Goal: Task Accomplishment & Management: Manage account settings

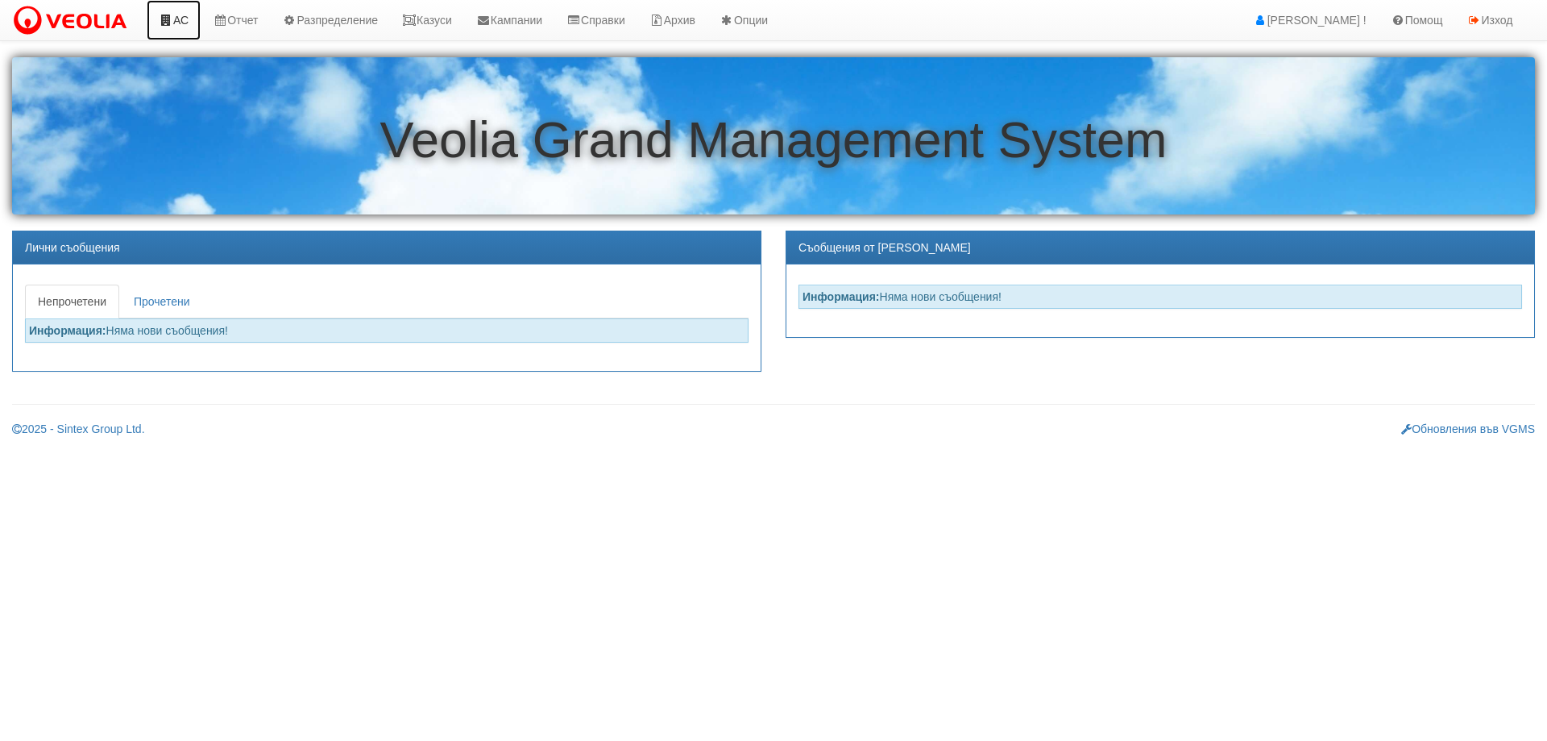
click at [184, 23] on link "АС" at bounding box center [174, 20] width 54 height 40
click at [439, 14] on link "Казуси" at bounding box center [427, 20] width 74 height 40
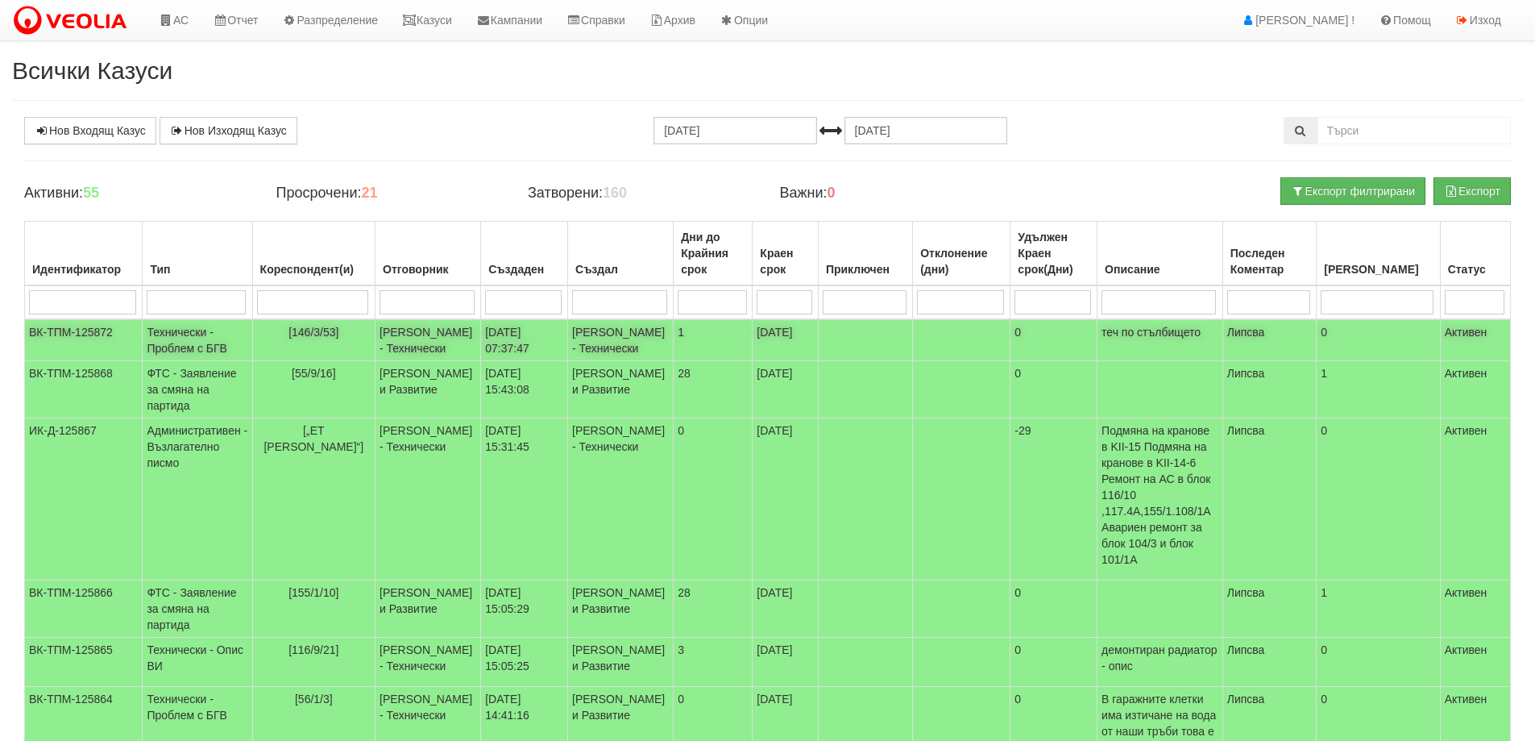
click at [196, 337] on td "Технически - Проблем с БГВ" at bounding box center [198, 340] width 110 height 42
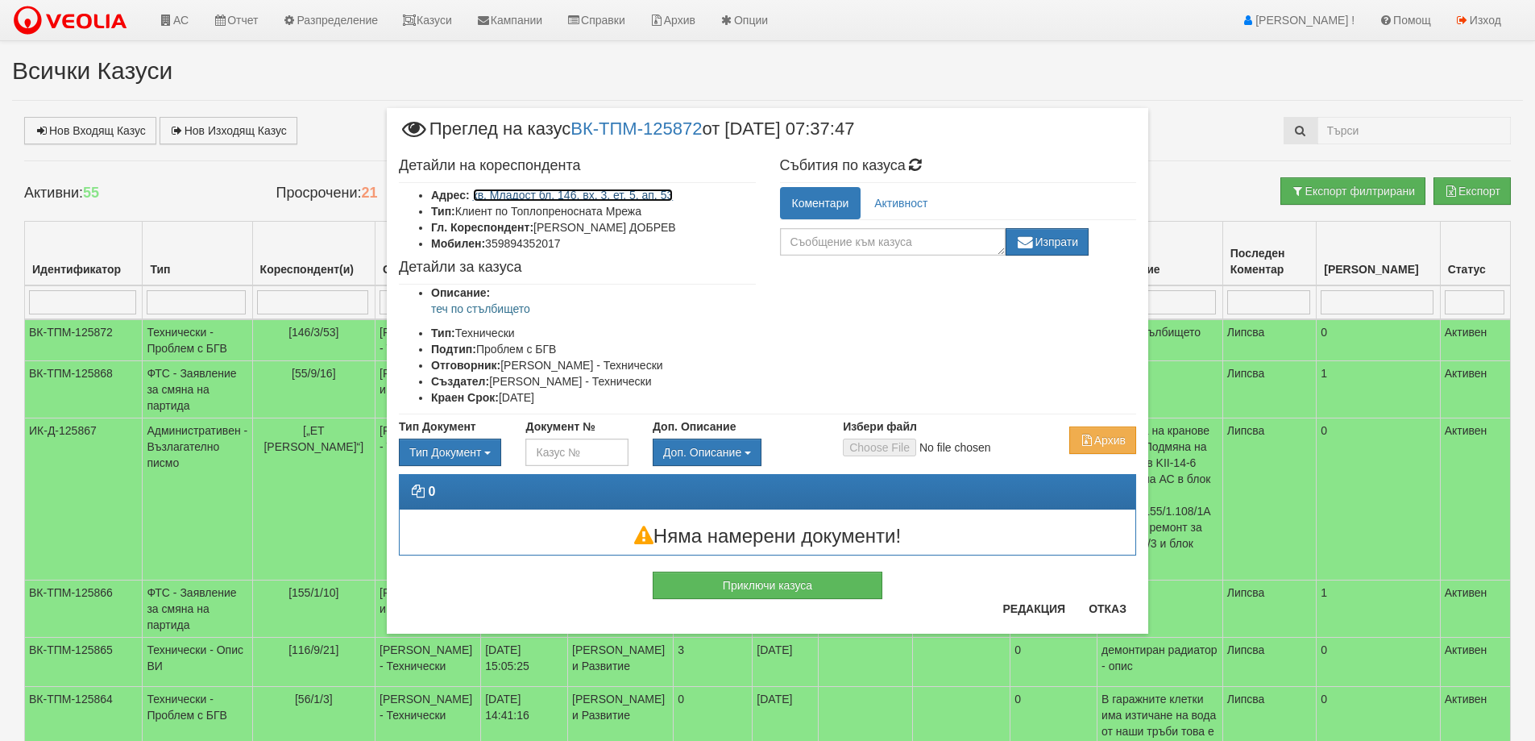
click at [652, 195] on link "кв. Младост бл. 146, вх. 3, ет. 5, ап. 53" at bounding box center [573, 195] width 201 height 13
click at [1122, 608] on button "Отказ" at bounding box center [1107, 609] width 57 height 26
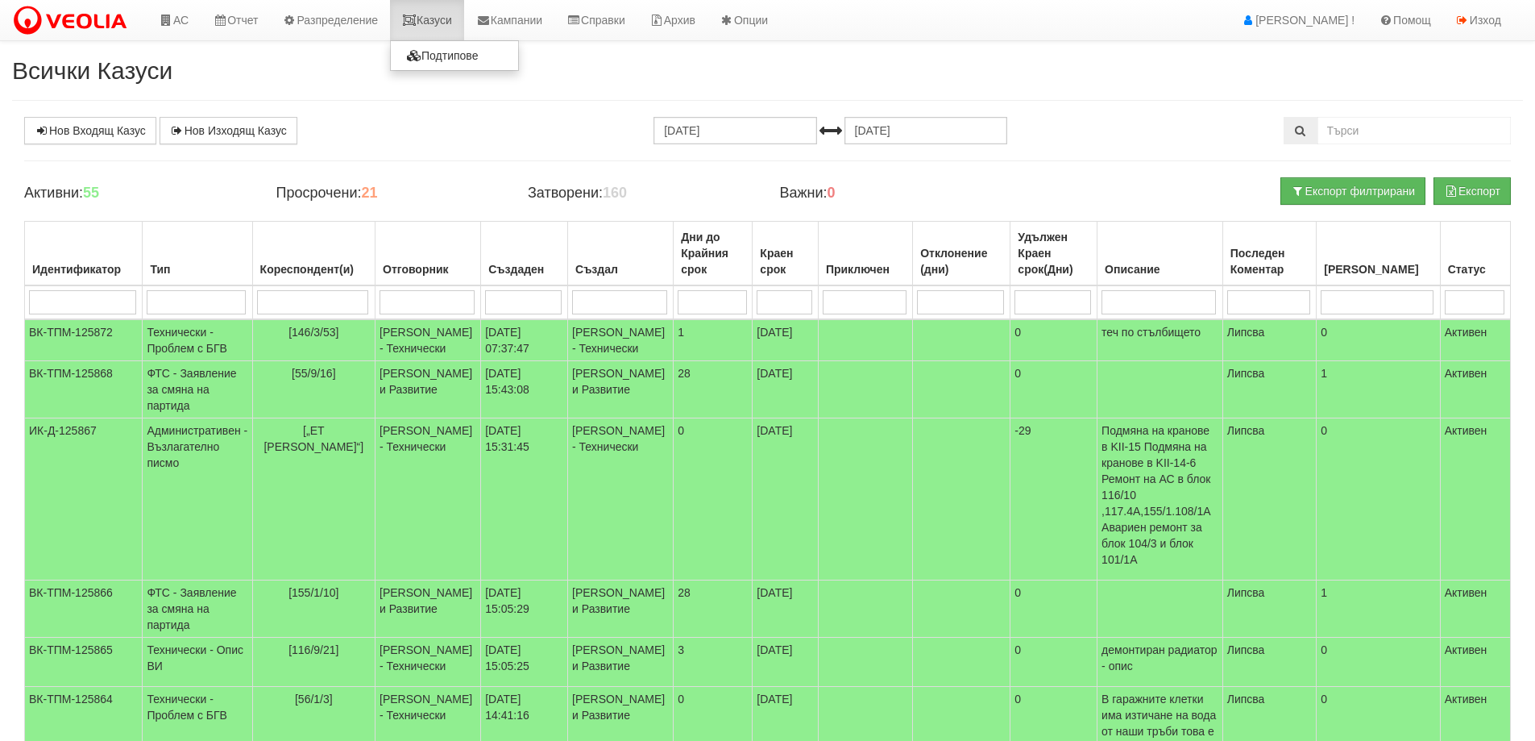
click at [452, 22] on link "Казуси" at bounding box center [427, 20] width 74 height 40
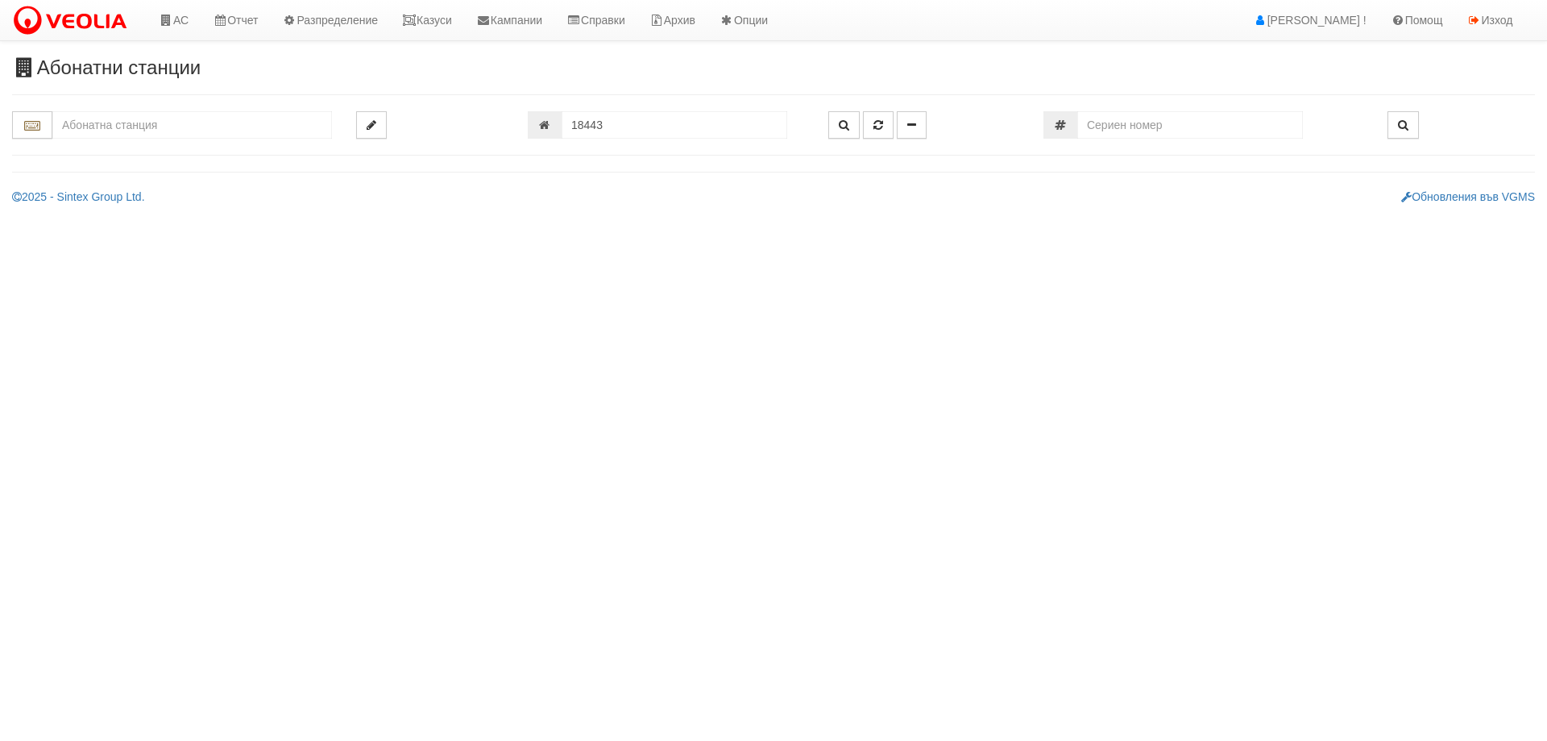
type input "146/3 - "ТЕХЕМ СЪРВИСИС" ЕООД"
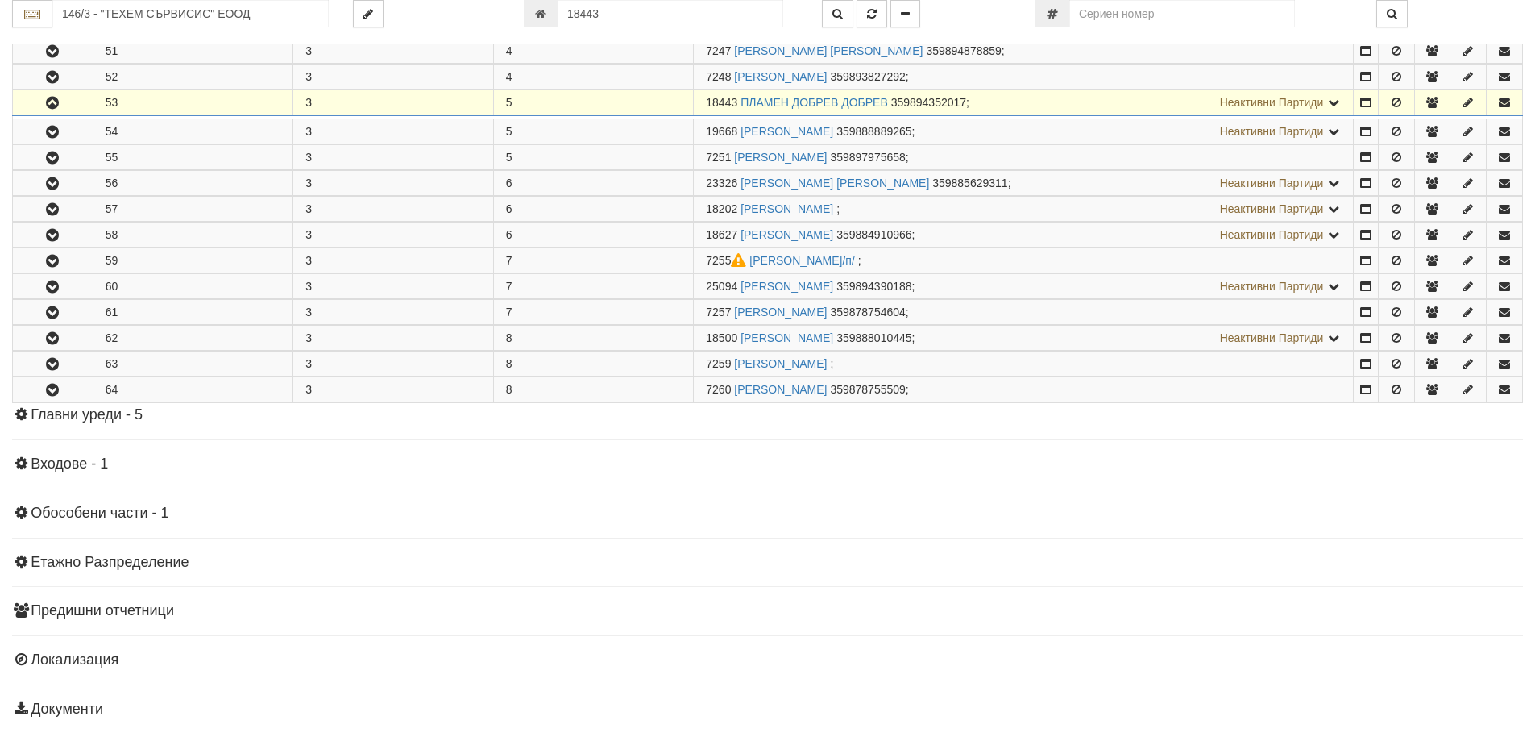
scroll to position [628, 0]
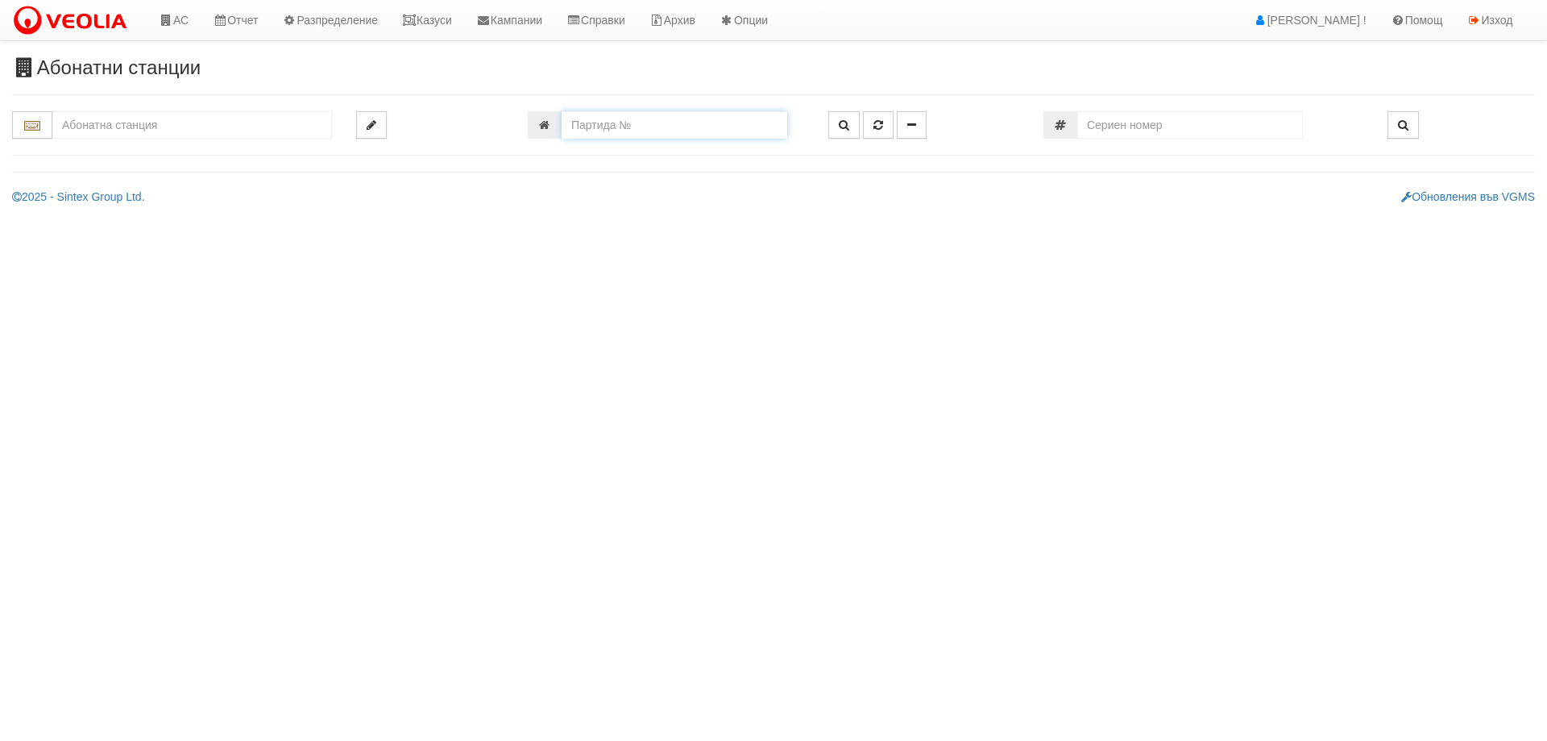
click at [575, 127] on input "number" at bounding box center [675, 124] width 226 height 27
type input "23774"
type input "009/А - "ВЕОЛИЯ ЕНЕРДЖИ ВАРНА " ЕАД"
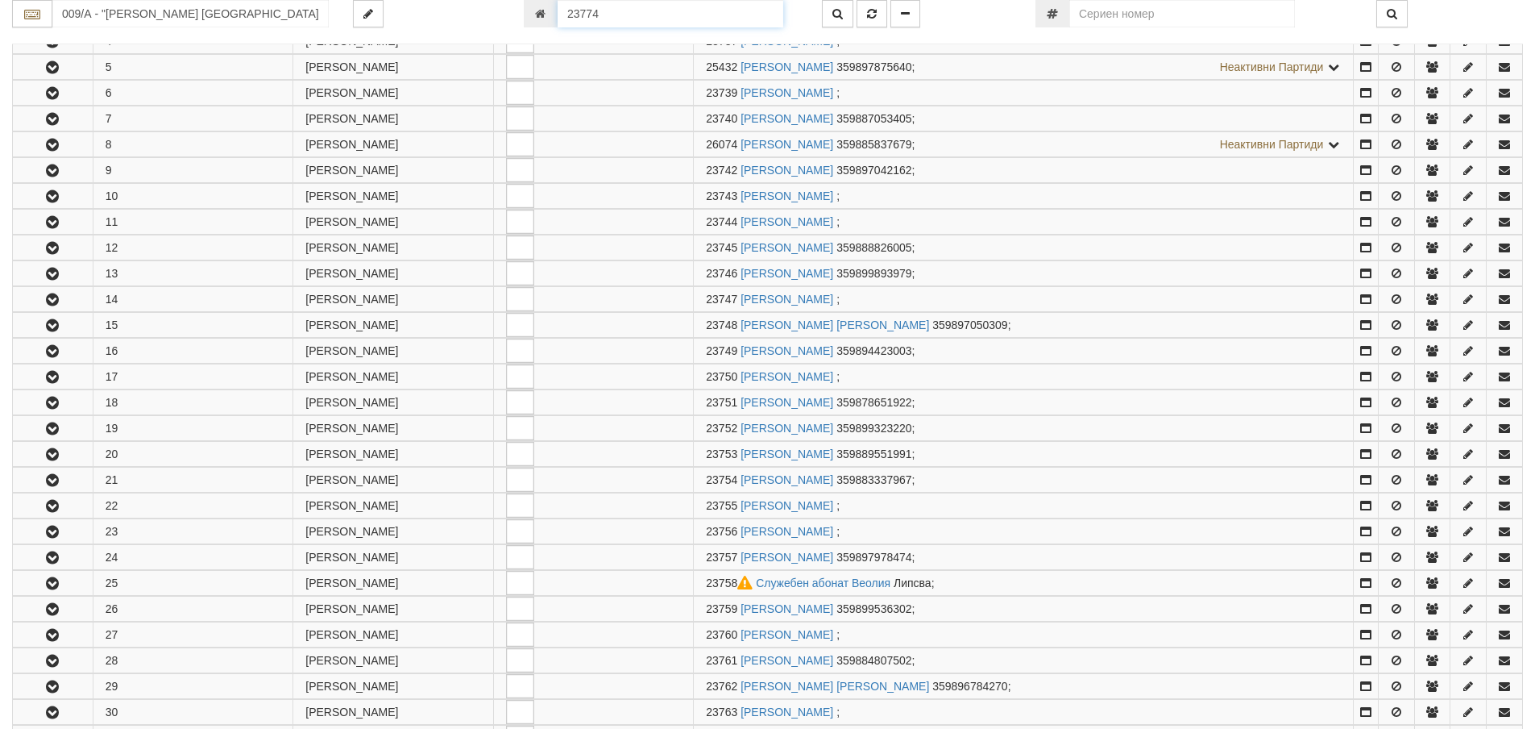
scroll to position [1080, 0]
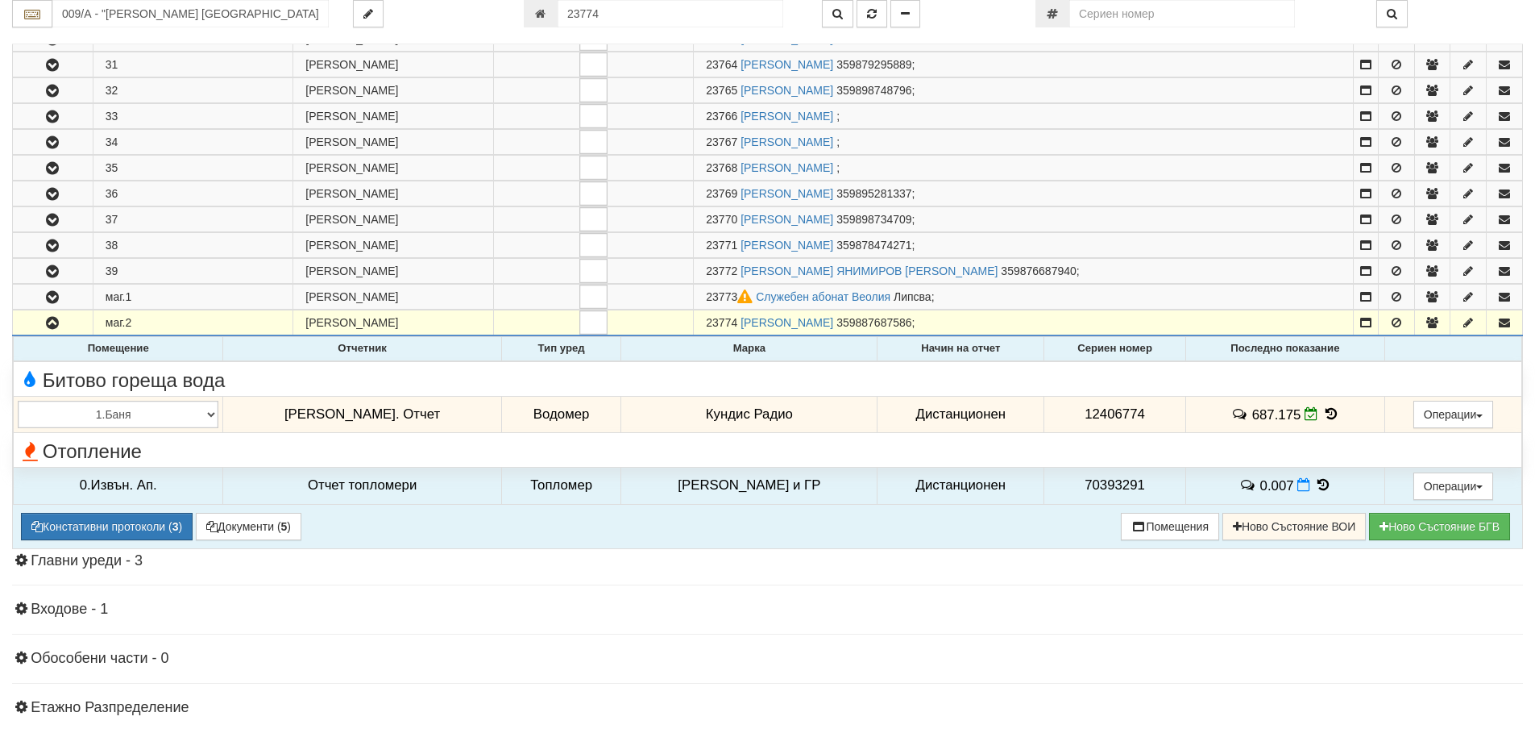
click at [1322, 413] on icon at bounding box center [1331, 414] width 18 height 14
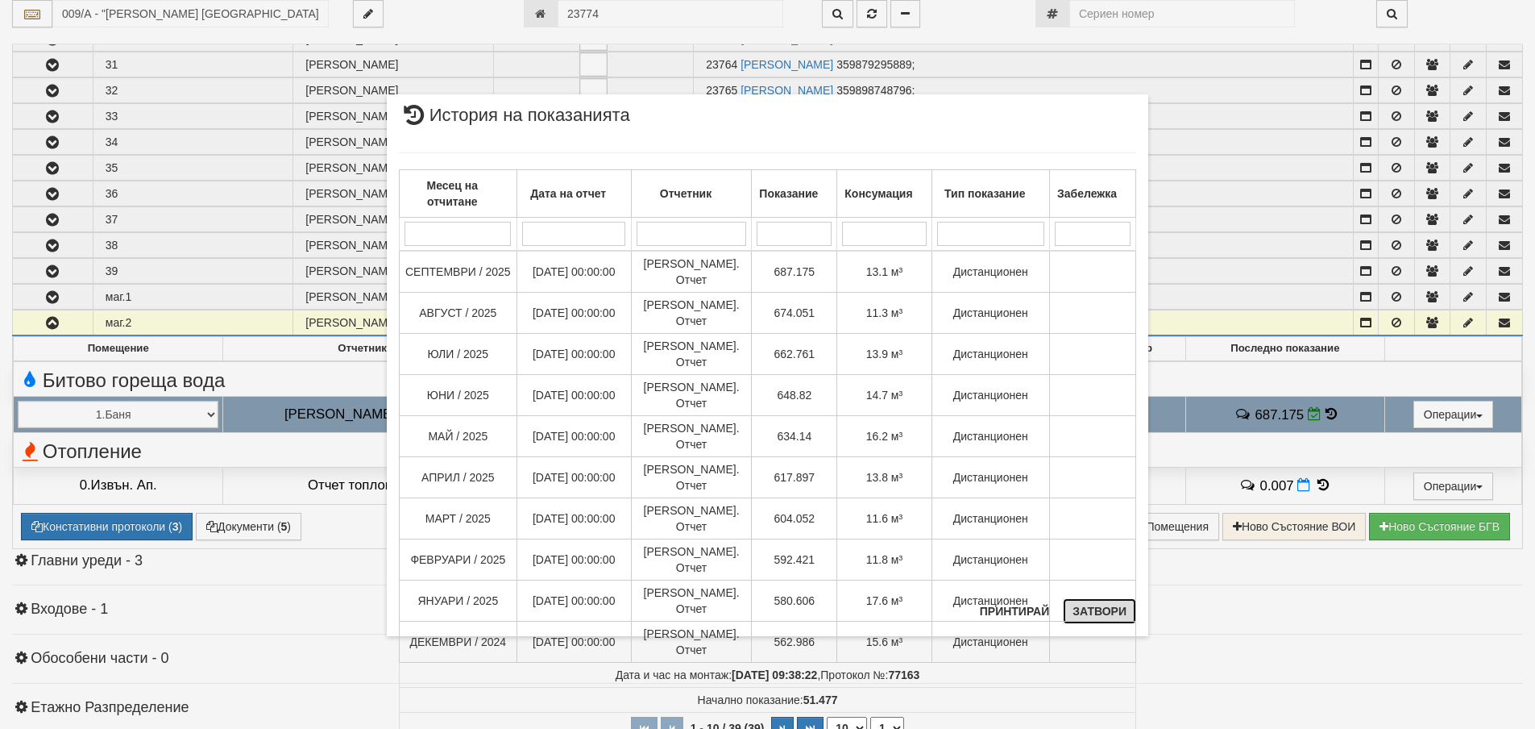
click at [1087, 612] on button "Затвори" at bounding box center [1099, 611] width 73 height 26
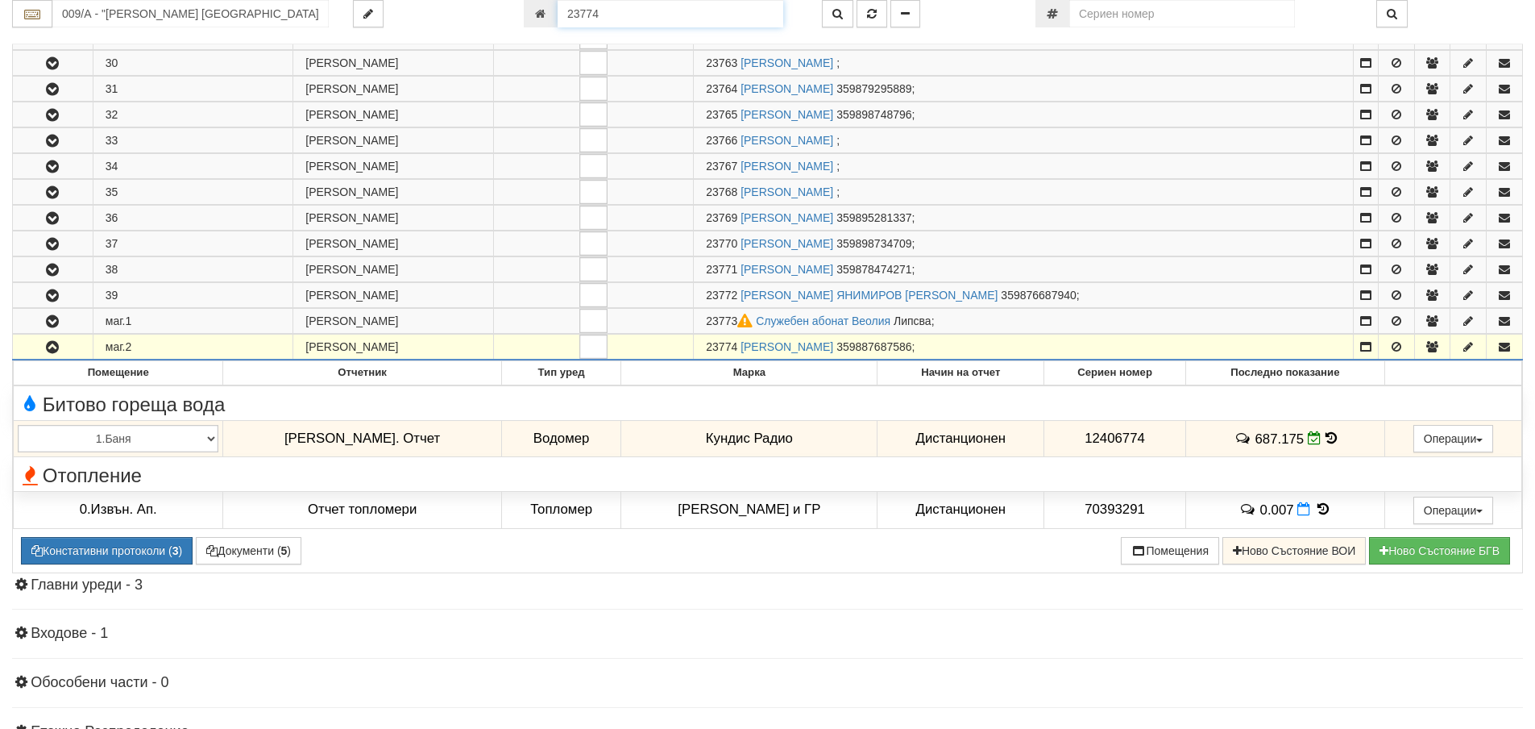
drag, startPoint x: 608, startPoint y: 8, endPoint x: 552, endPoint y: 15, distance: 56.9
click at [552, 15] on div "23774" at bounding box center [661, 13] width 274 height 27
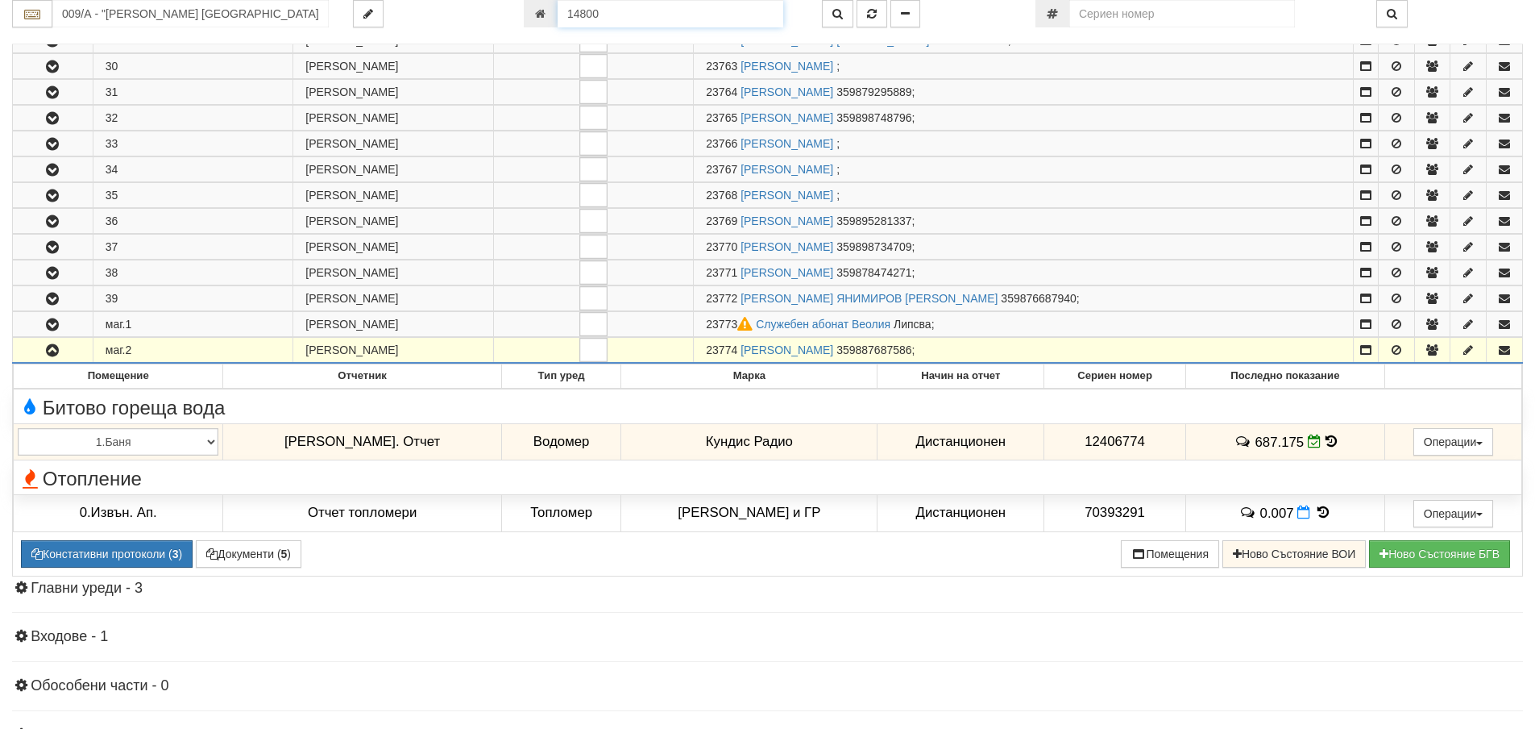
type input "14800"
type input "039/1 - "ВЕОЛИЯ ЕНЕРДЖИ ВАРНА " ЕАД"
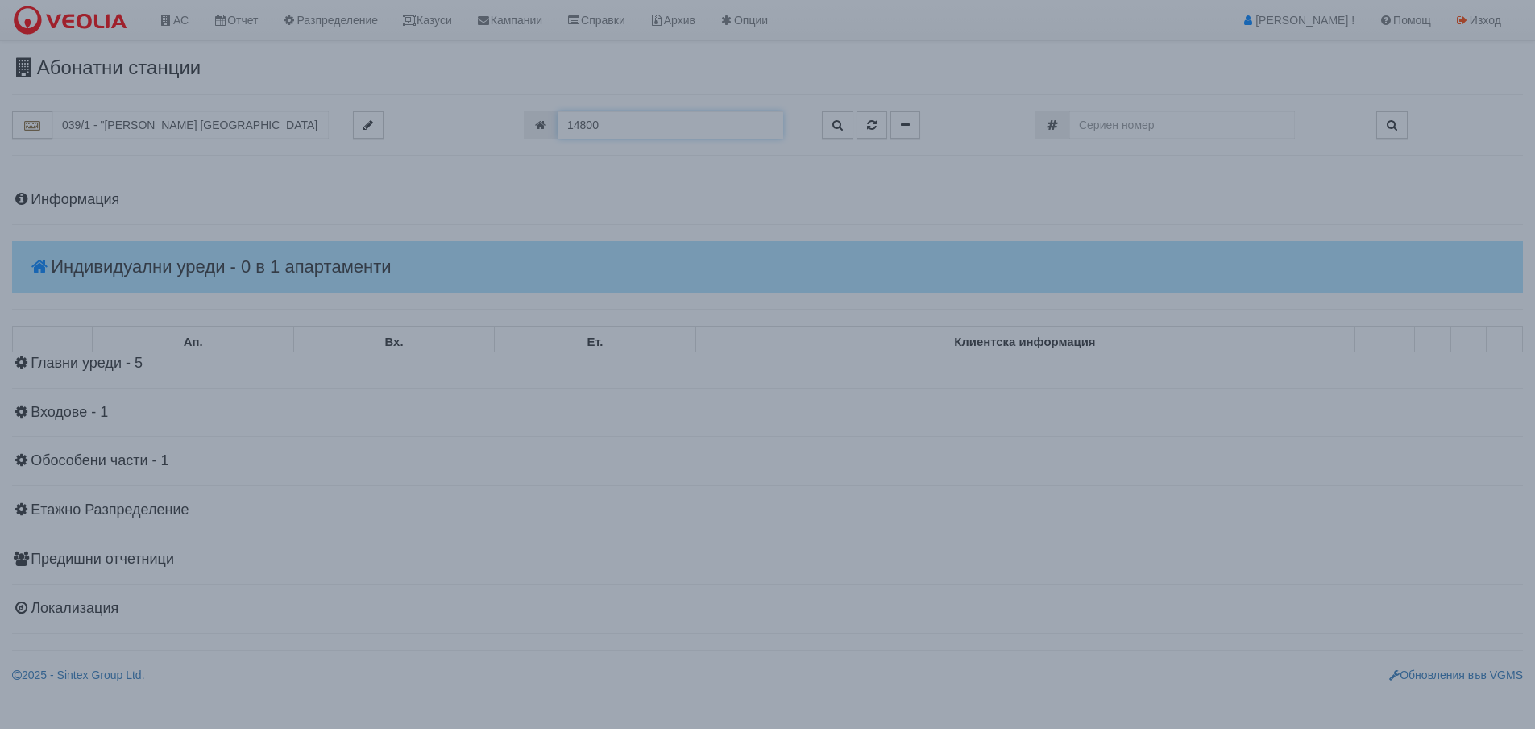
scroll to position [0, 0]
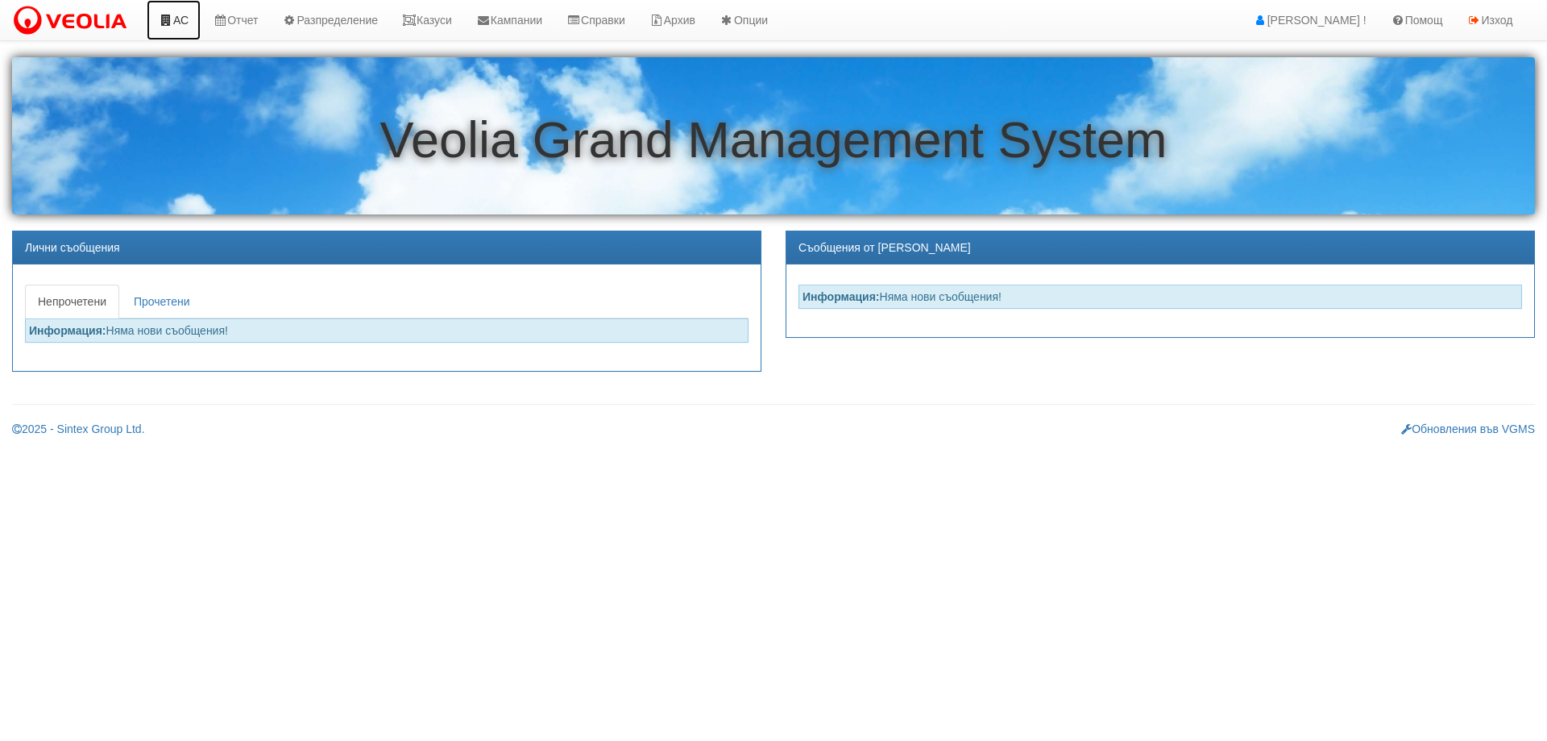
click at [179, 19] on link "АС" at bounding box center [174, 20] width 54 height 40
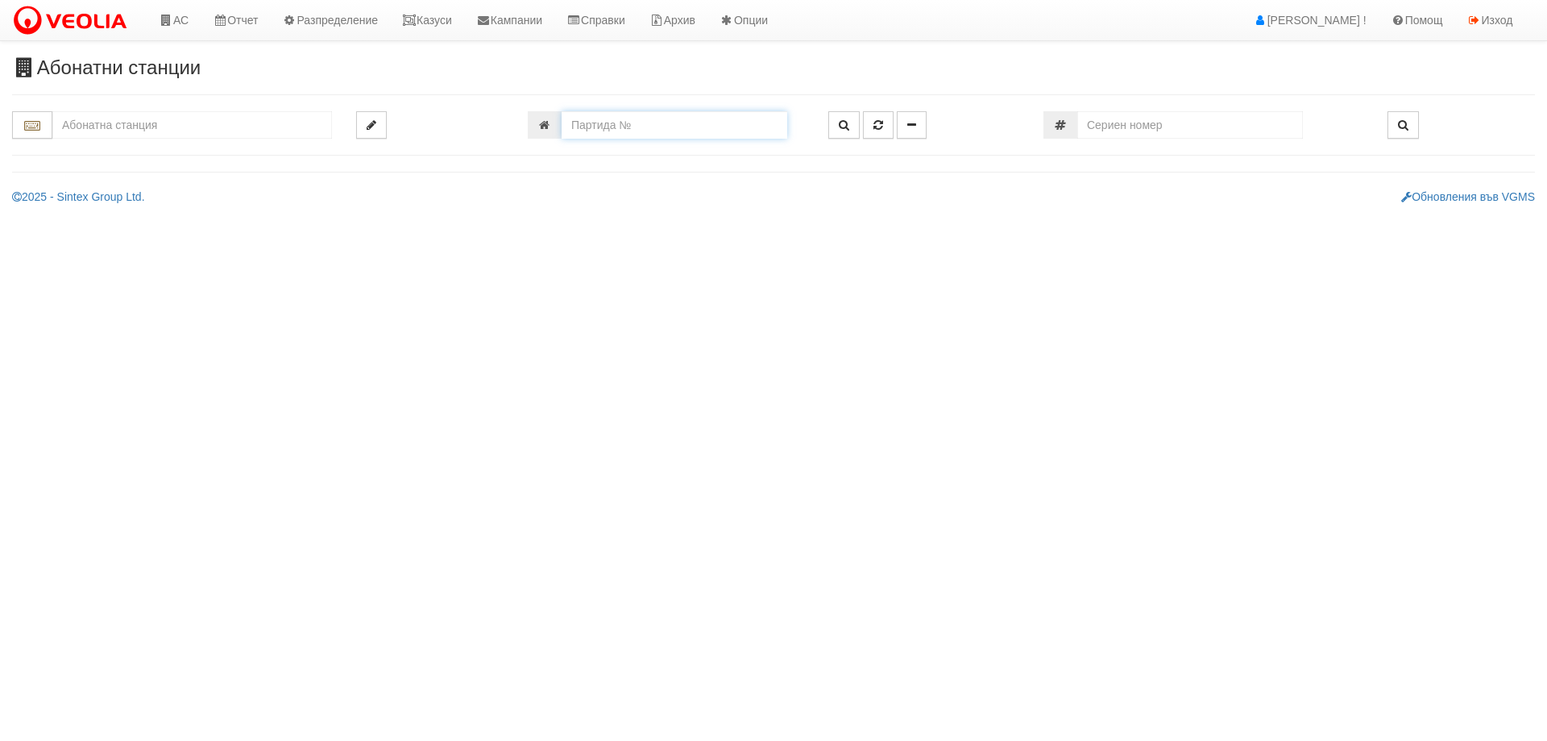
click at [625, 128] on input "number" at bounding box center [675, 124] width 226 height 27
type input "18977"
type input "218/4 - "[PERSON_NAME] [GEOGRAPHIC_DATA] " ЕАД"
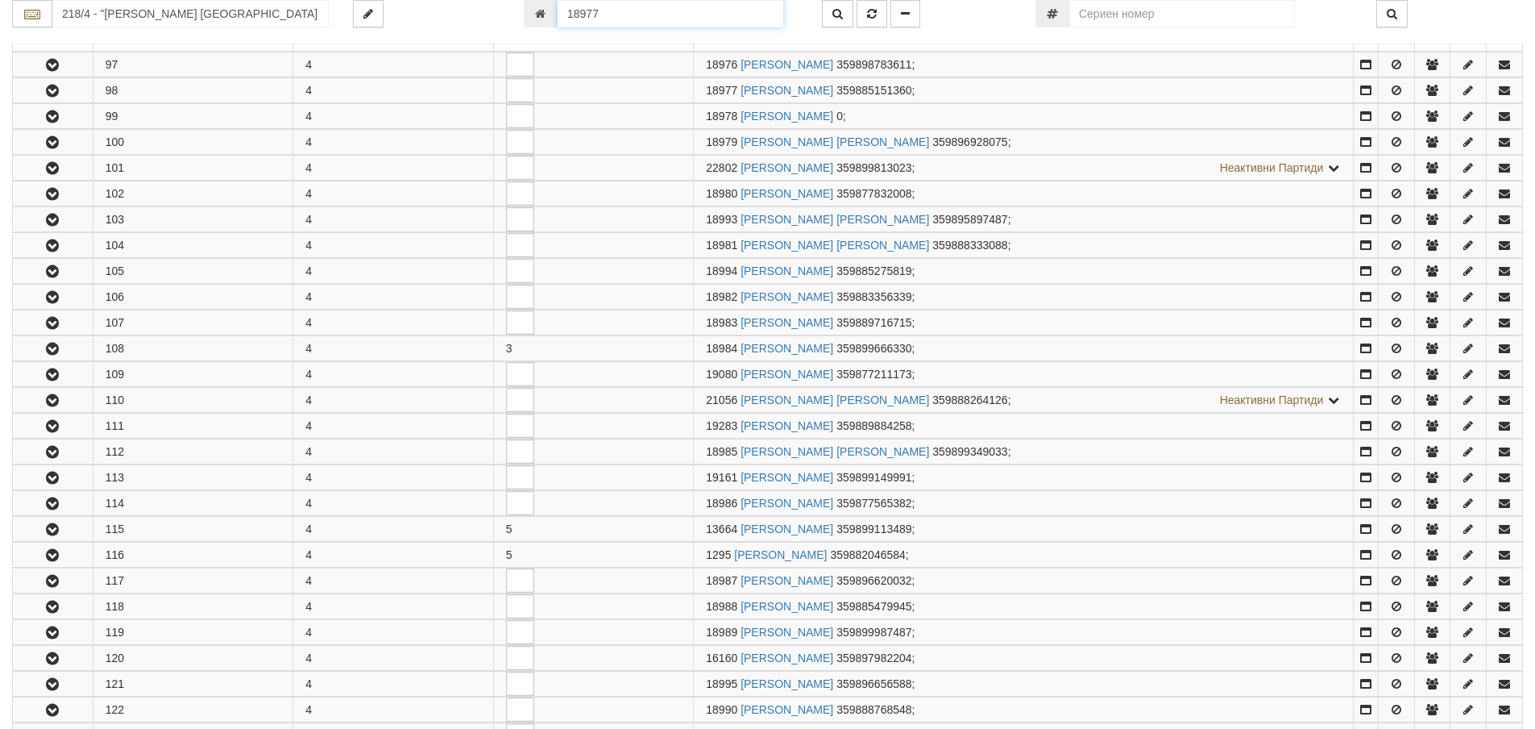
scroll to position [344, 0]
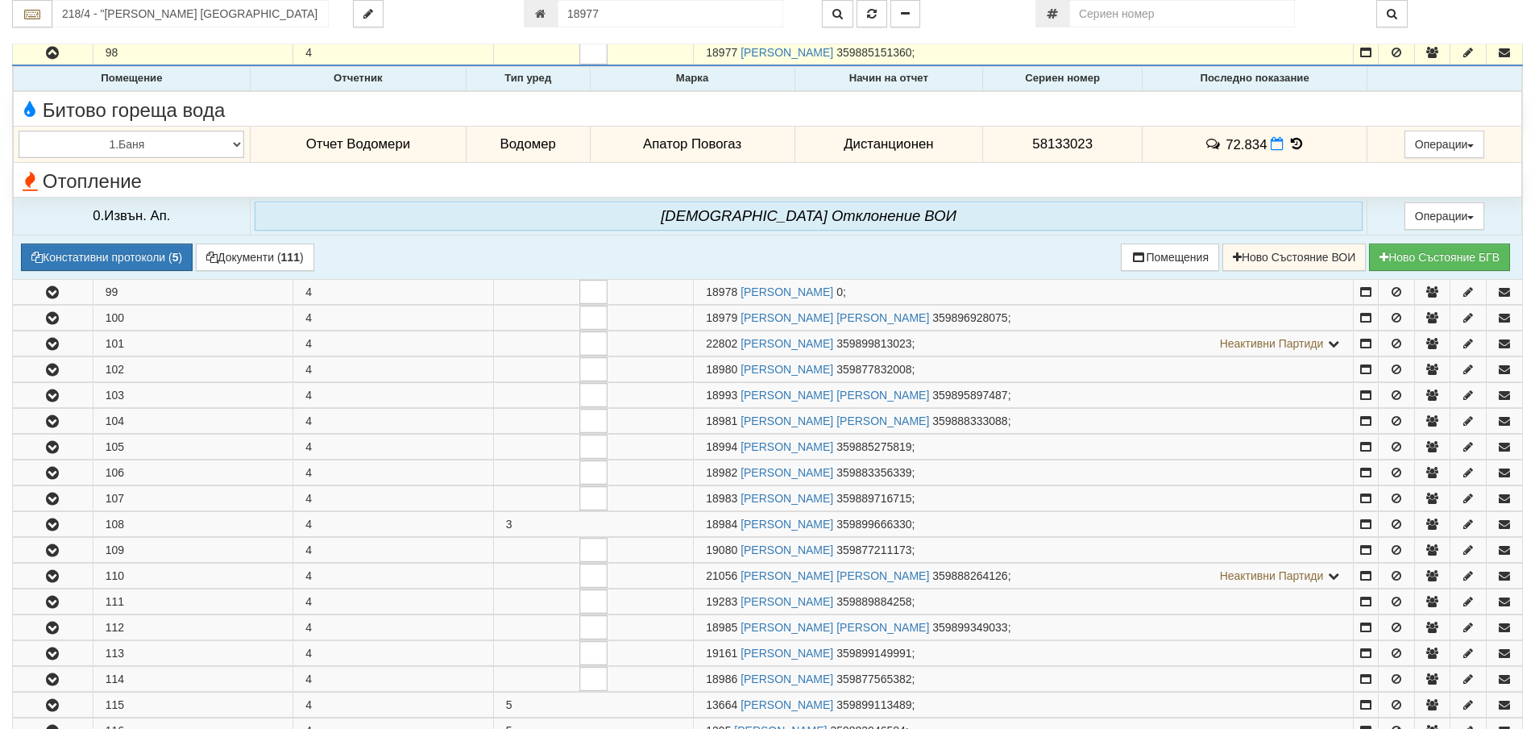
click at [1288, 147] on icon at bounding box center [1297, 144] width 18 height 14
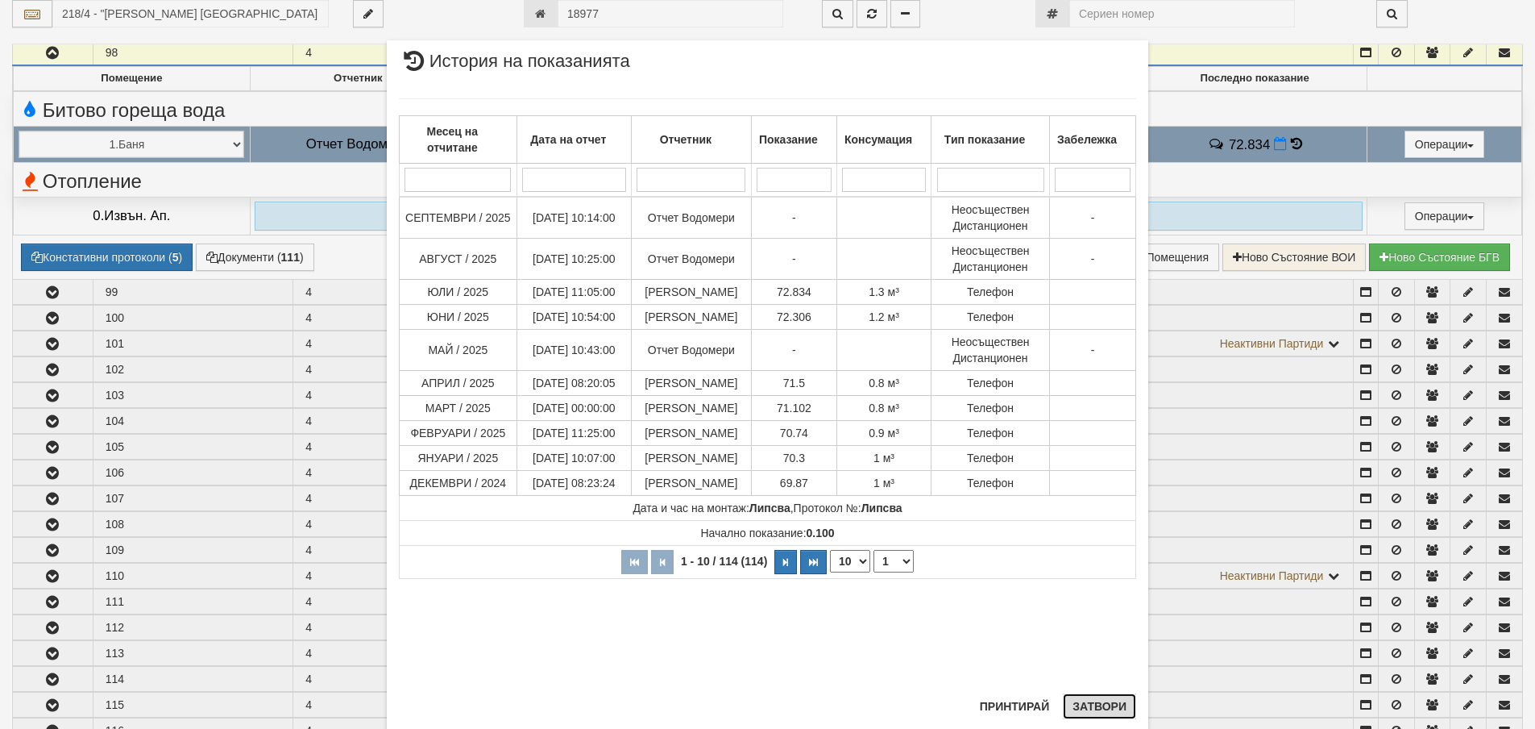
click at [1094, 704] on button "Затвори" at bounding box center [1099, 706] width 73 height 26
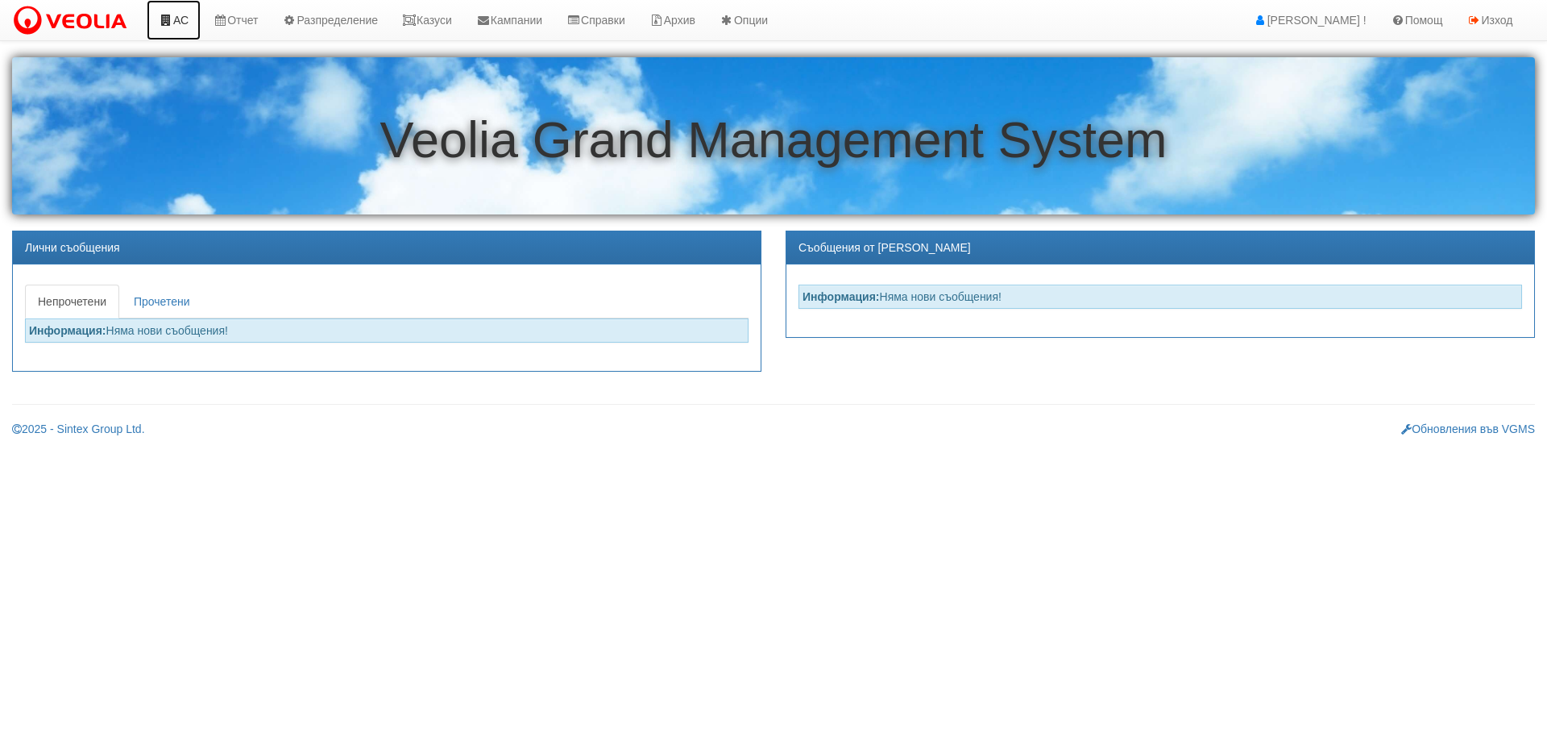
click at [187, 25] on link "АС" at bounding box center [174, 20] width 54 height 40
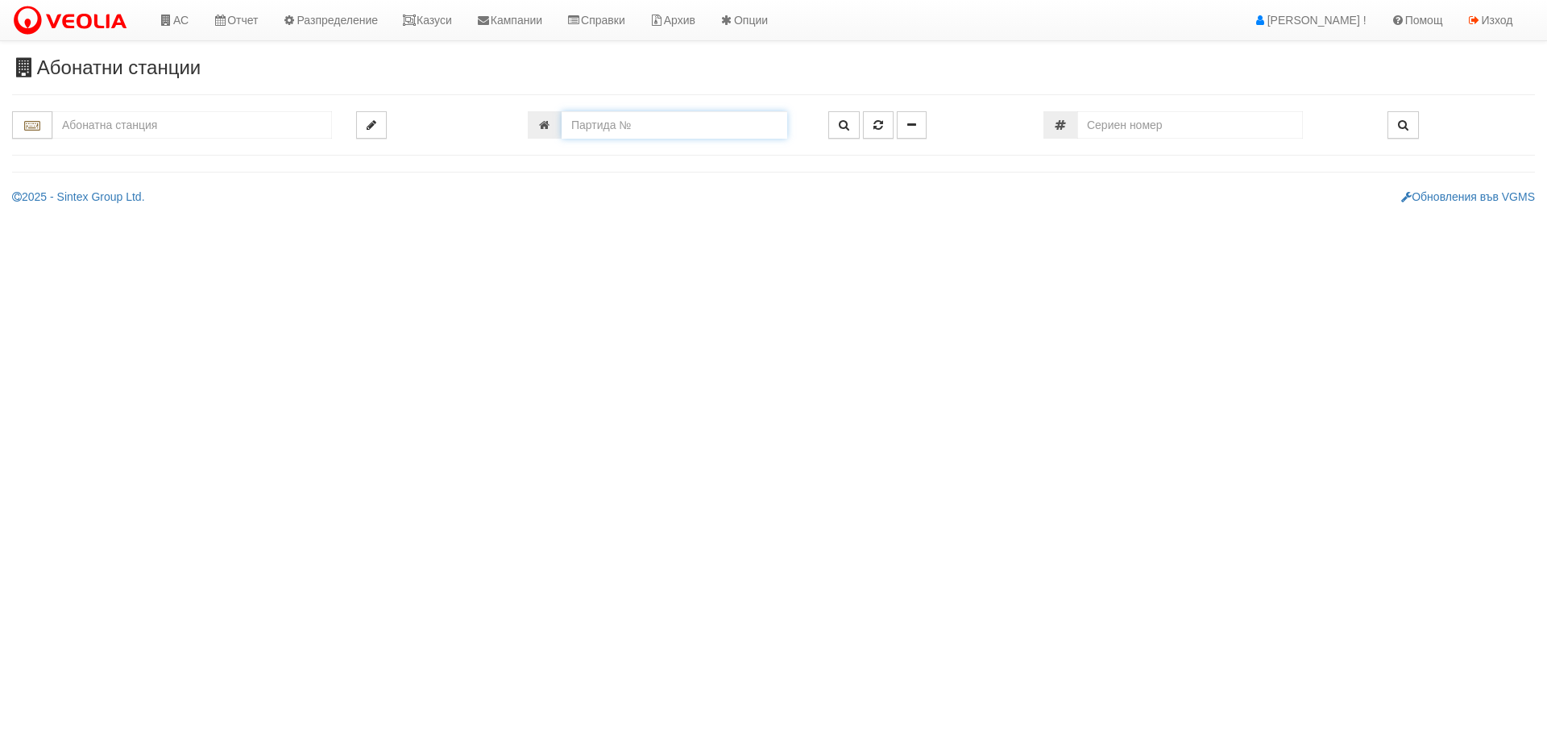
click at [600, 121] on input "number" at bounding box center [675, 124] width 226 height 27
type input "25894"
type input "025/2Б - "[PERSON_NAME] [GEOGRAPHIC_DATA] " ЕАД"
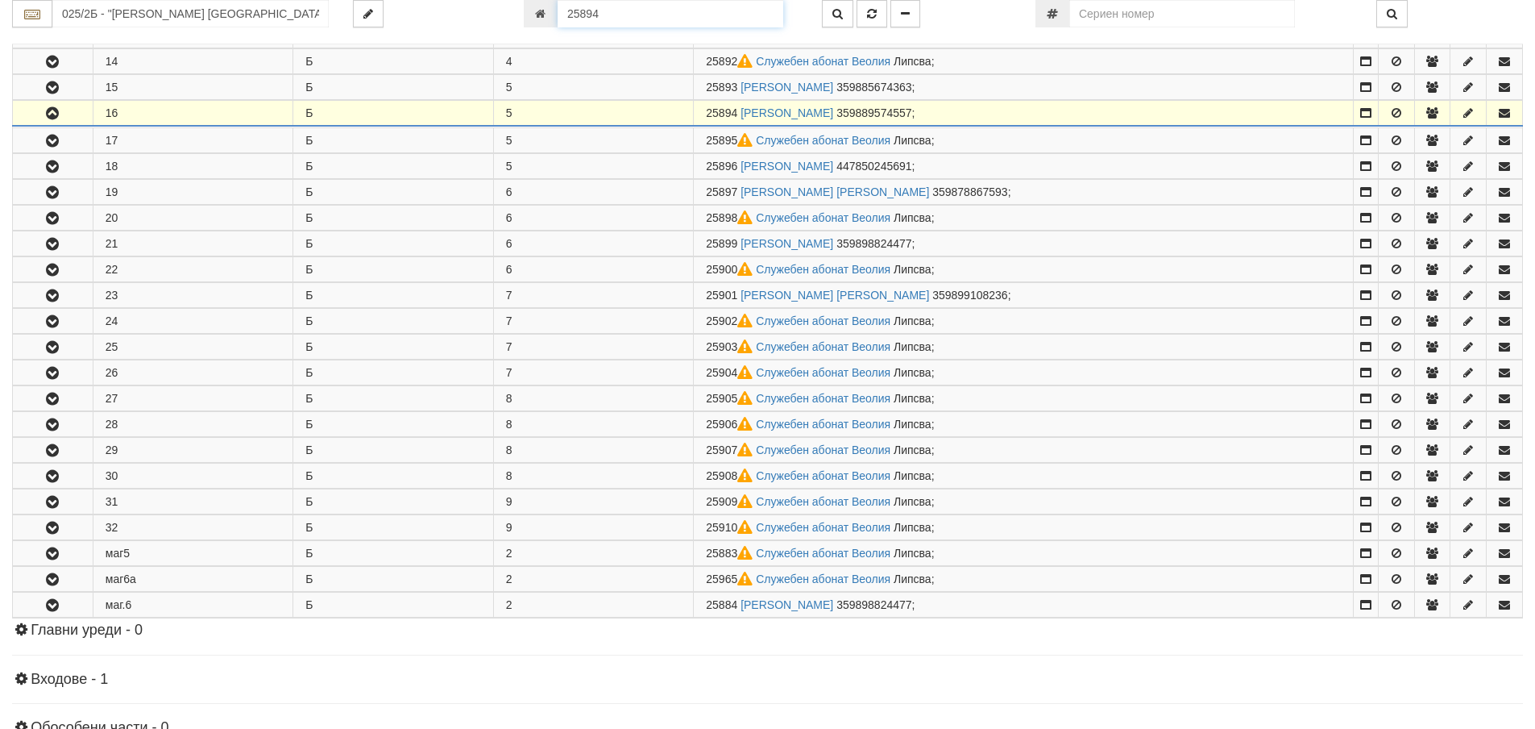
scroll to position [705, 0]
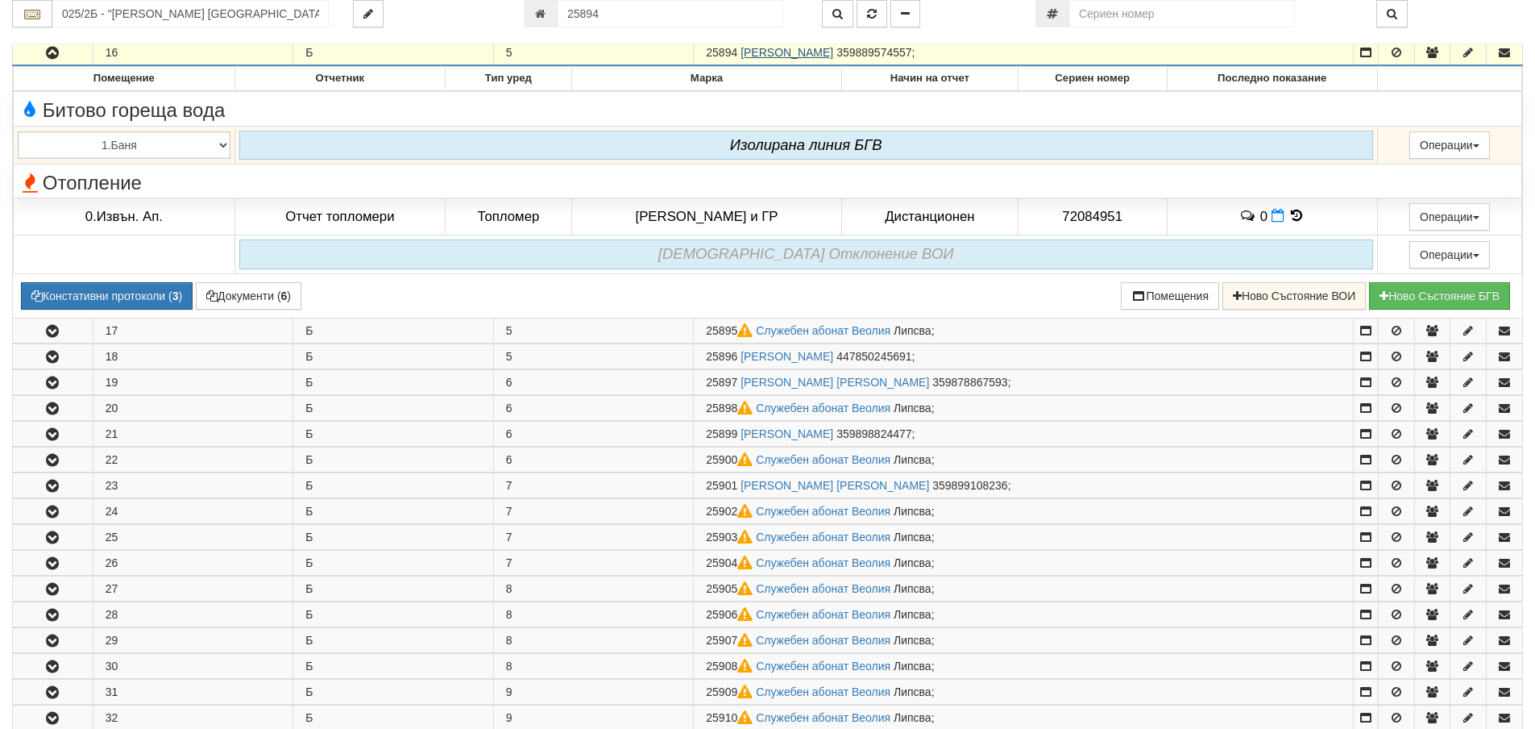
click at [793, 51] on link "[PERSON_NAME]" at bounding box center [787, 52] width 93 height 13
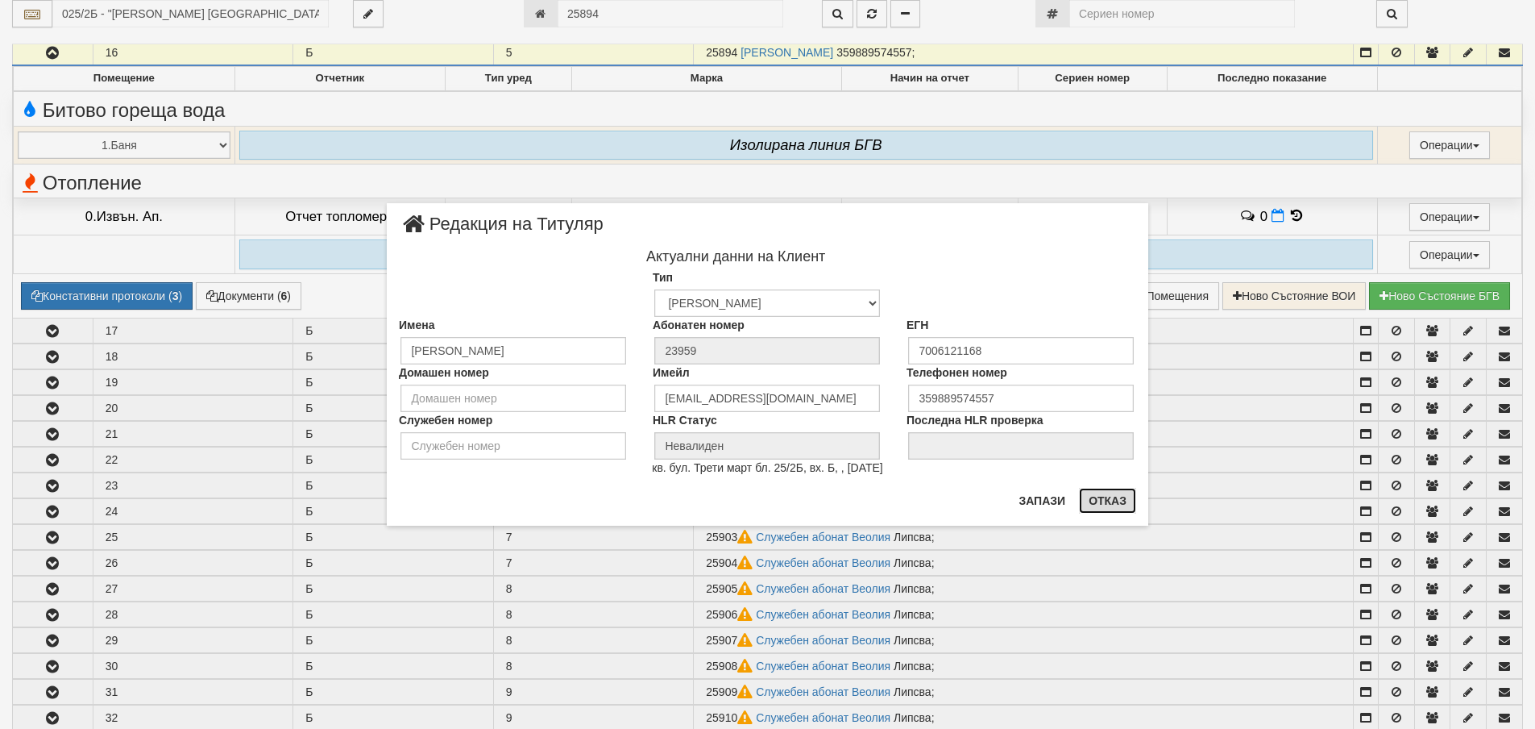
click at [1114, 502] on button "Отказ" at bounding box center [1107, 501] width 57 height 26
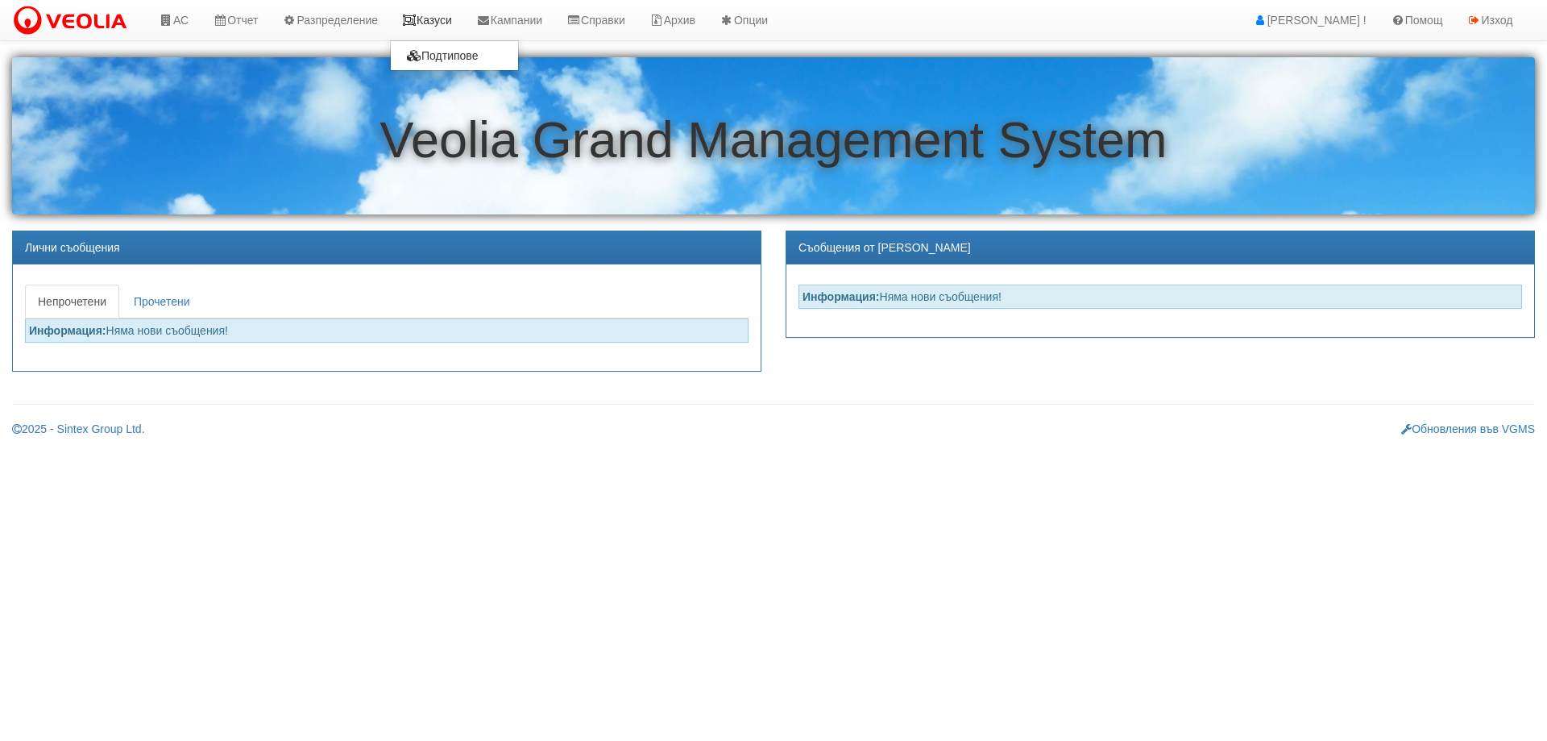
click at [442, 17] on link "Казуси" at bounding box center [427, 20] width 74 height 40
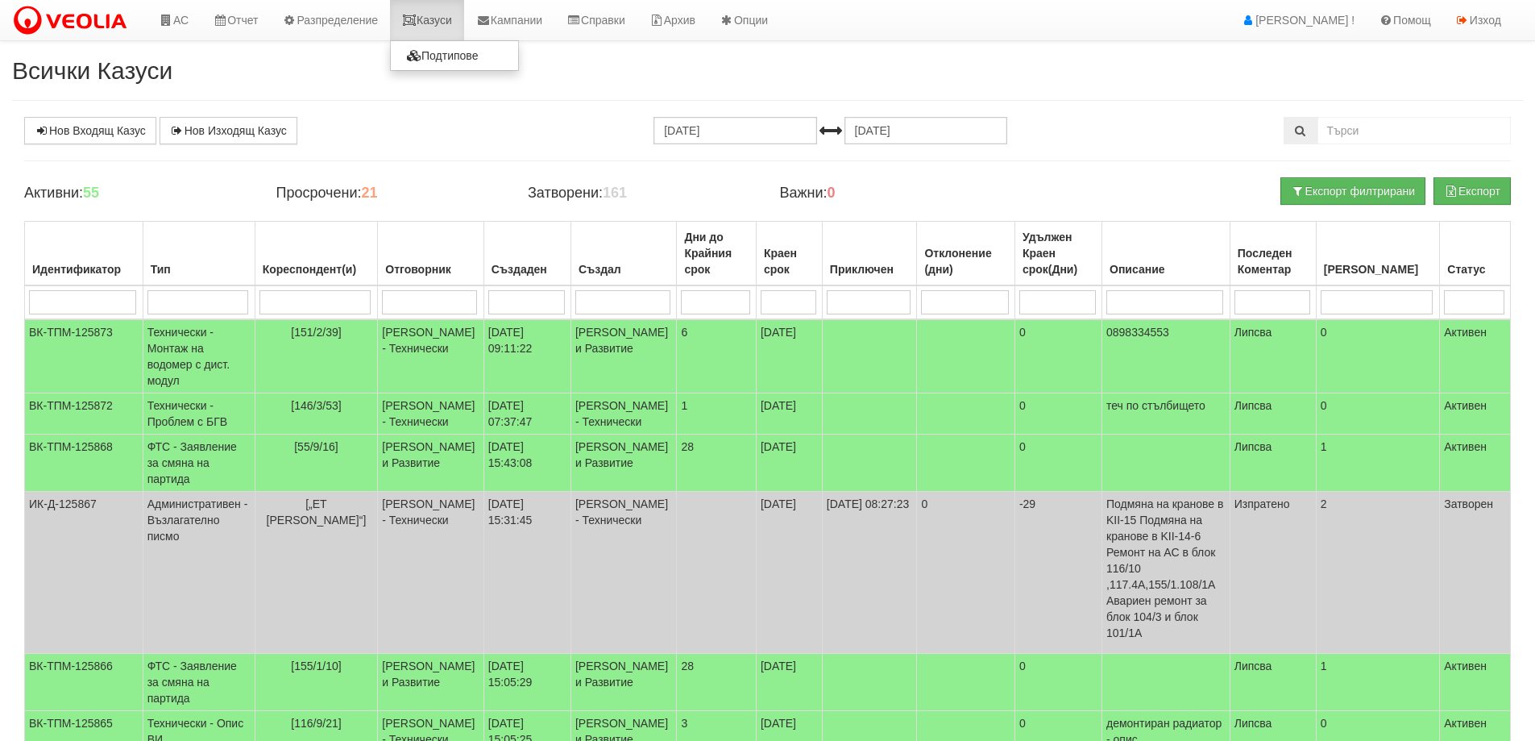
click at [448, 27] on link "Казуси" at bounding box center [427, 20] width 74 height 40
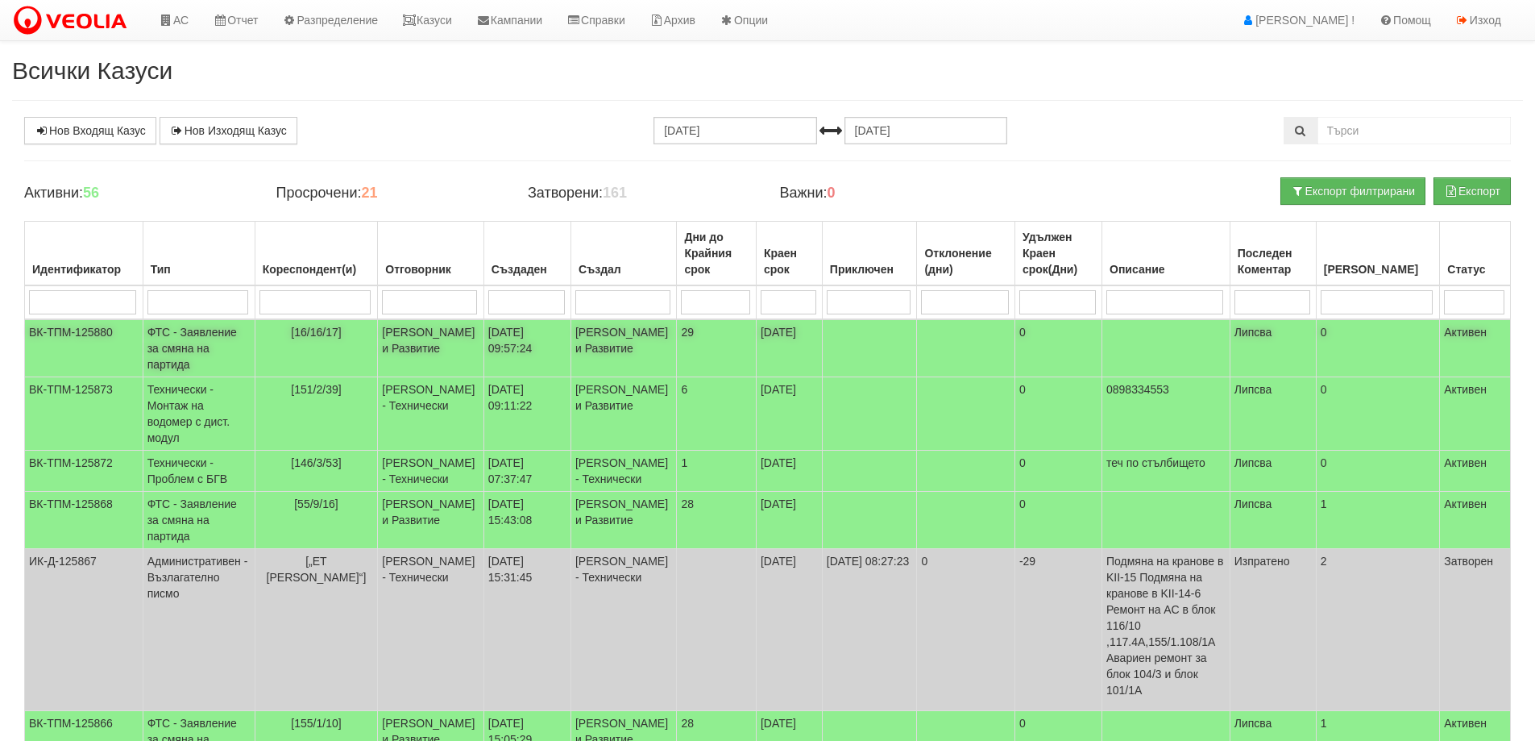
click at [210, 347] on td "ФТС - Заявление за смяна на партида" at bounding box center [199, 348] width 112 height 58
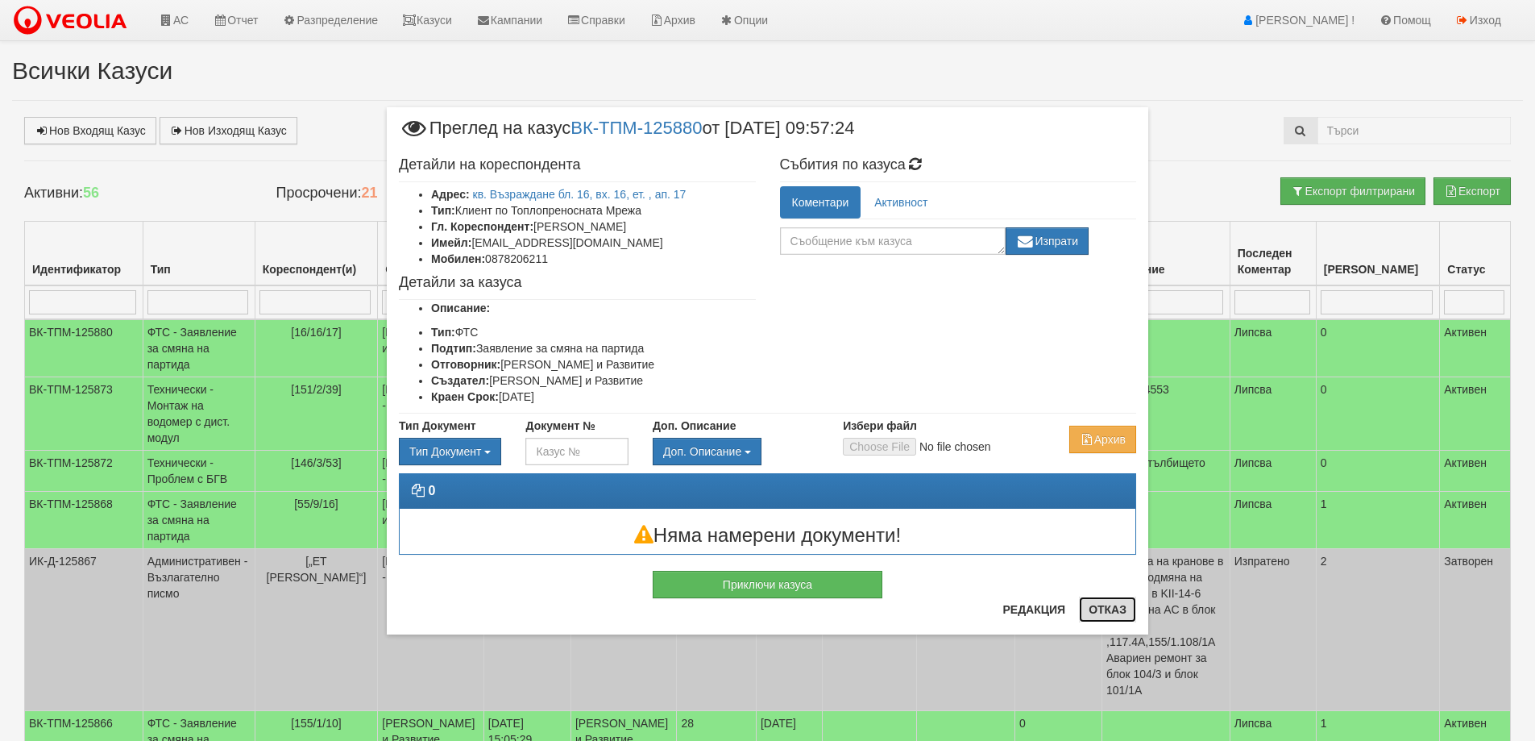
click at [1113, 605] on button "Отказ" at bounding box center [1107, 609] width 57 height 26
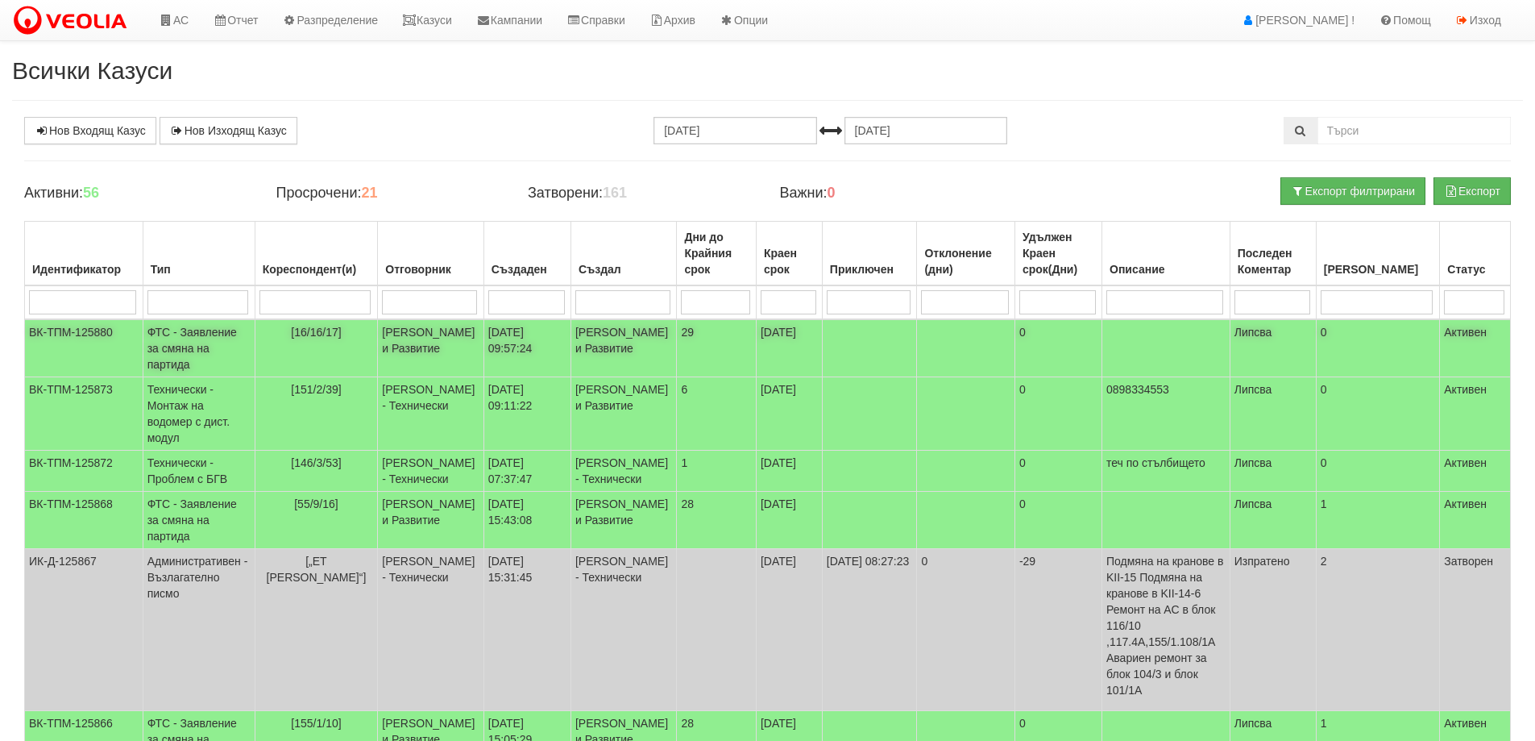
click at [200, 338] on td "ФТС - Заявление за смяна на партида" at bounding box center [199, 348] width 112 height 58
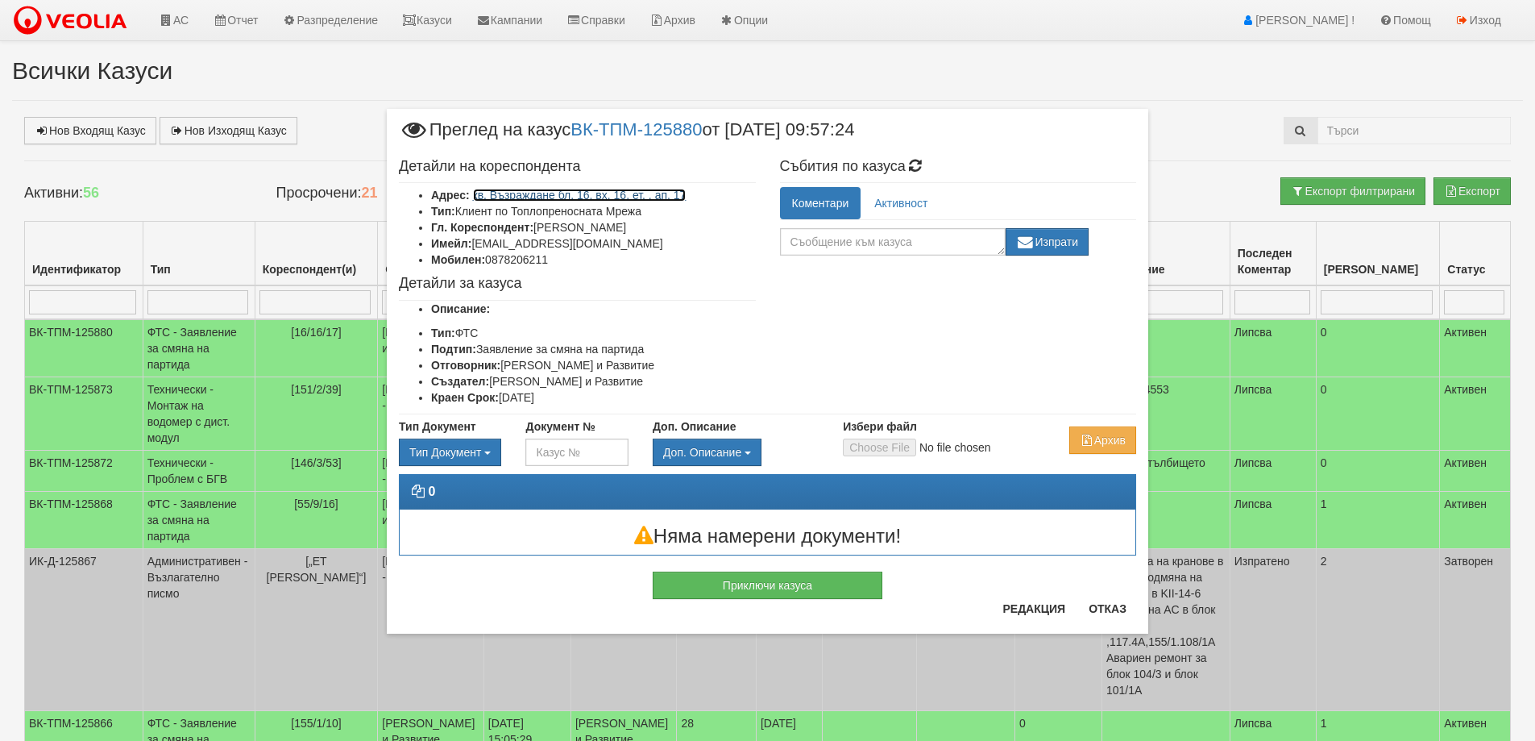
click at [605, 194] on link "кв. Възраждане бл. 16, вх. 16, ет. , ап. 17" at bounding box center [580, 195] width 214 height 13
click at [1108, 607] on button "Отказ" at bounding box center [1107, 609] width 57 height 26
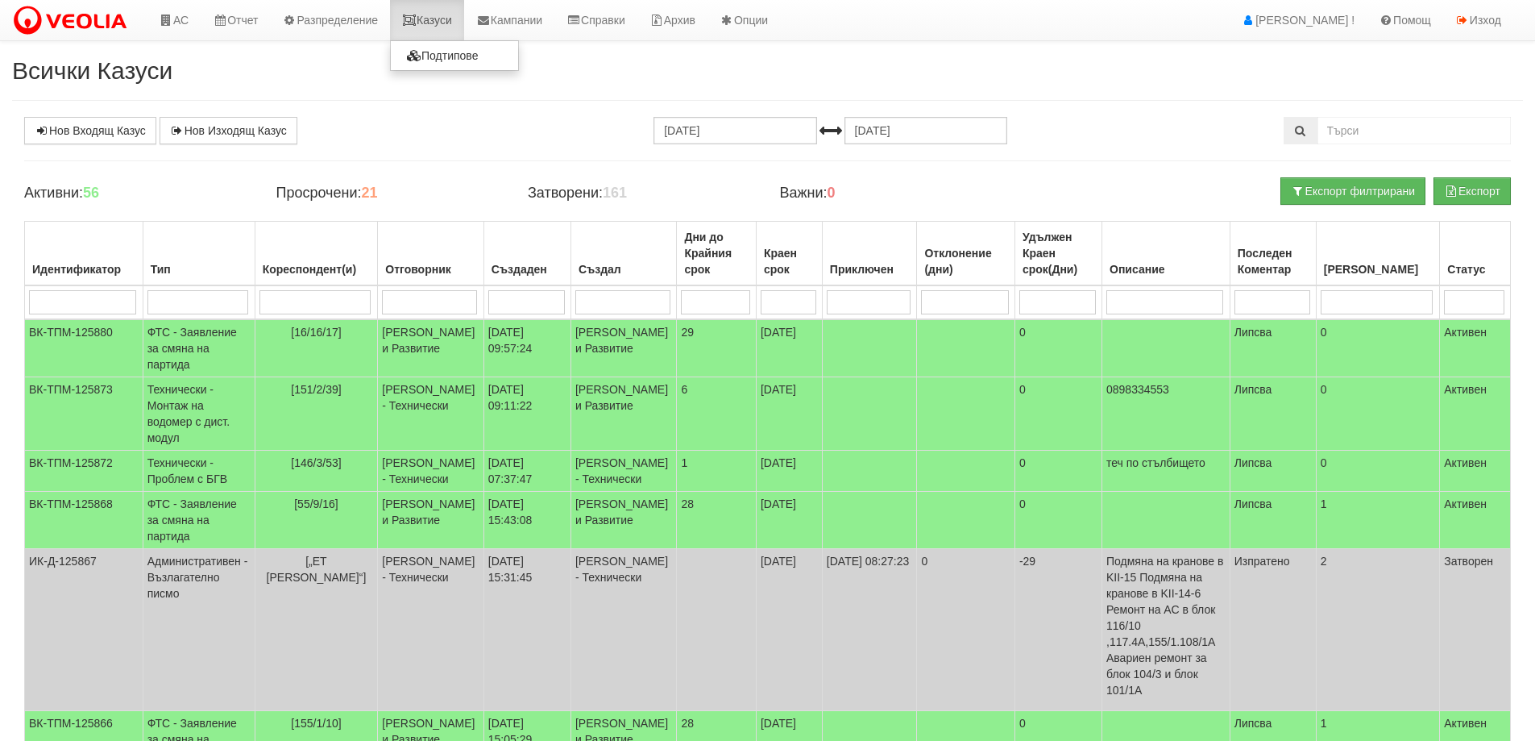
click at [455, 15] on link "Казуси" at bounding box center [427, 20] width 74 height 40
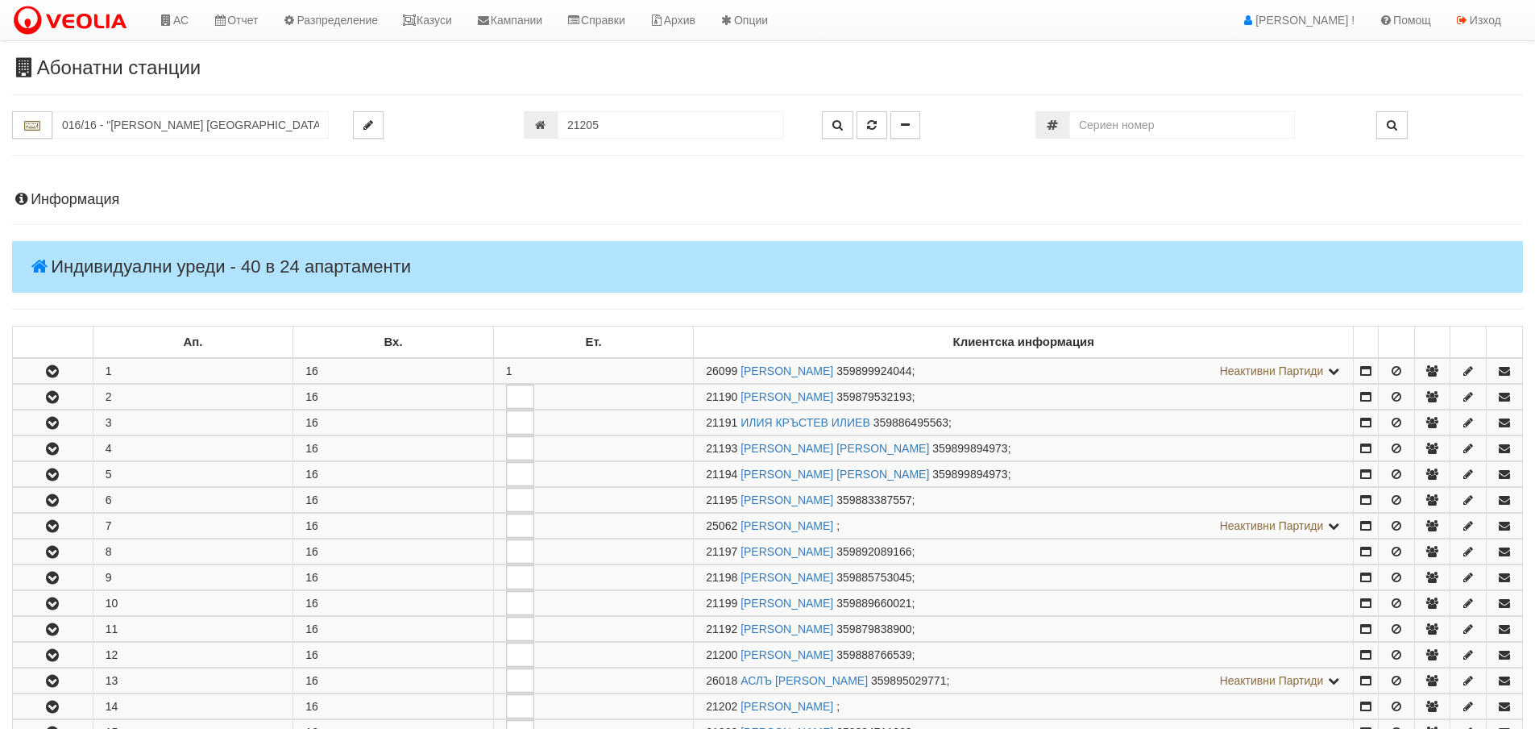
scroll to position [641, 0]
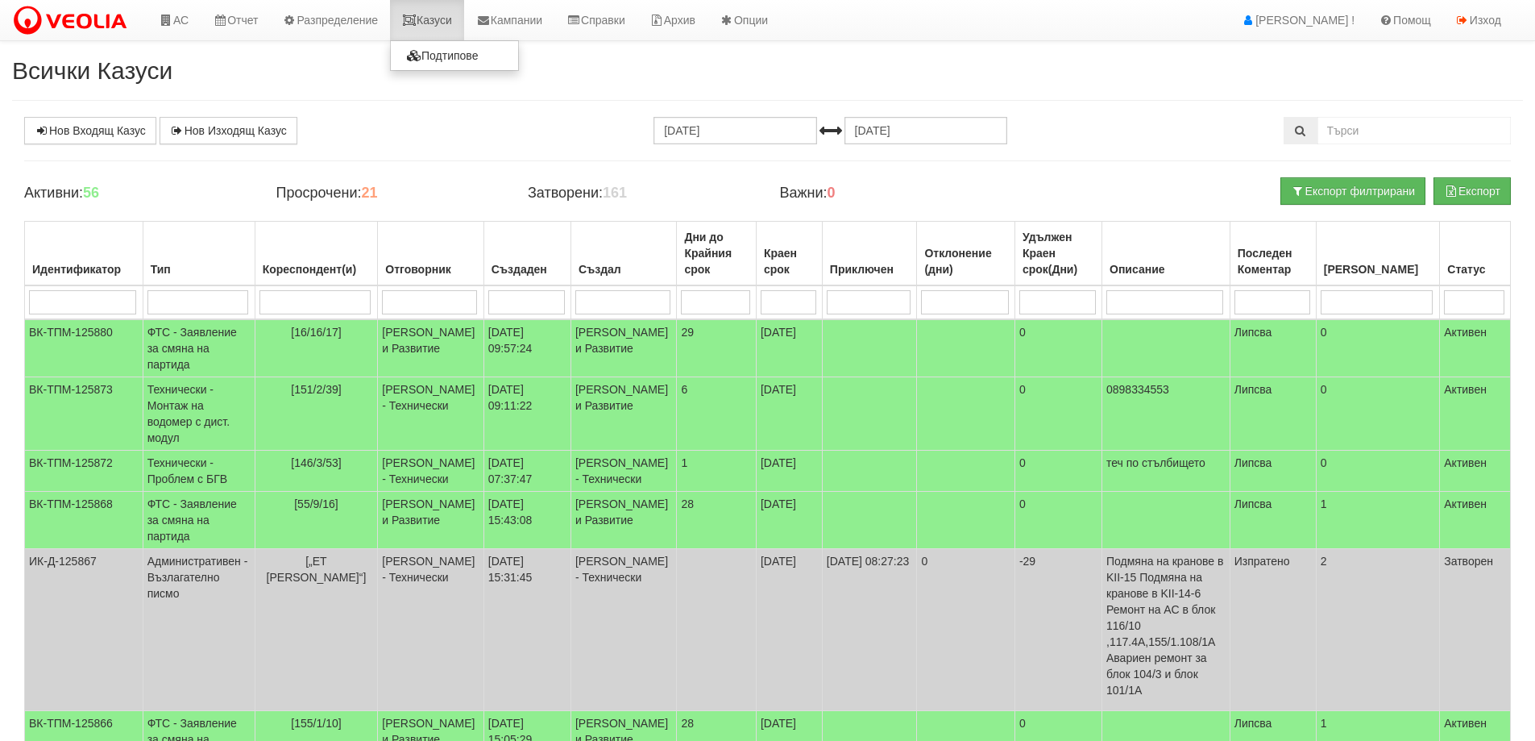
click at [441, 22] on link "Казуси" at bounding box center [427, 20] width 74 height 40
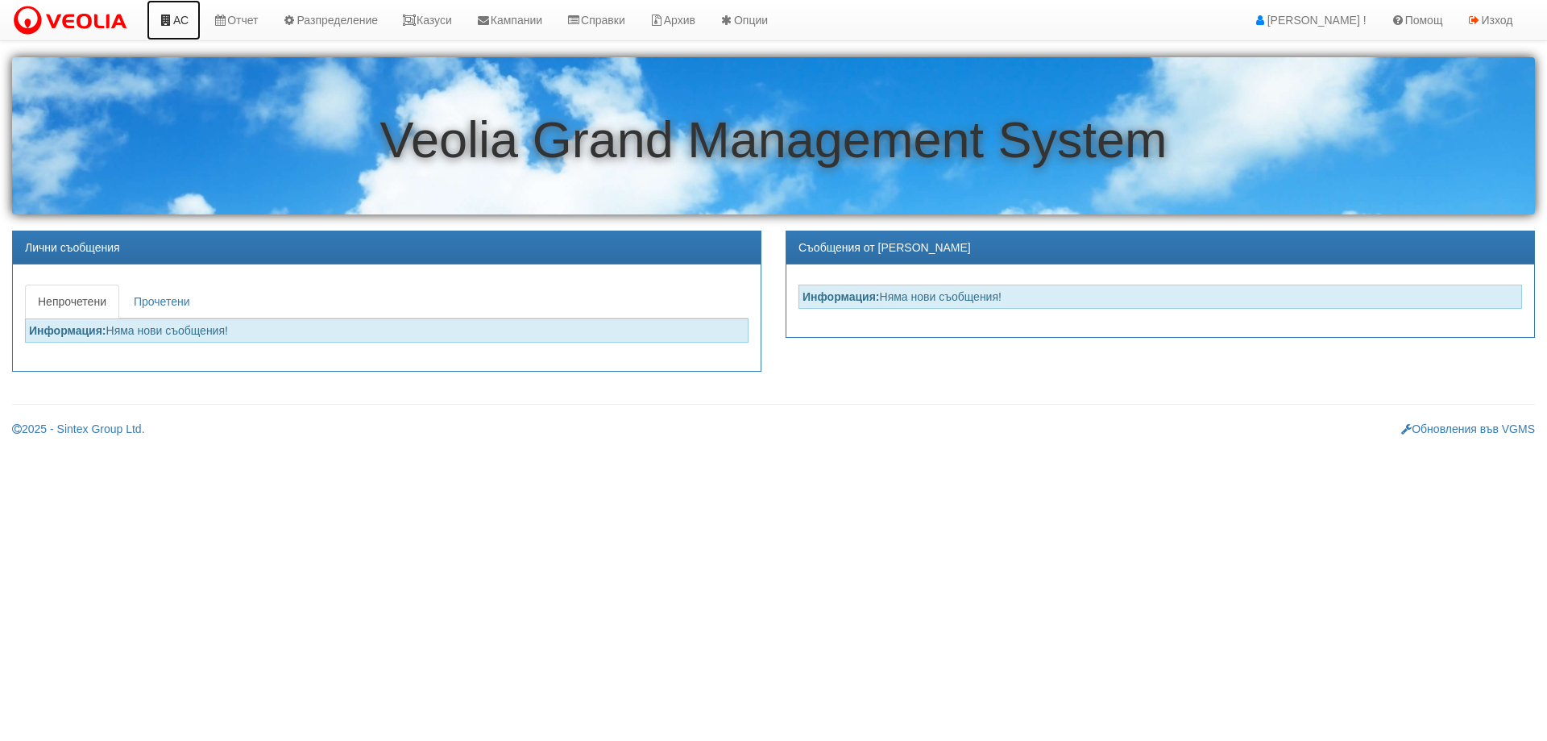
click at [182, 25] on link "АС" at bounding box center [174, 20] width 54 height 40
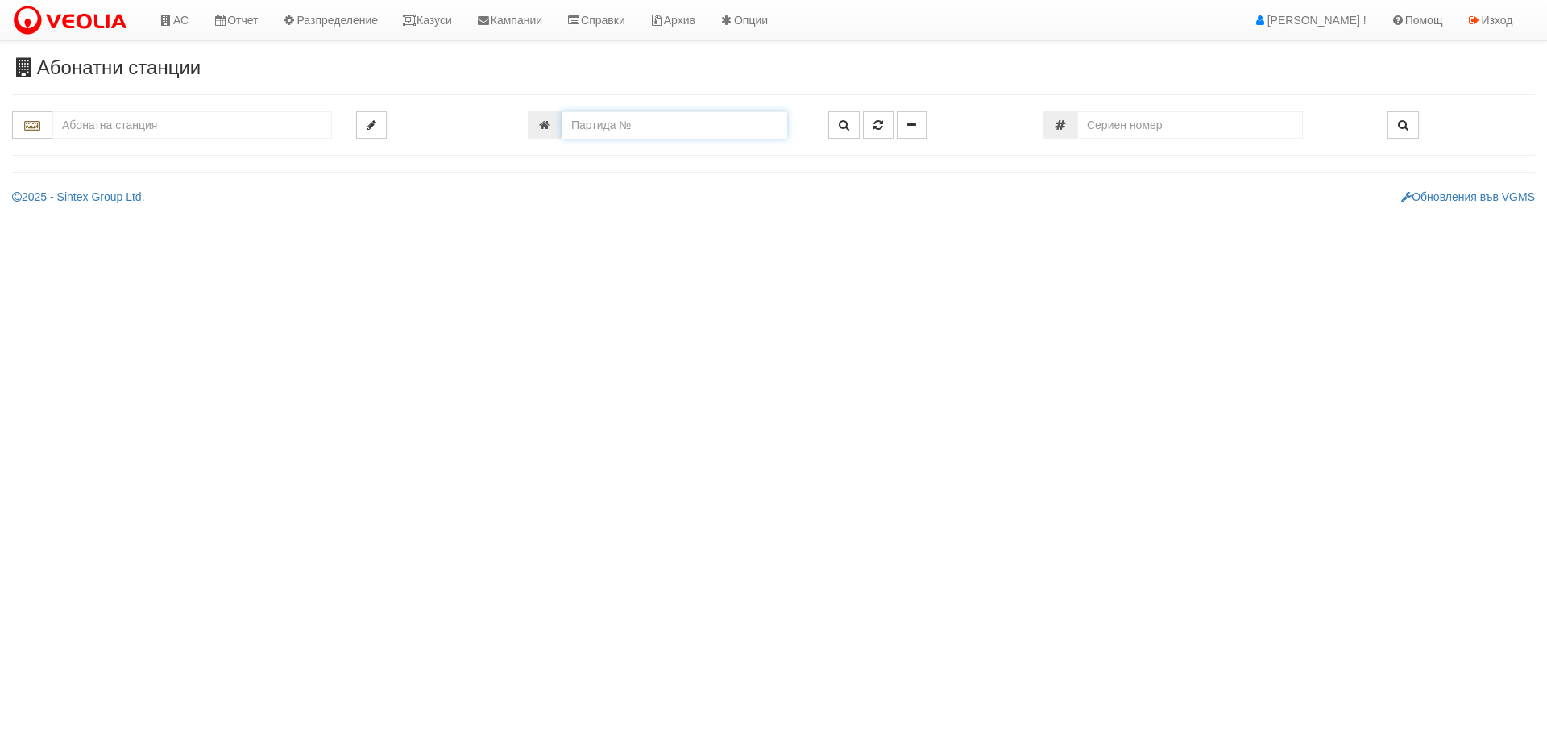
click at [584, 112] on input "number" at bounding box center [675, 124] width 226 height 27
type input "20708"
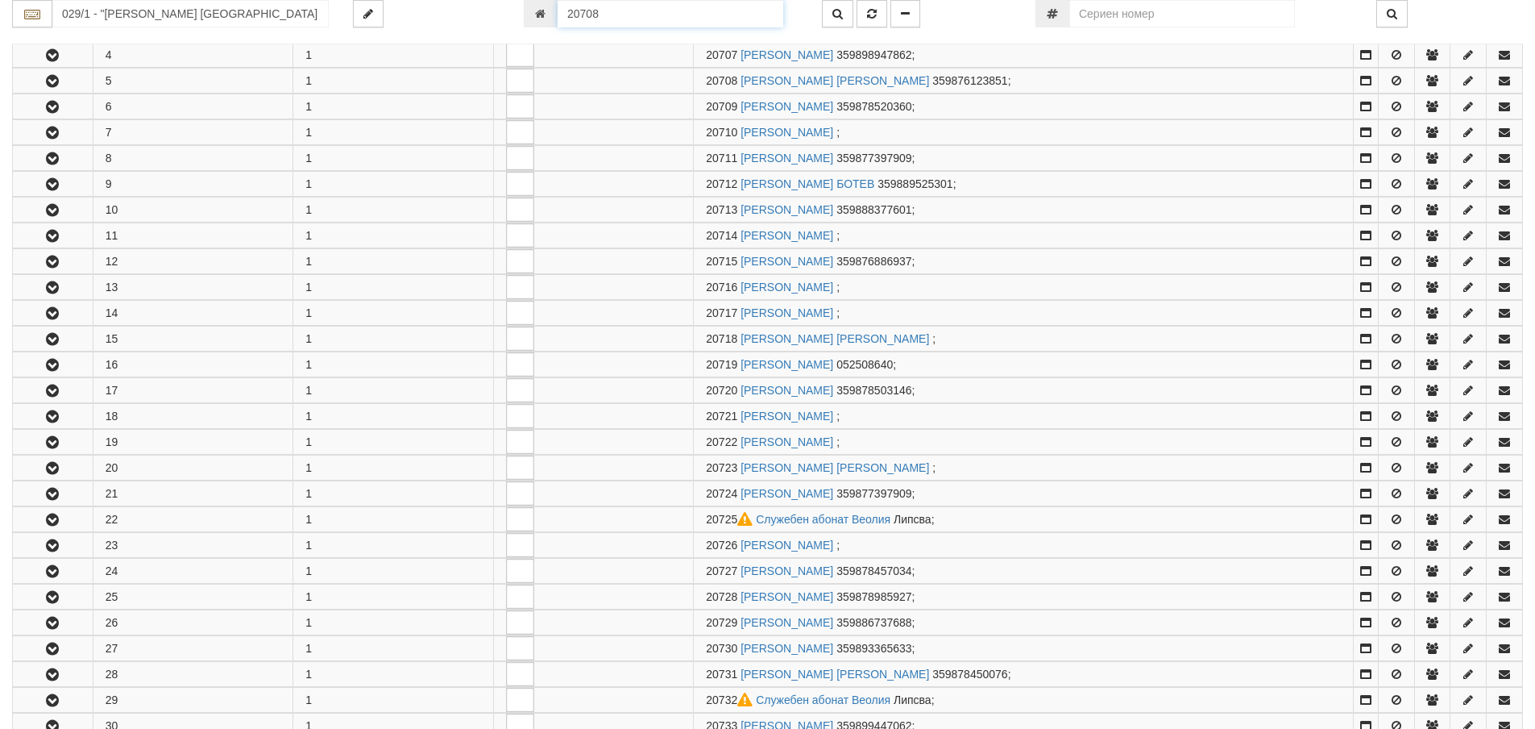
scroll to position [421, 0]
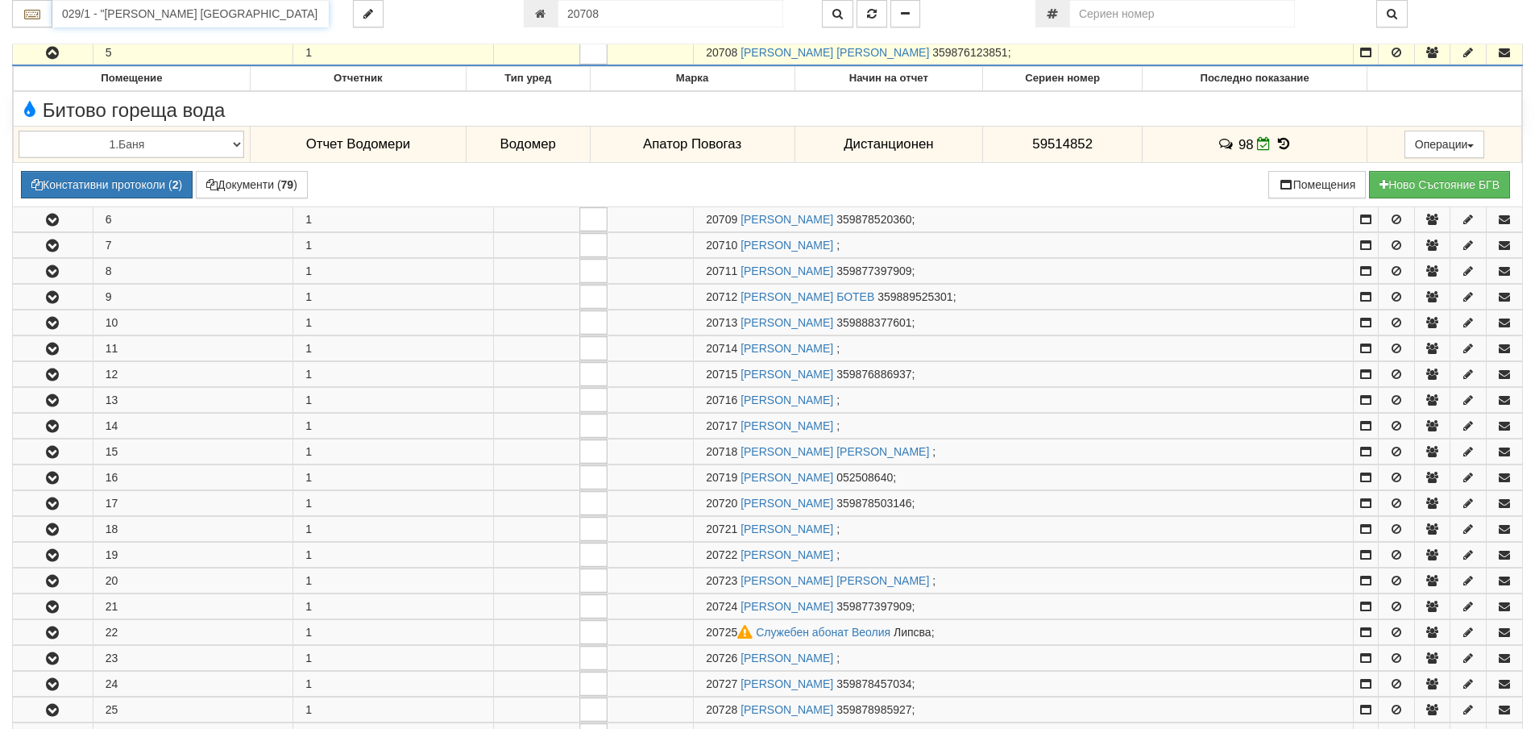
click at [85, 17] on input "029/1 - "ВЕОЛИЯ ЕНЕРДЖИ ВАРНА " ЕАД" at bounding box center [190, 13] width 276 height 27
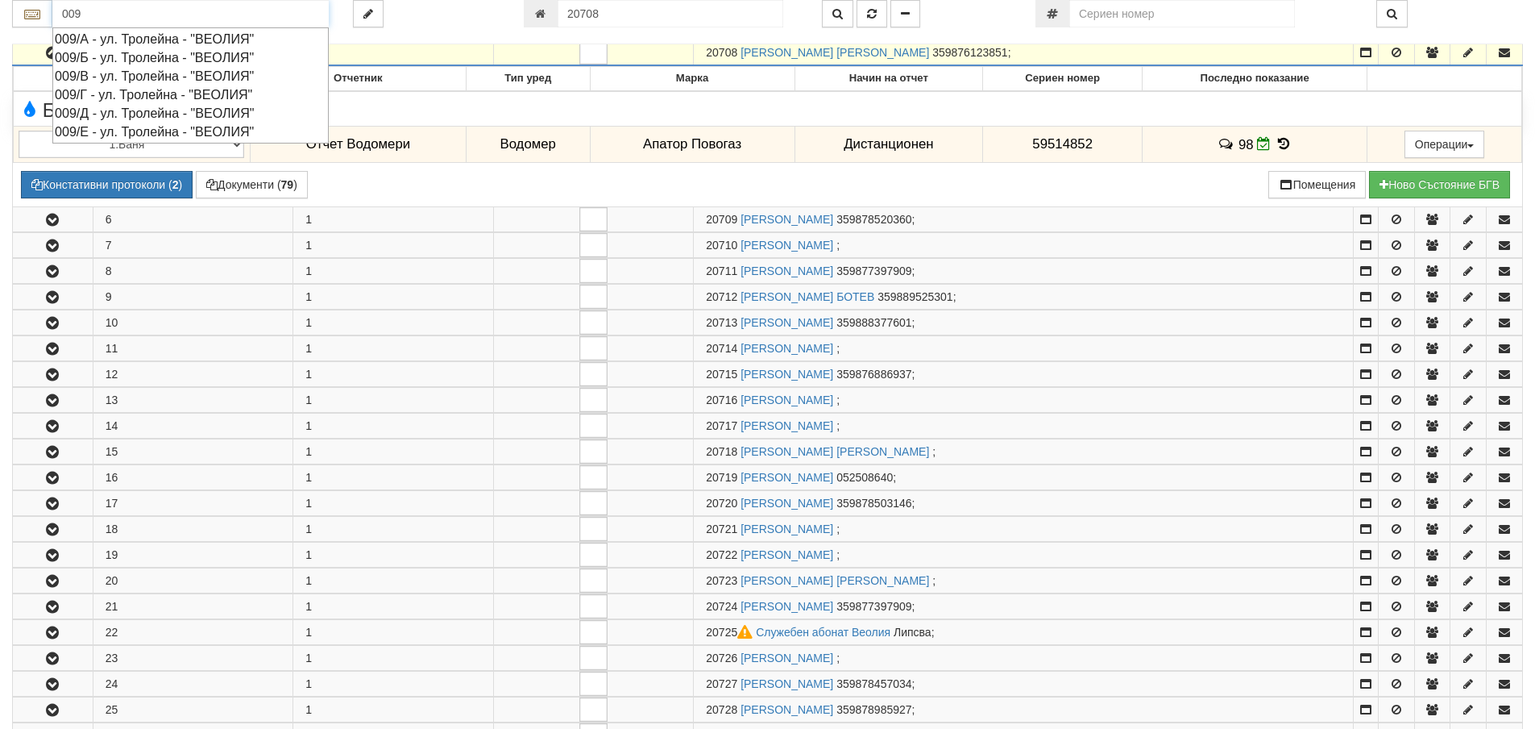
click at [146, 95] on div "009/Г - ул. Тролейна - "ВЕОЛИЯ"" at bounding box center [191, 94] width 272 height 19
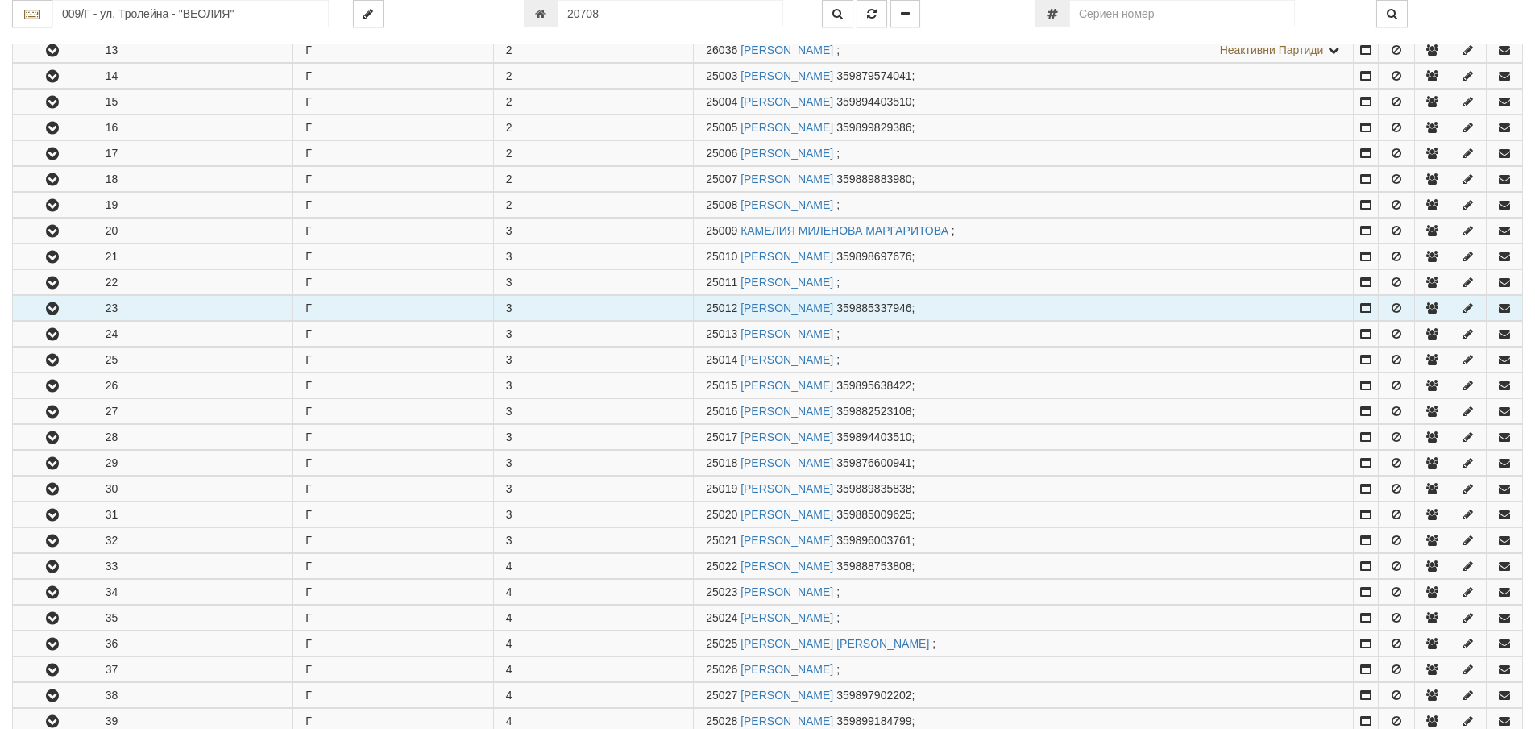
scroll to position [645, 0]
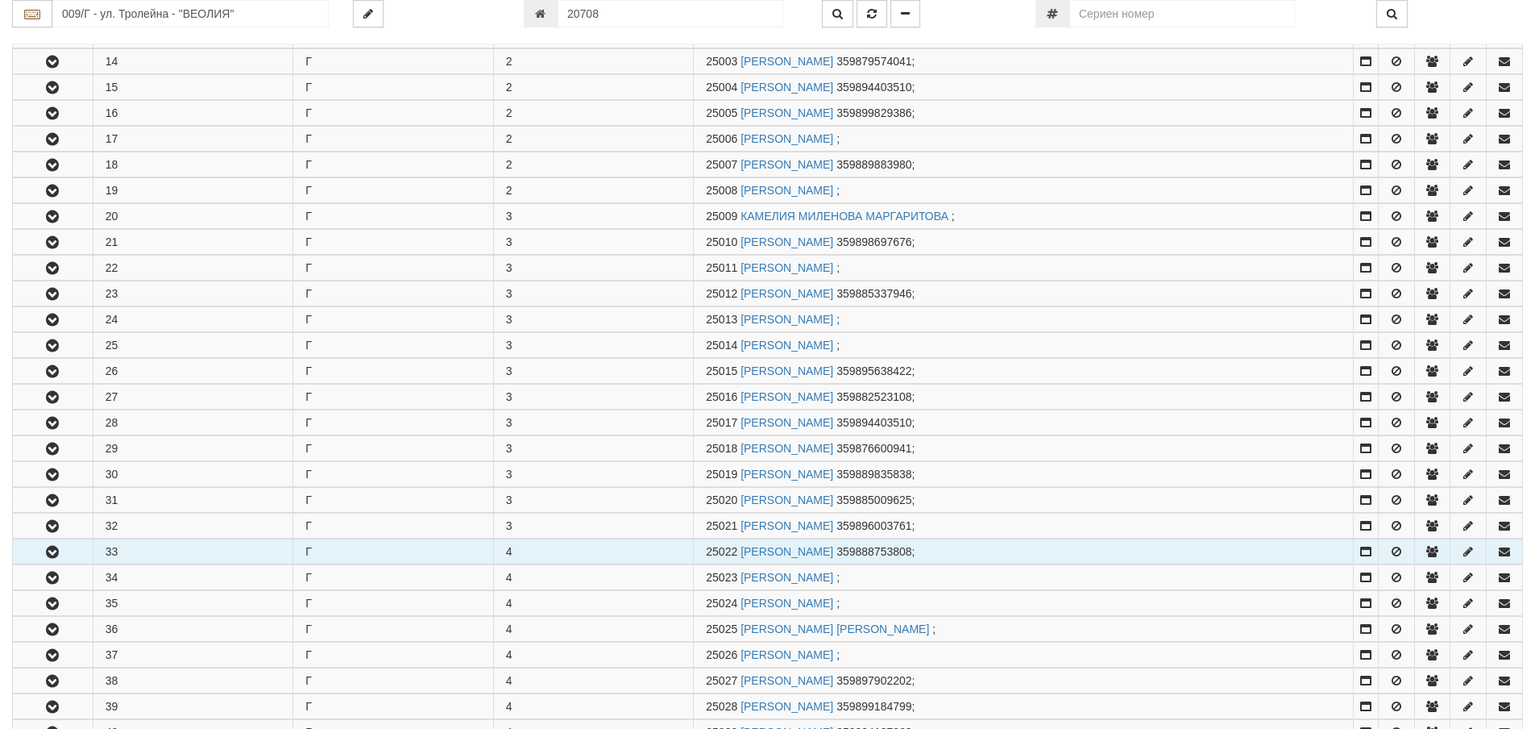
click at [53, 546] on icon "button" at bounding box center [52, 551] width 19 height 11
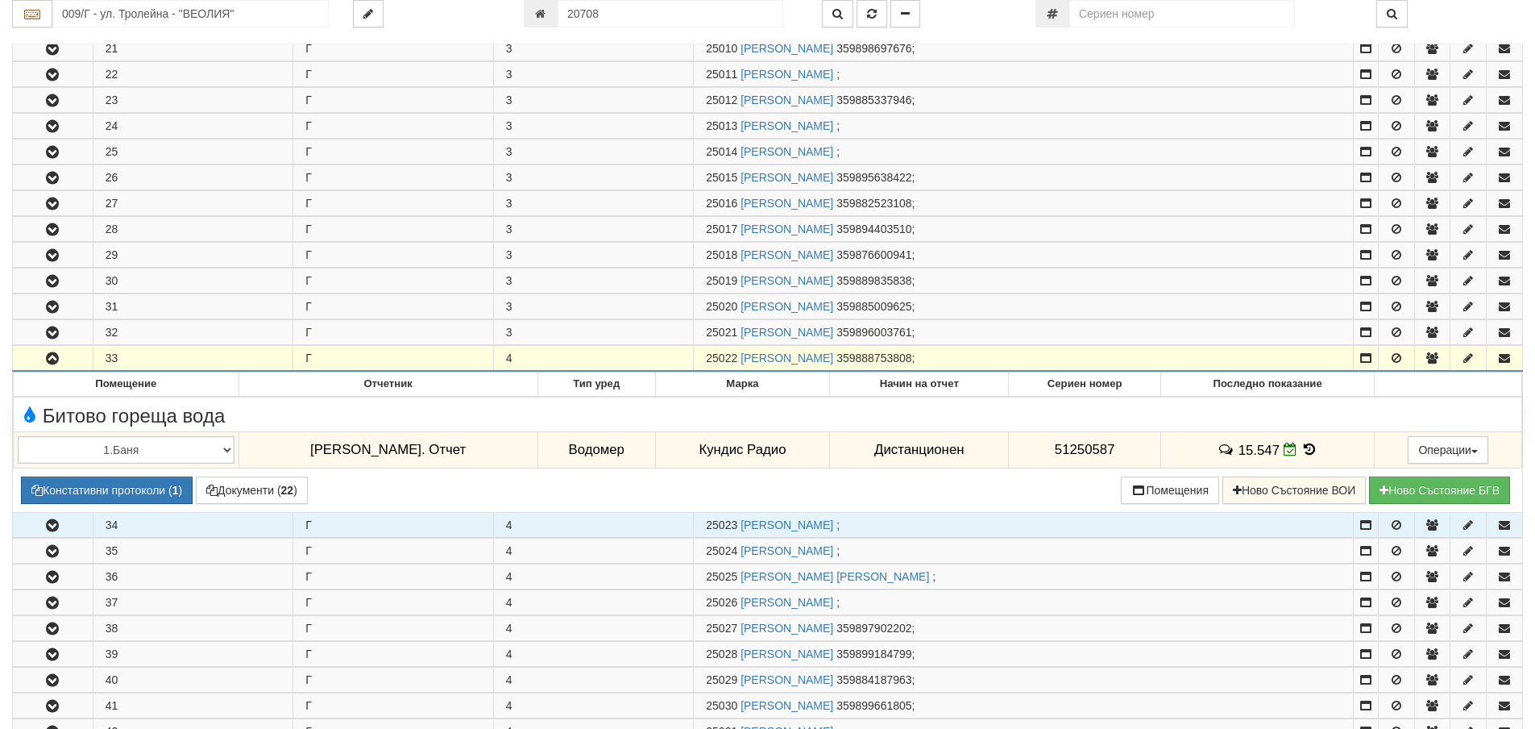
scroll to position [886, 0]
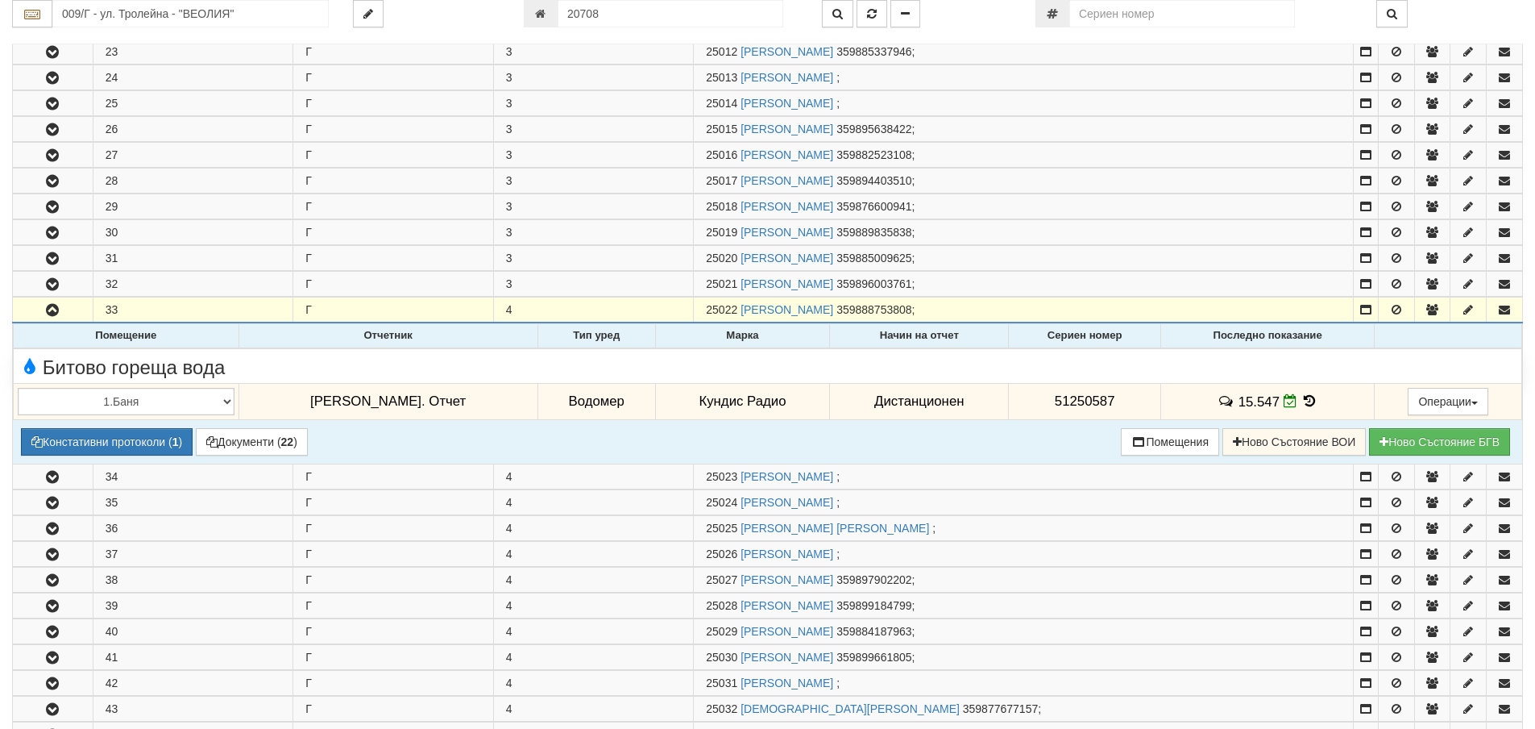
click at [1301, 401] on icon at bounding box center [1310, 401] width 18 height 14
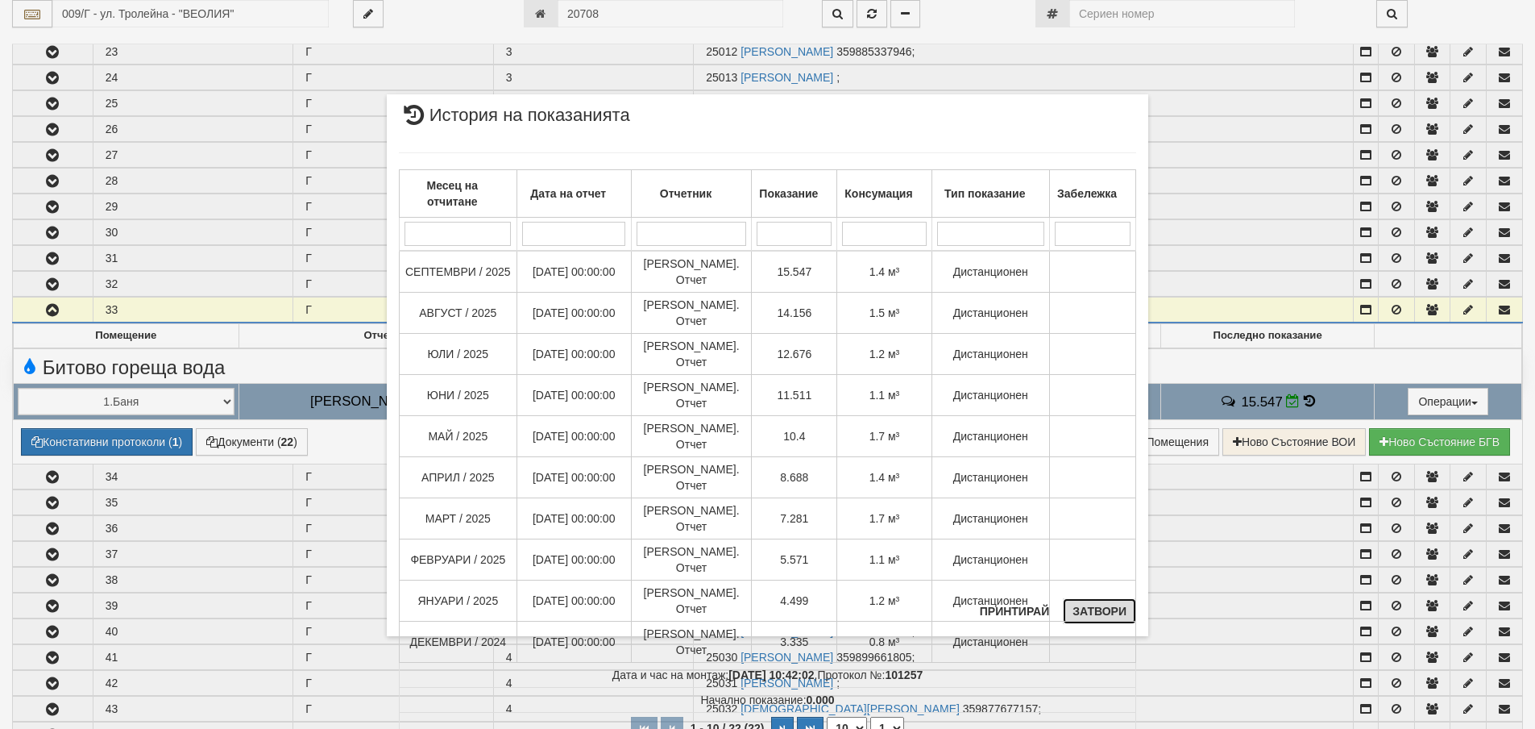
click at [1110, 608] on button "Затвори" at bounding box center [1099, 611] width 73 height 26
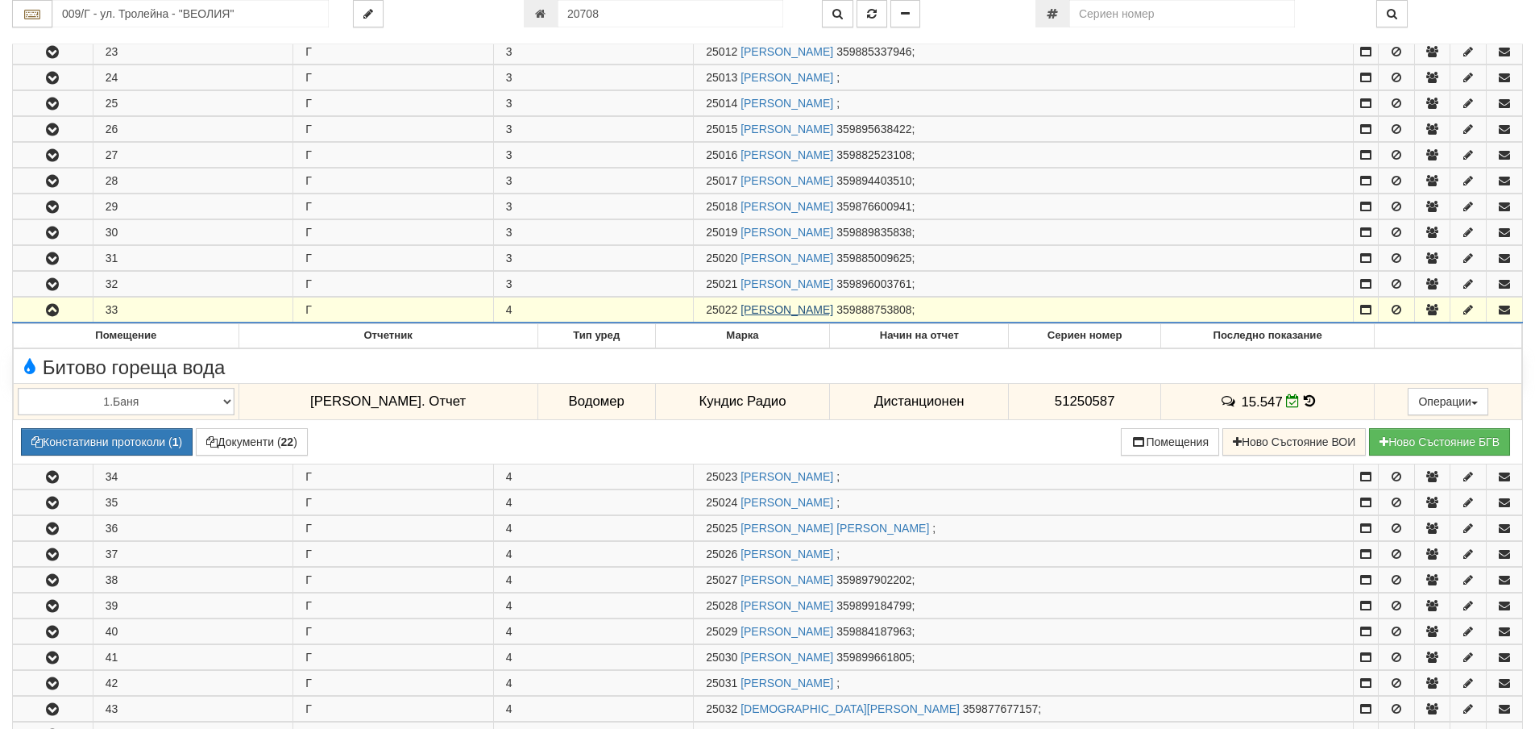
click at [833, 309] on link "СВЕТЛАНА ГЕОРГИЕВА ИВАНОВА" at bounding box center [787, 309] width 93 height 13
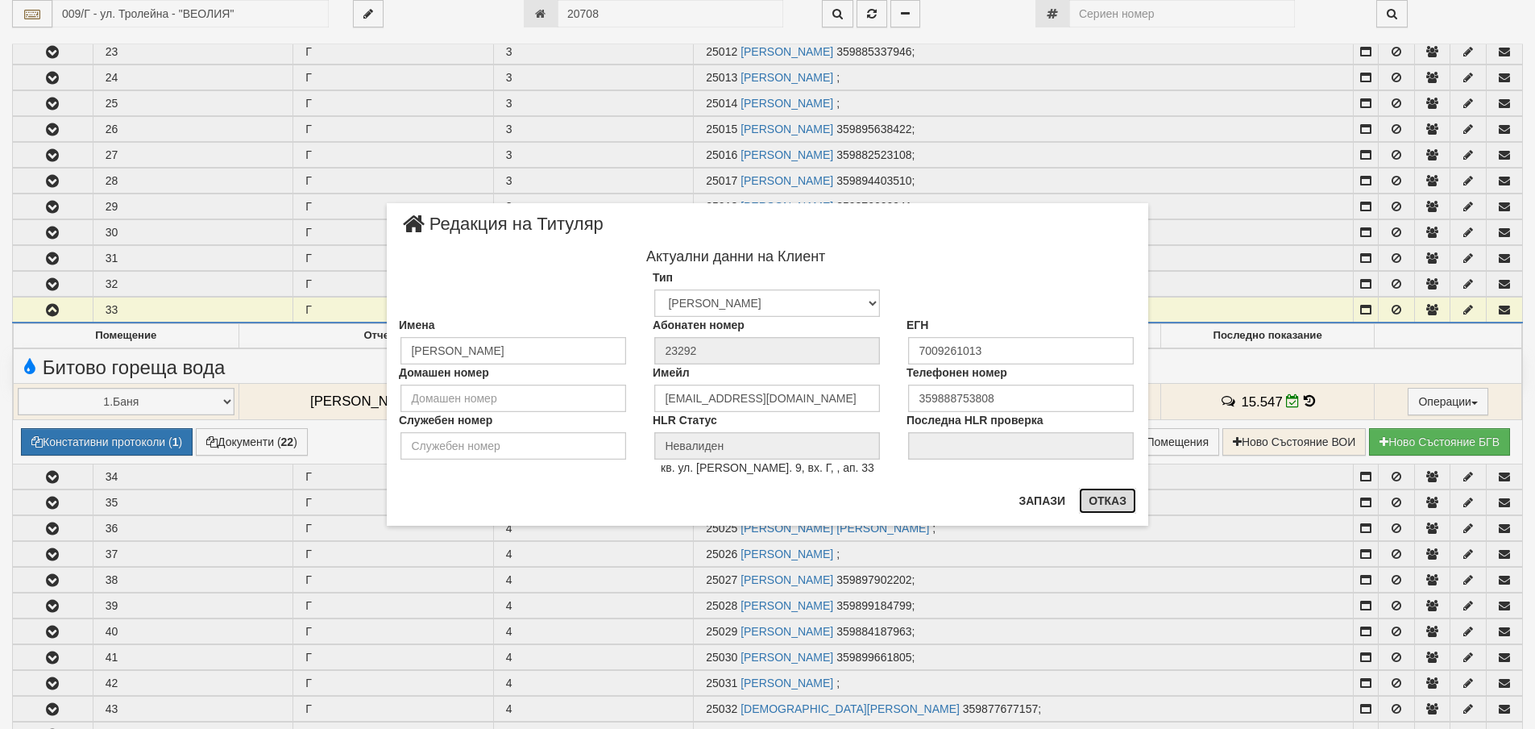
click at [1090, 504] on button "Отказ" at bounding box center [1107, 501] width 57 height 26
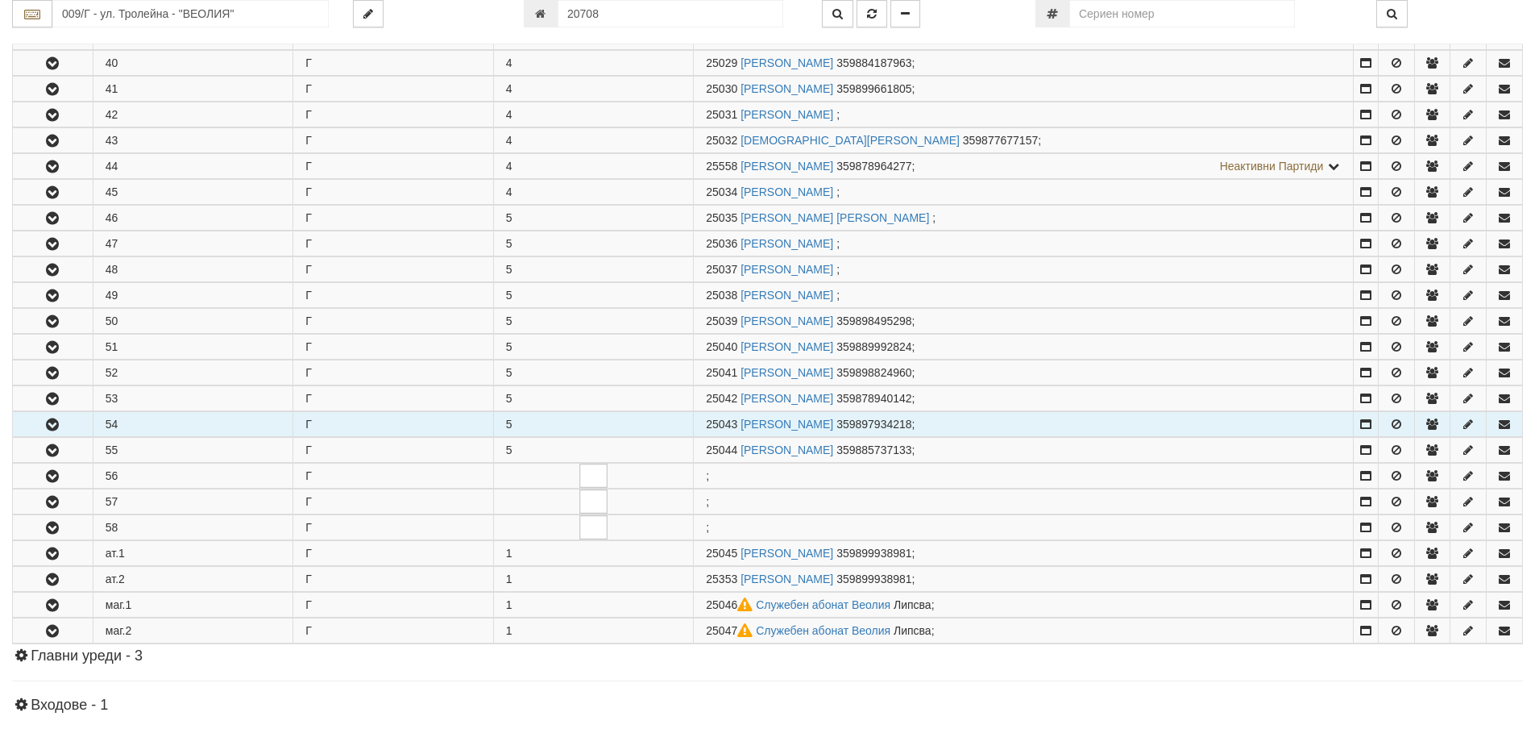
scroll to position [1692, 0]
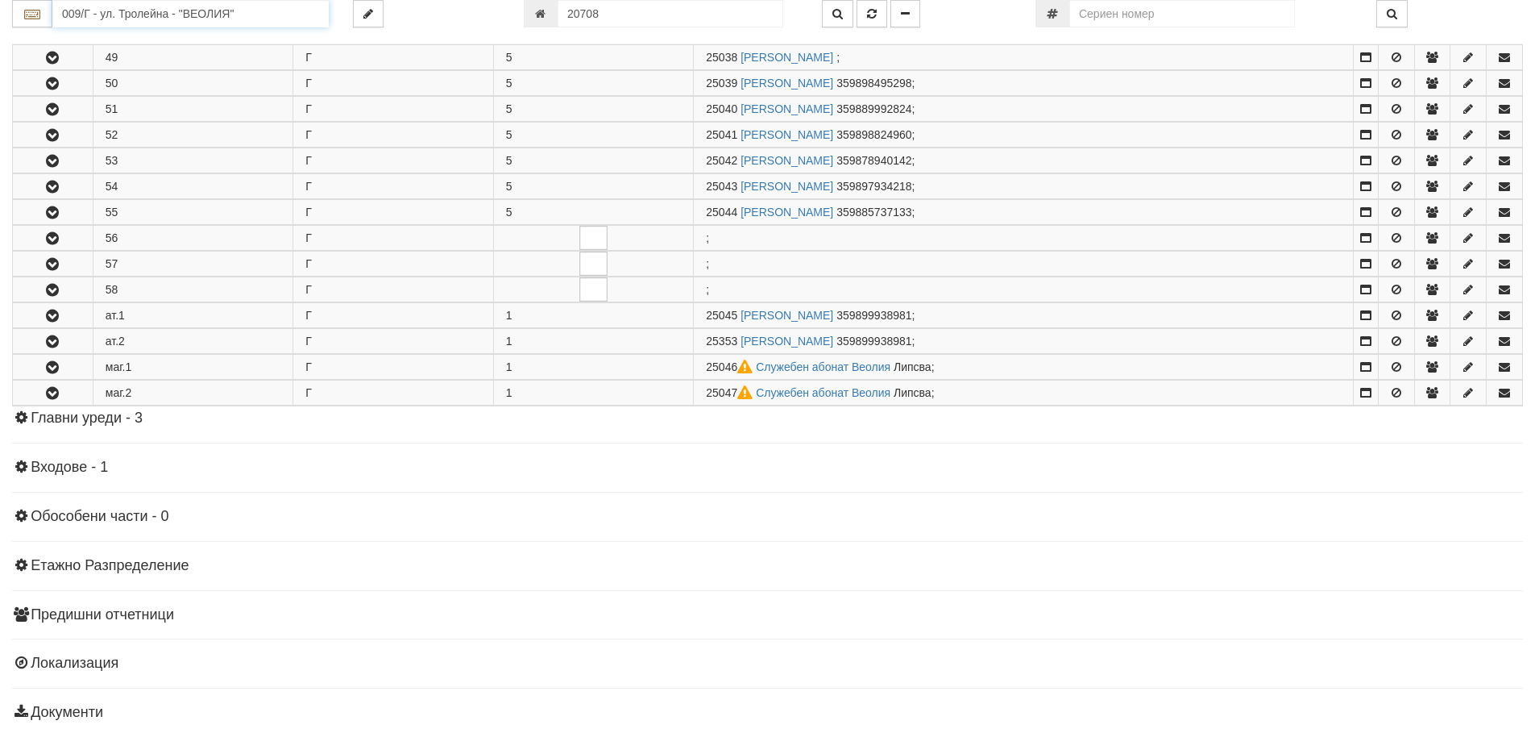
click at [79, 18] on input "009/Г - ул. Тролейна - "ВЕОЛИЯ"" at bounding box center [190, 13] width 276 height 27
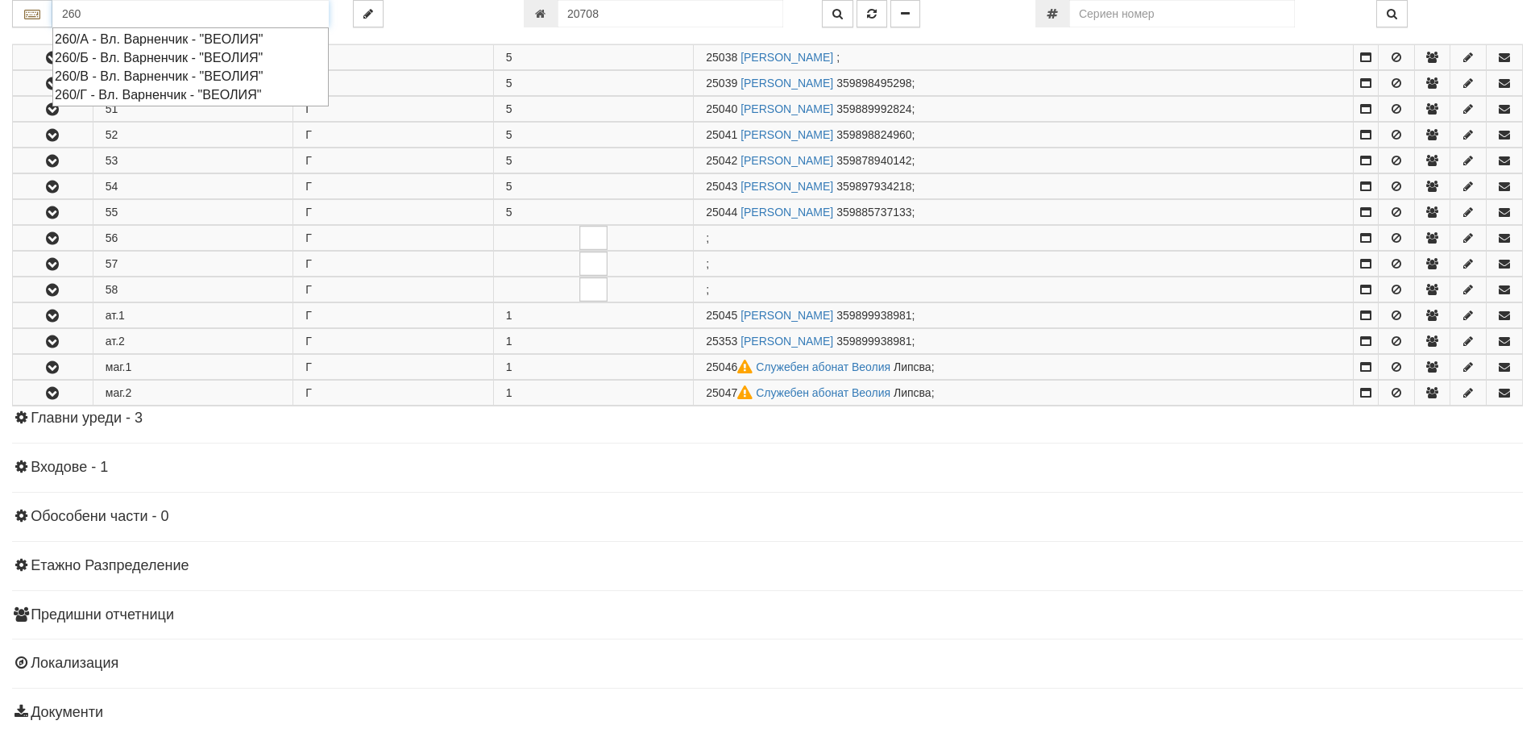
click at [185, 95] on div "260/Г - Вл. Варненчик - "ВЕОЛИЯ"" at bounding box center [191, 94] width 272 height 19
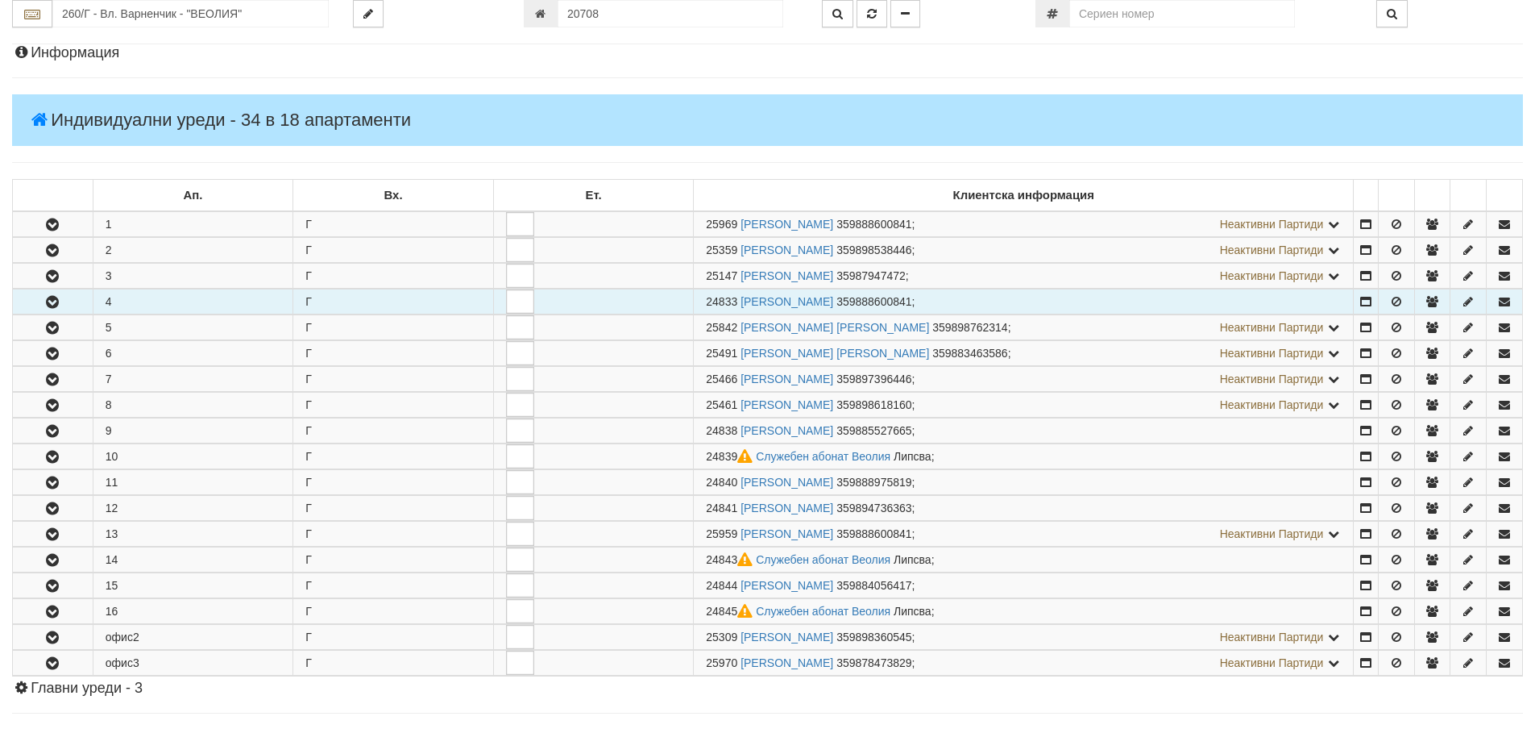
scroll to position [161, 0]
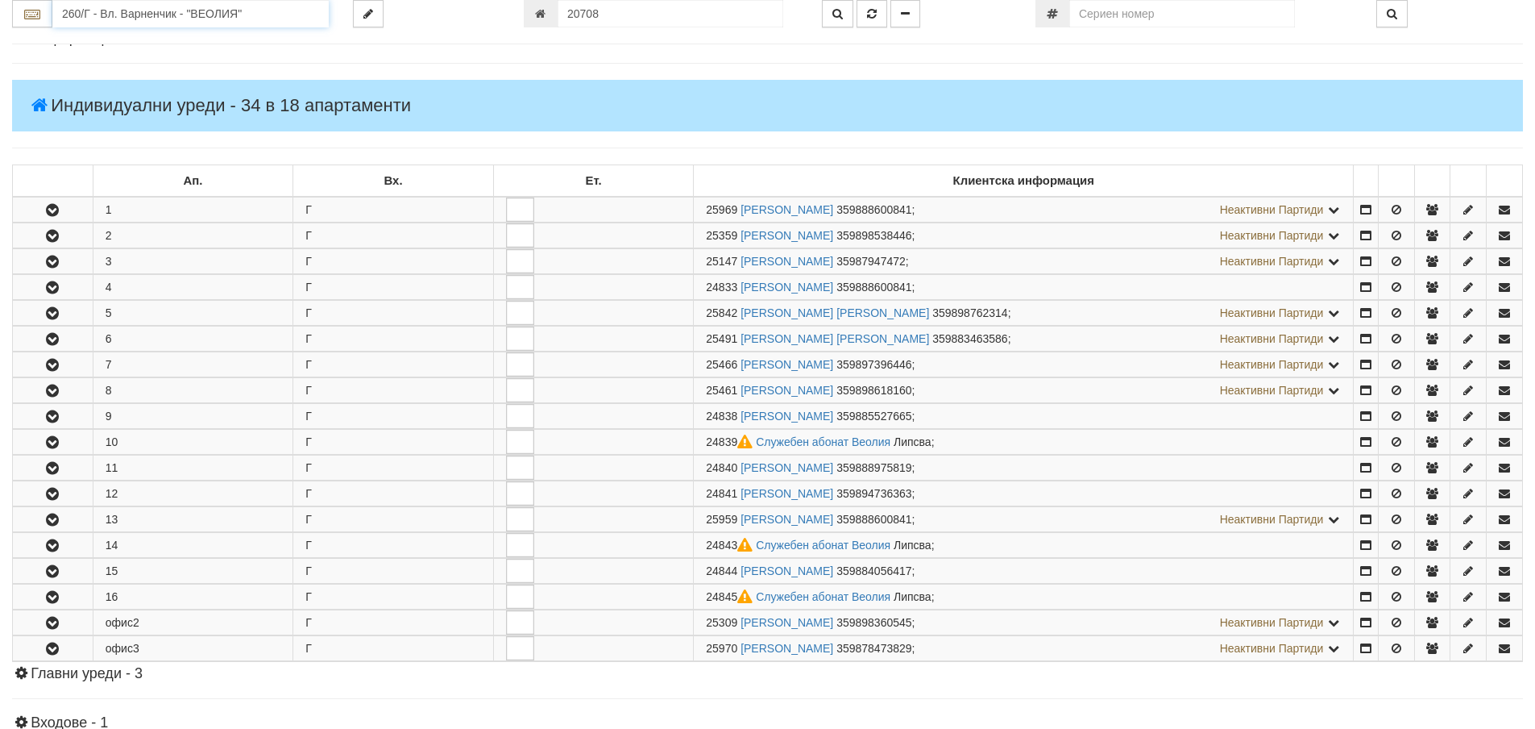
click at [92, 15] on input "260/Г - Вл. Варненчик - "ВЕОЛИЯ"" at bounding box center [190, 13] width 276 height 27
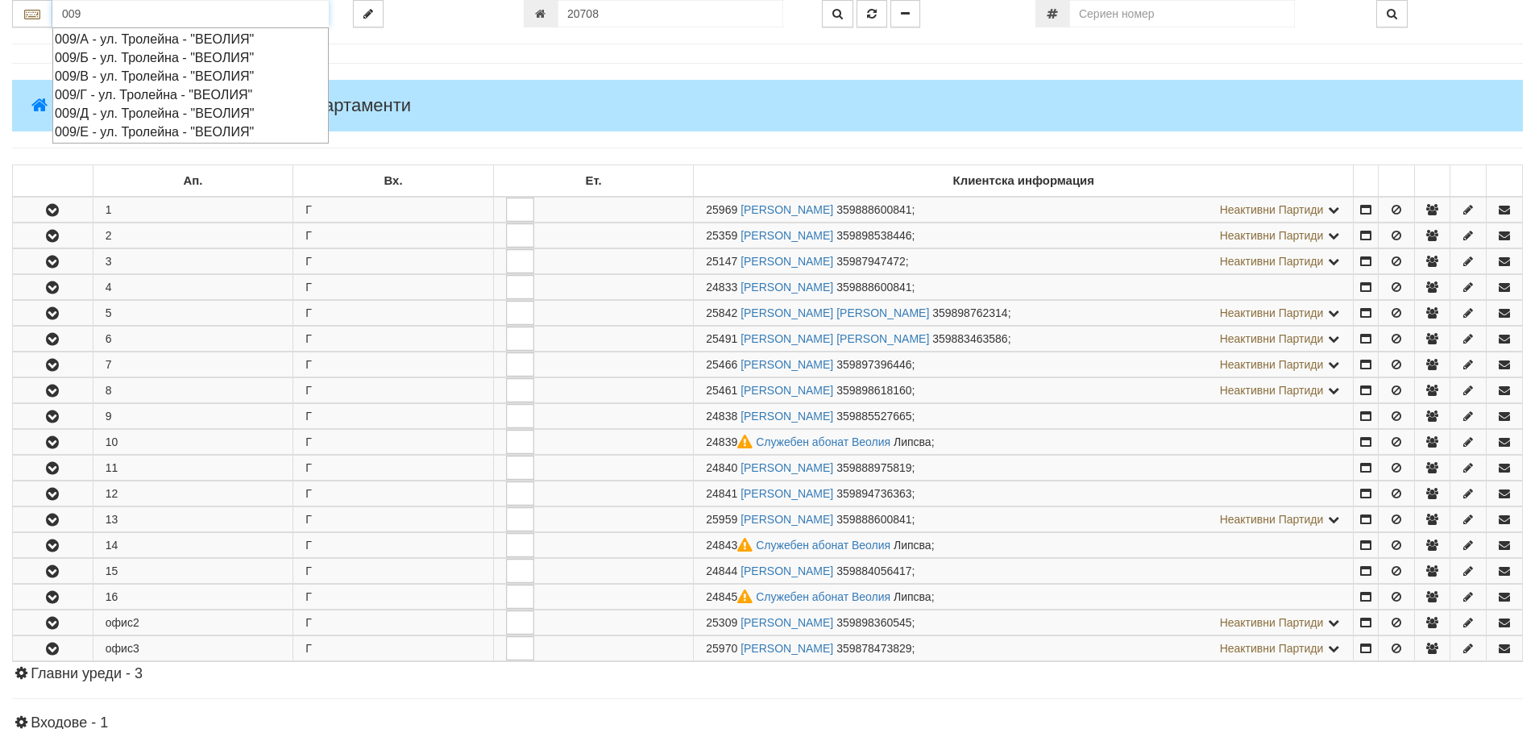
click at [147, 96] on div "009/Г - ул. Тролейна - "ВЕОЛИЯ"" at bounding box center [191, 94] width 272 height 19
type input "009/Г - ул. Тролейна - "ВЕОЛИЯ""
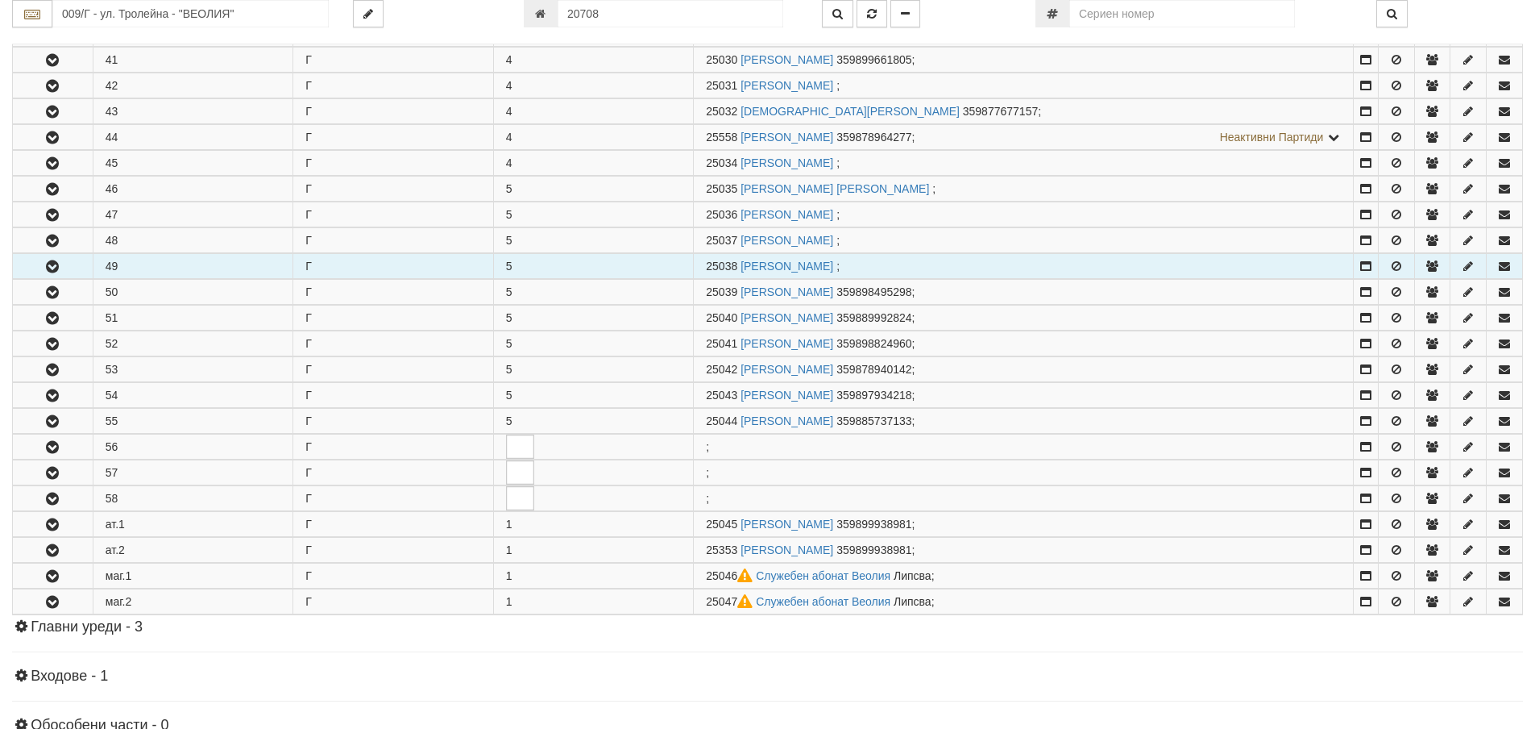
scroll to position [1451, 0]
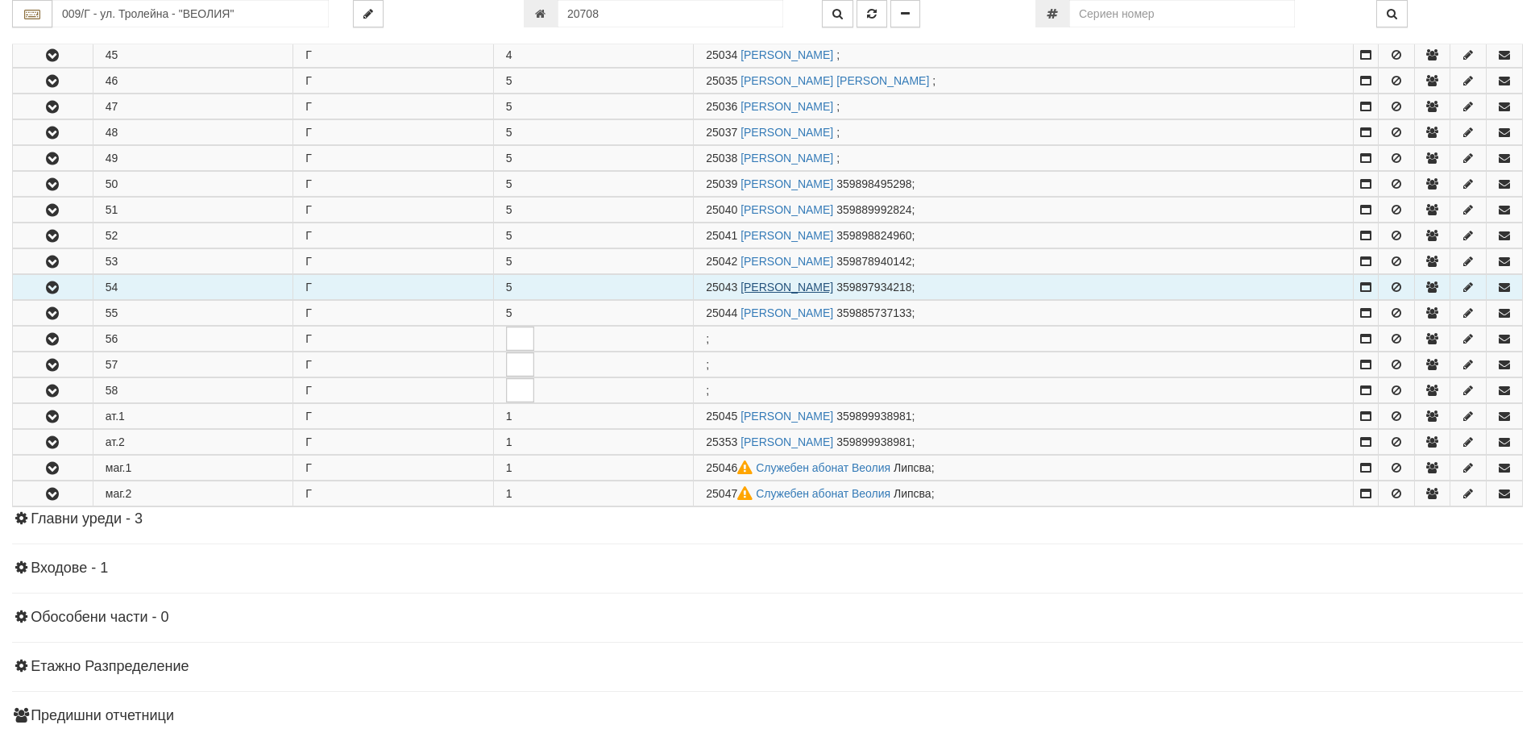
click at [805, 292] on link "КАТЯ ДУШКОВ ХРИСТОВА" at bounding box center [787, 286] width 93 height 13
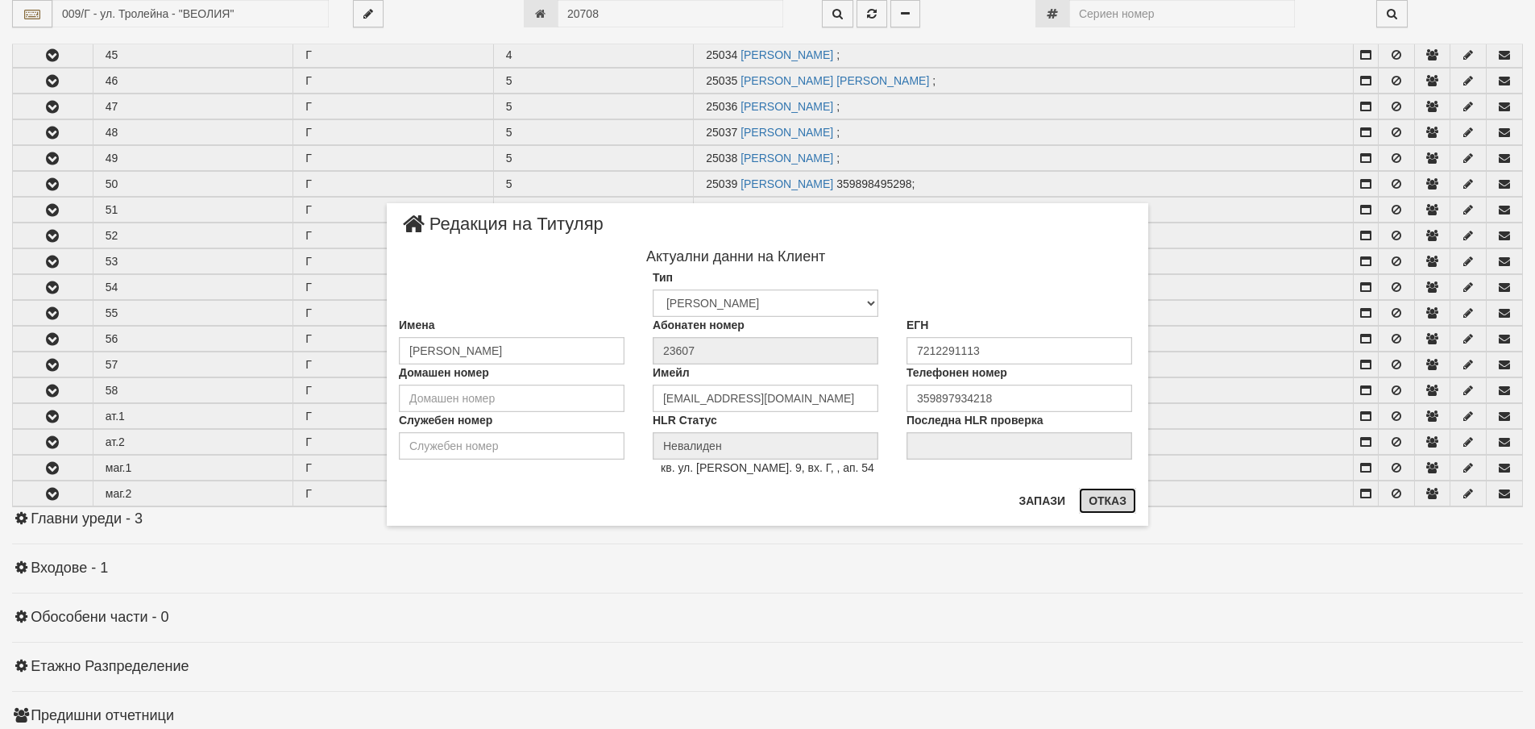
click at [1111, 504] on button "Отказ" at bounding box center [1107, 501] width 57 height 26
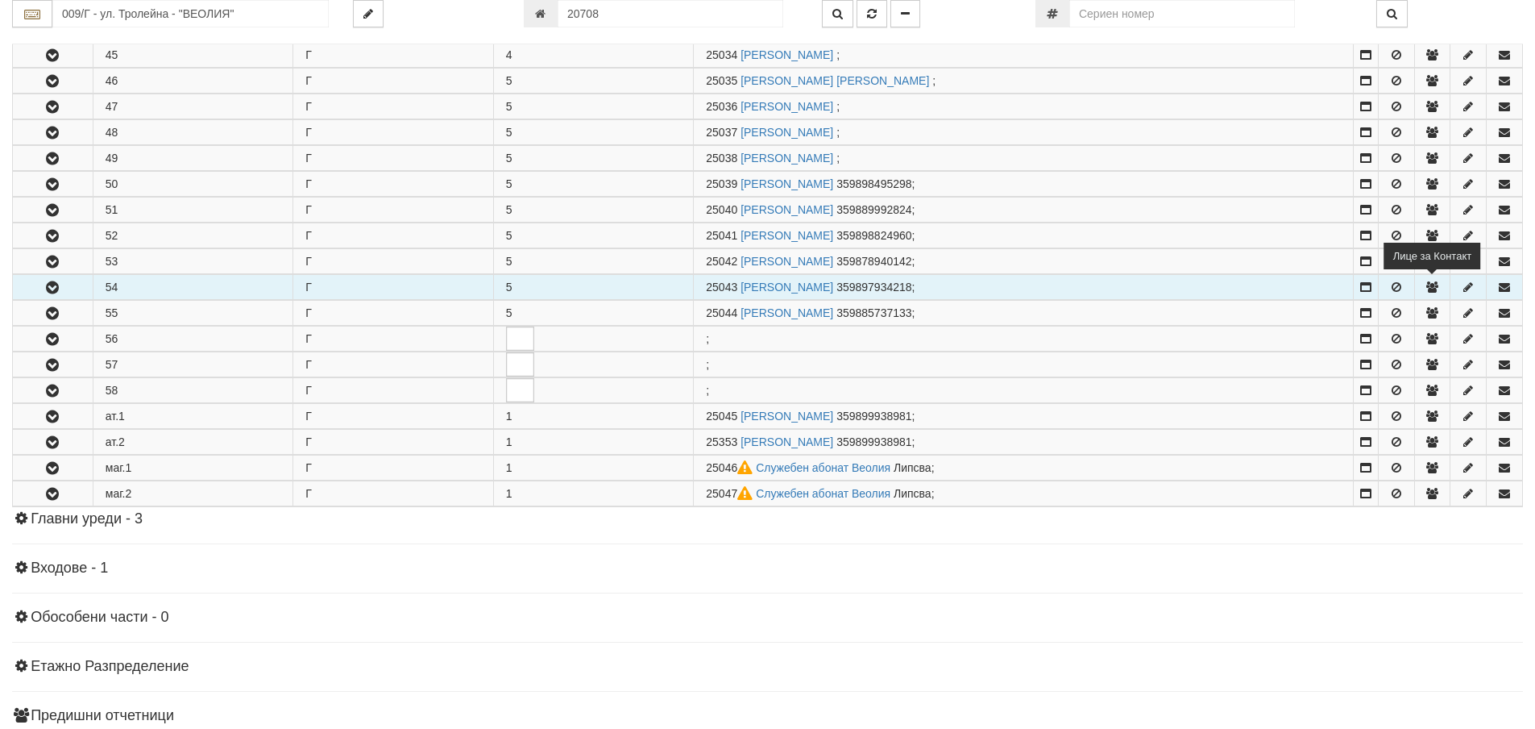
click at [1431, 288] on icon "button" at bounding box center [1432, 286] width 15 height 11
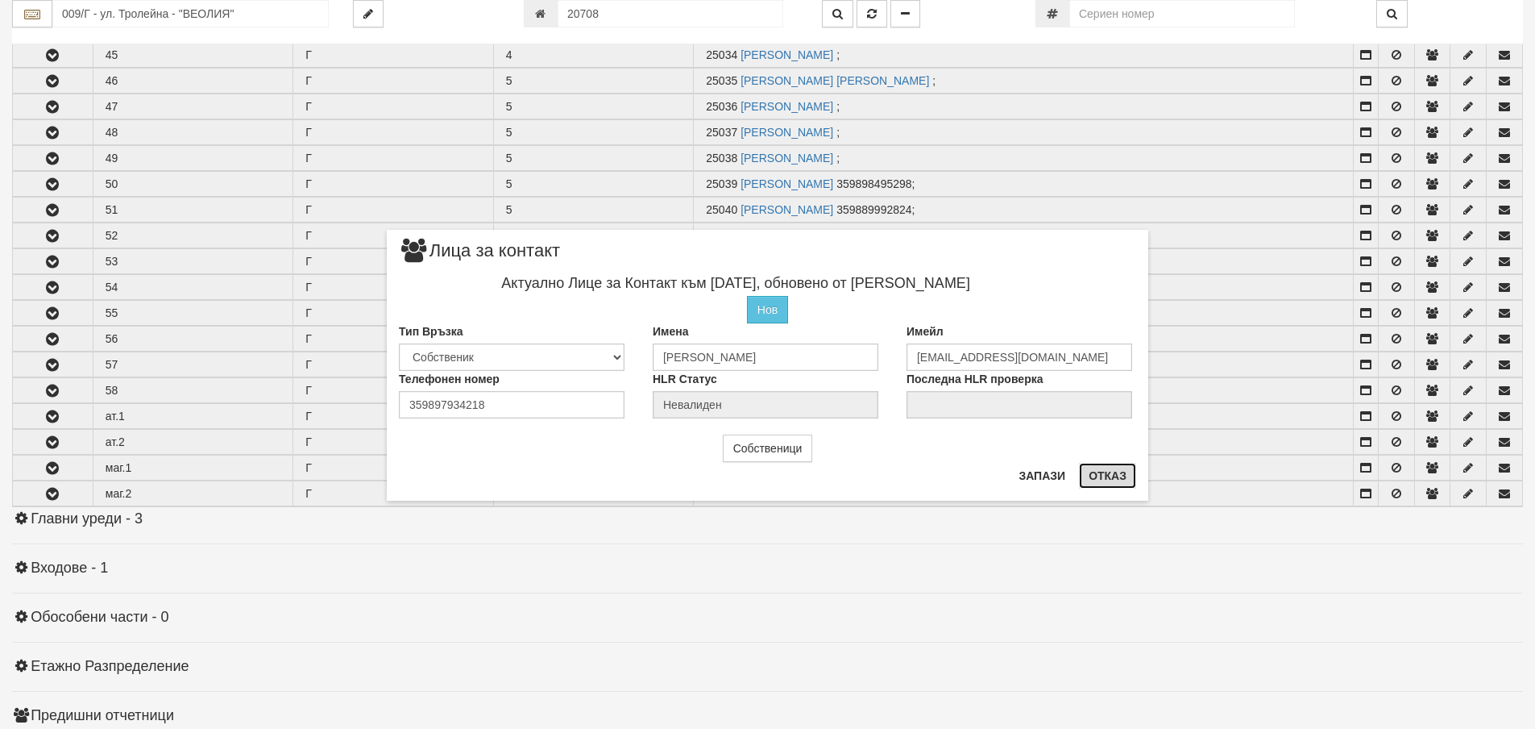
click at [1101, 469] on button "Отказ" at bounding box center [1107, 476] width 57 height 26
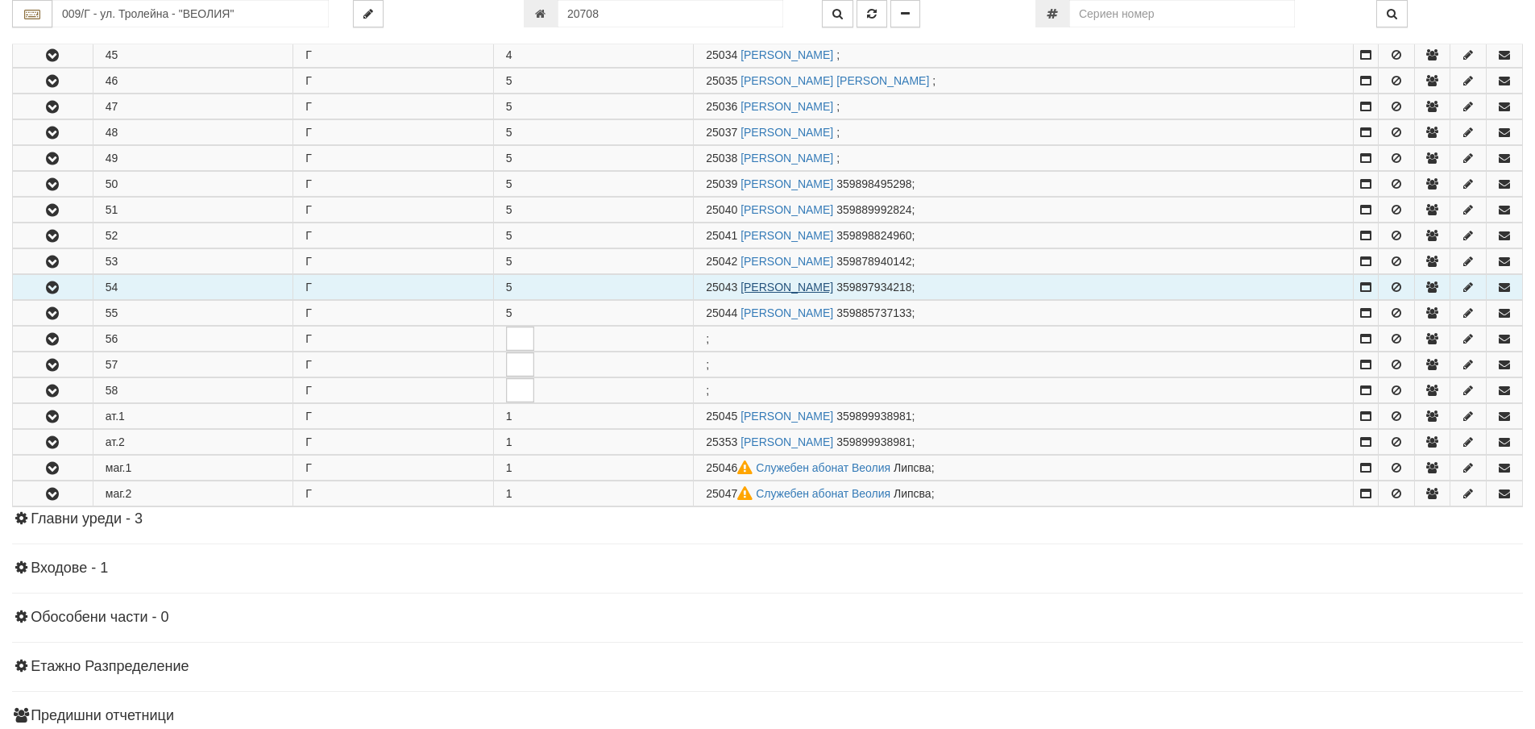
click at [808, 284] on link "КАТЯ ДУШКОВ ХРИСТОВА" at bounding box center [787, 286] width 93 height 13
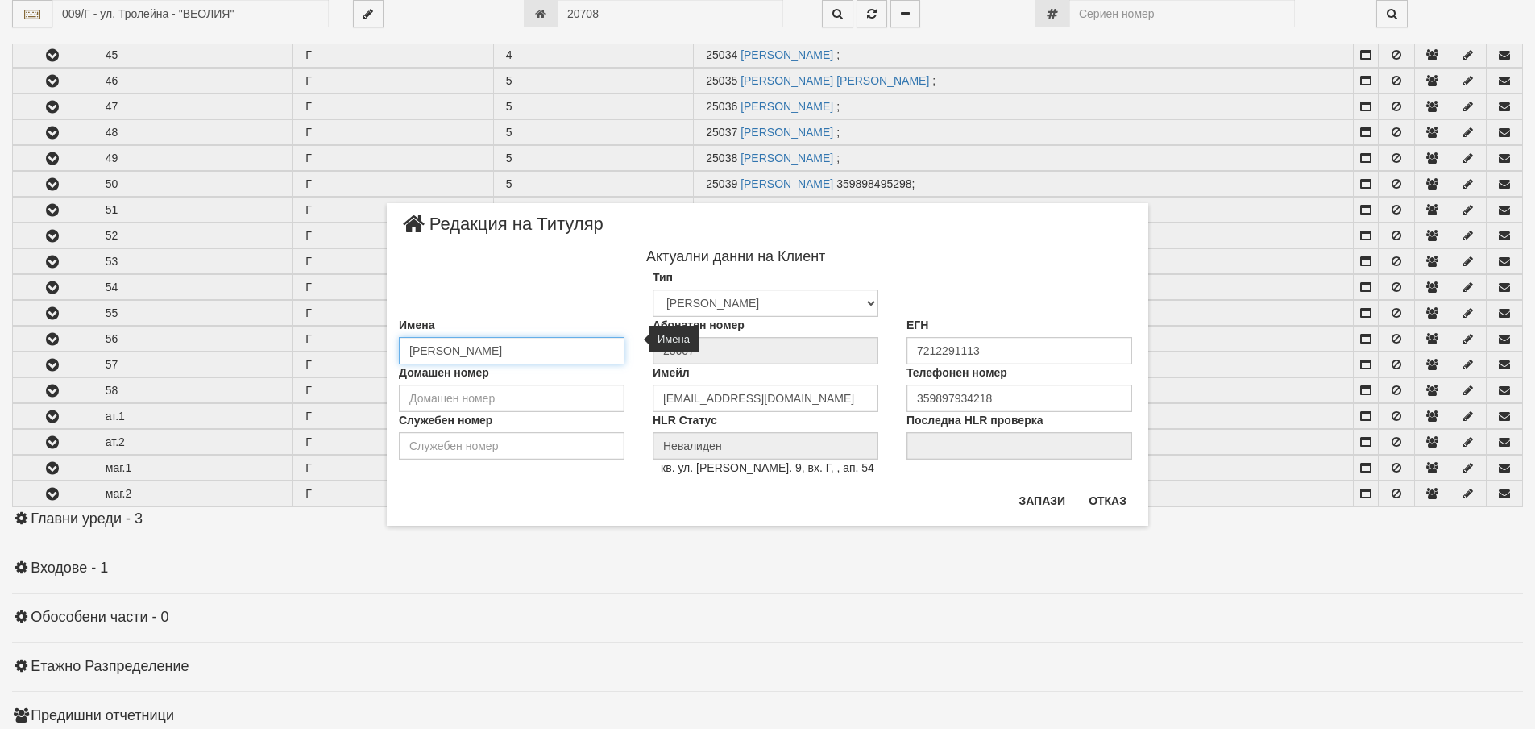
click at [488, 354] on input "КАТЯ ДУШКОВ ХРИСТОВА" at bounding box center [512, 350] width 226 height 27
type input "КАТЯ ДУШКОВА ХРИСТОВА"
click at [1036, 504] on button "Запази" at bounding box center [1042, 501] width 66 height 26
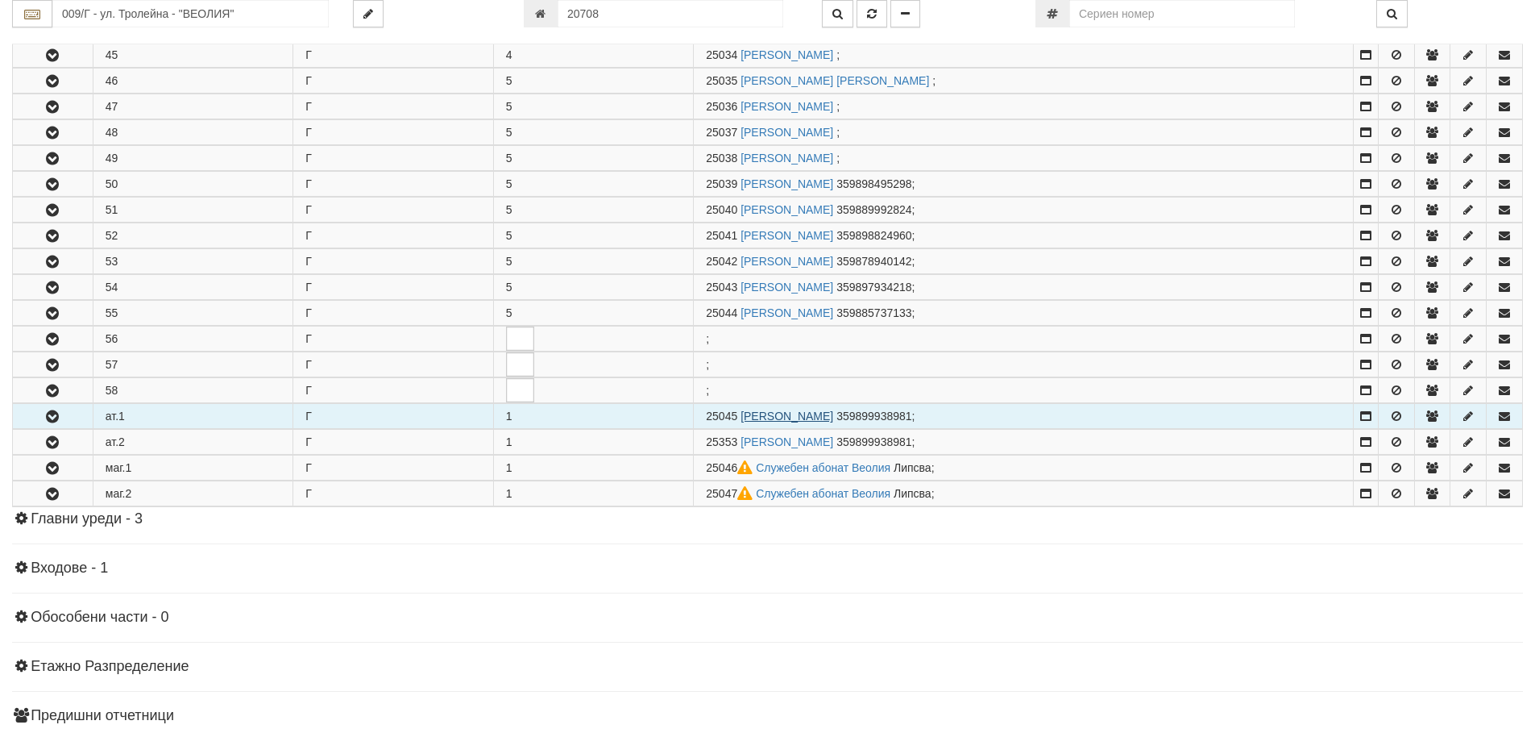
click at [816, 419] on link "МИЛЕН ЙОРДАНОВ МИЕВСКИ" at bounding box center [787, 415] width 93 height 13
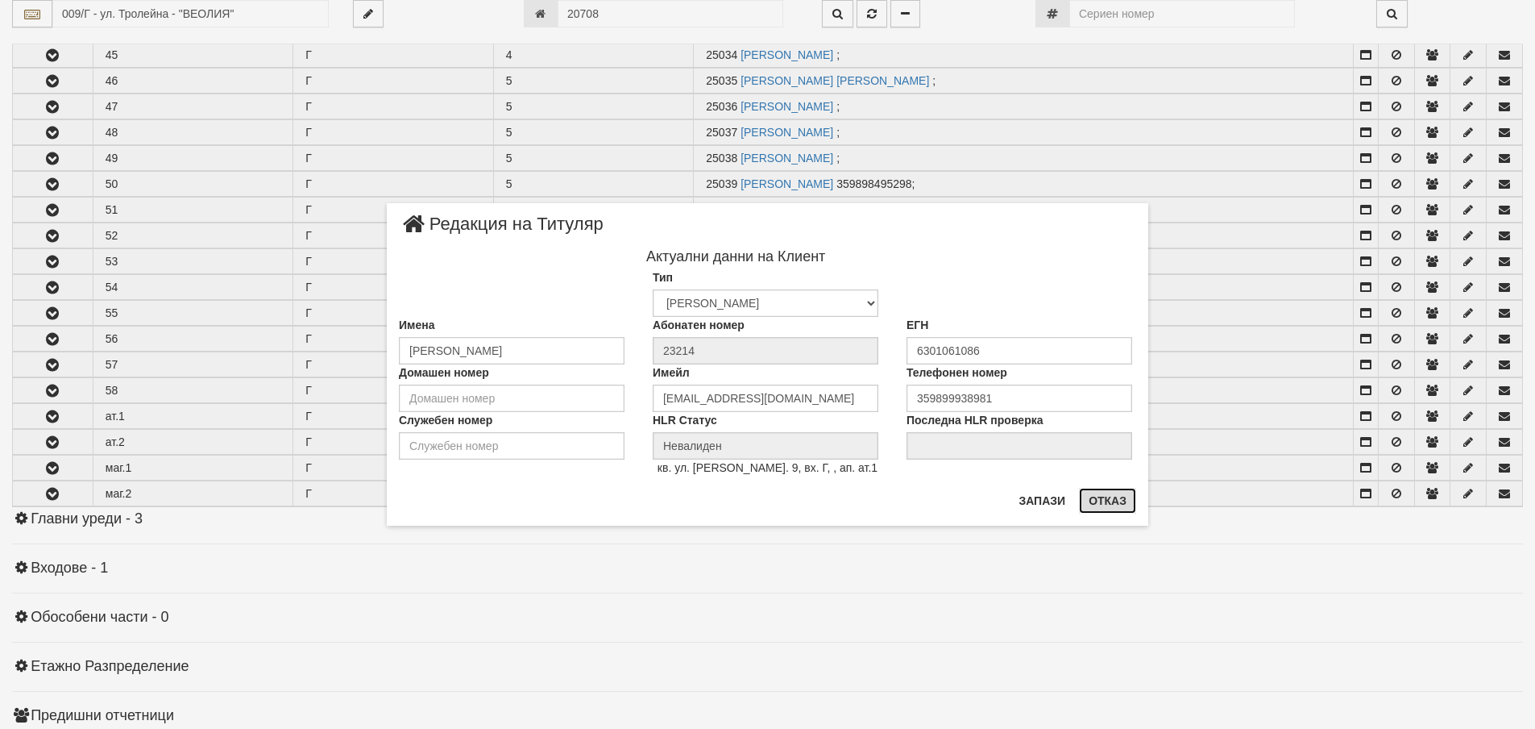
click at [1123, 499] on button "Отказ" at bounding box center [1107, 501] width 57 height 26
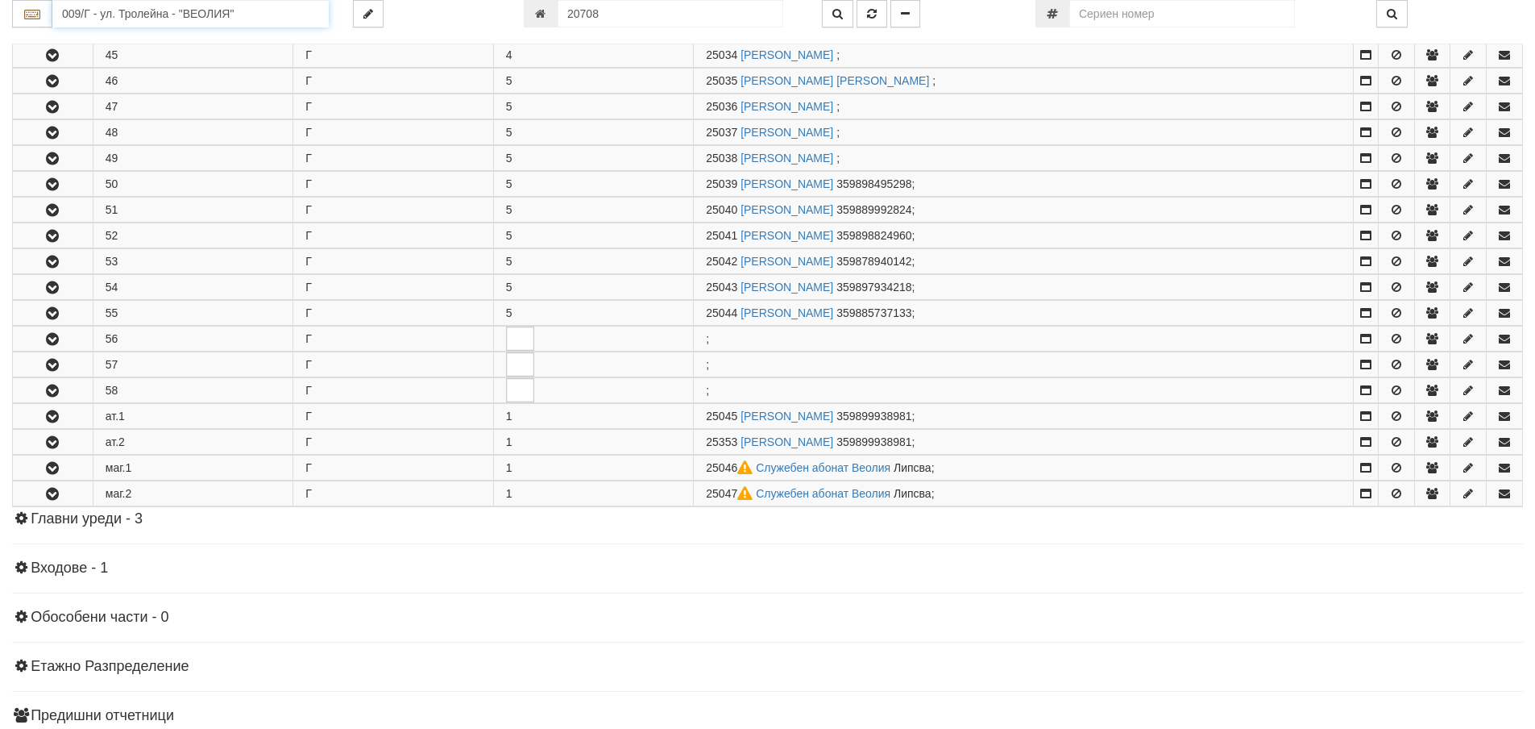
click at [72, 11] on input "009/Г - ул. Тролейна - "ВЕОЛИЯ"" at bounding box center [190, 13] width 276 height 27
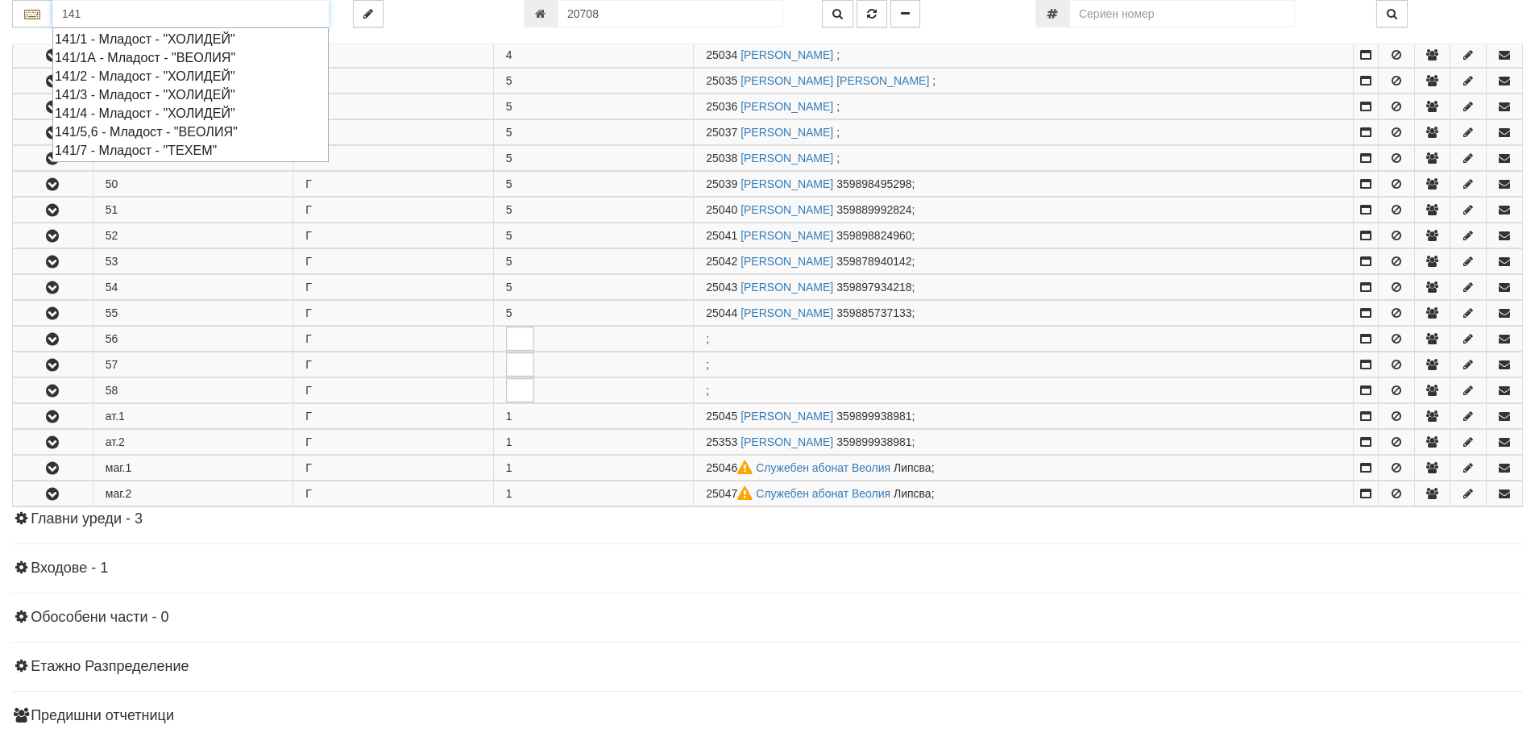
click at [93, 33] on div "141/1 - Младост - "ХОЛИДЕЙ"" at bounding box center [191, 39] width 272 height 19
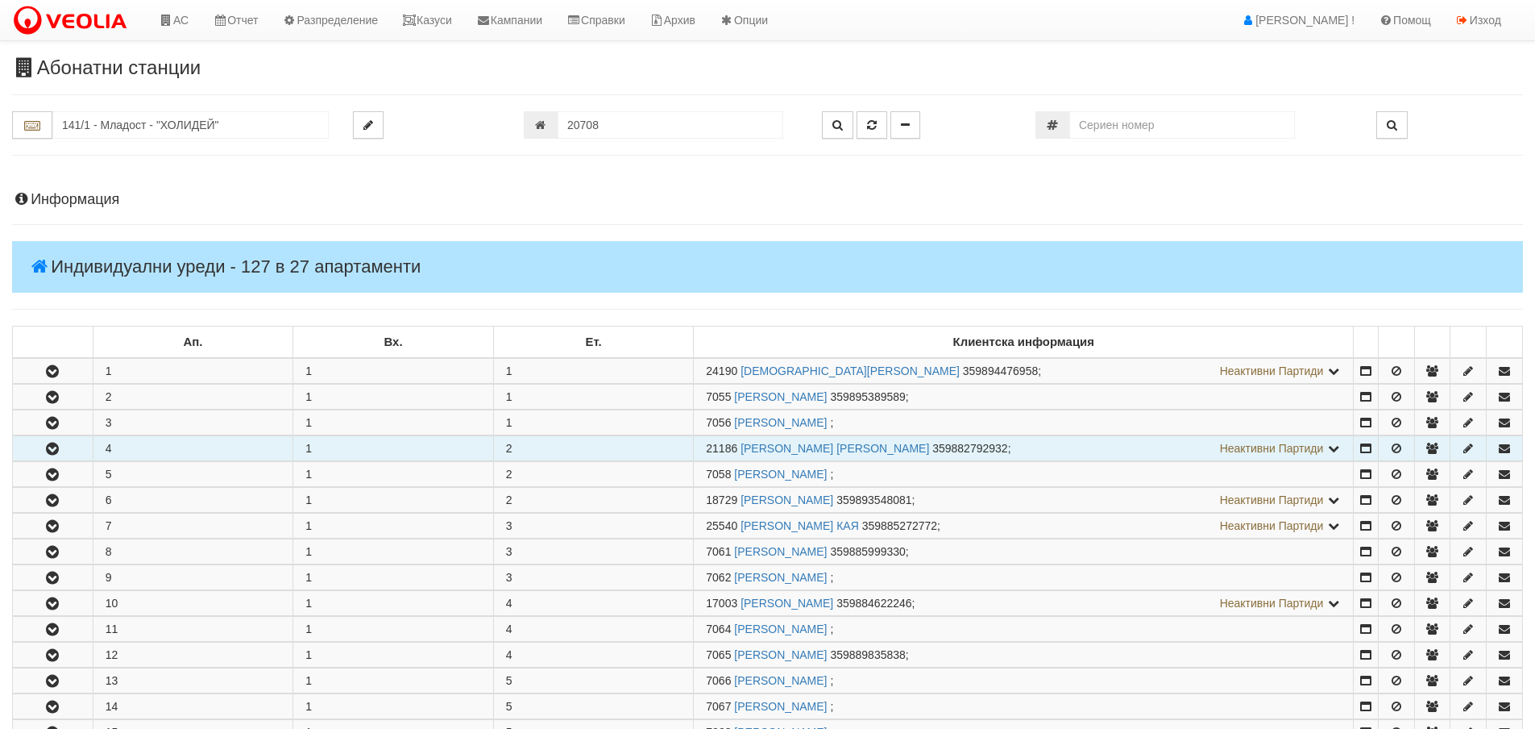
scroll to position [81, 0]
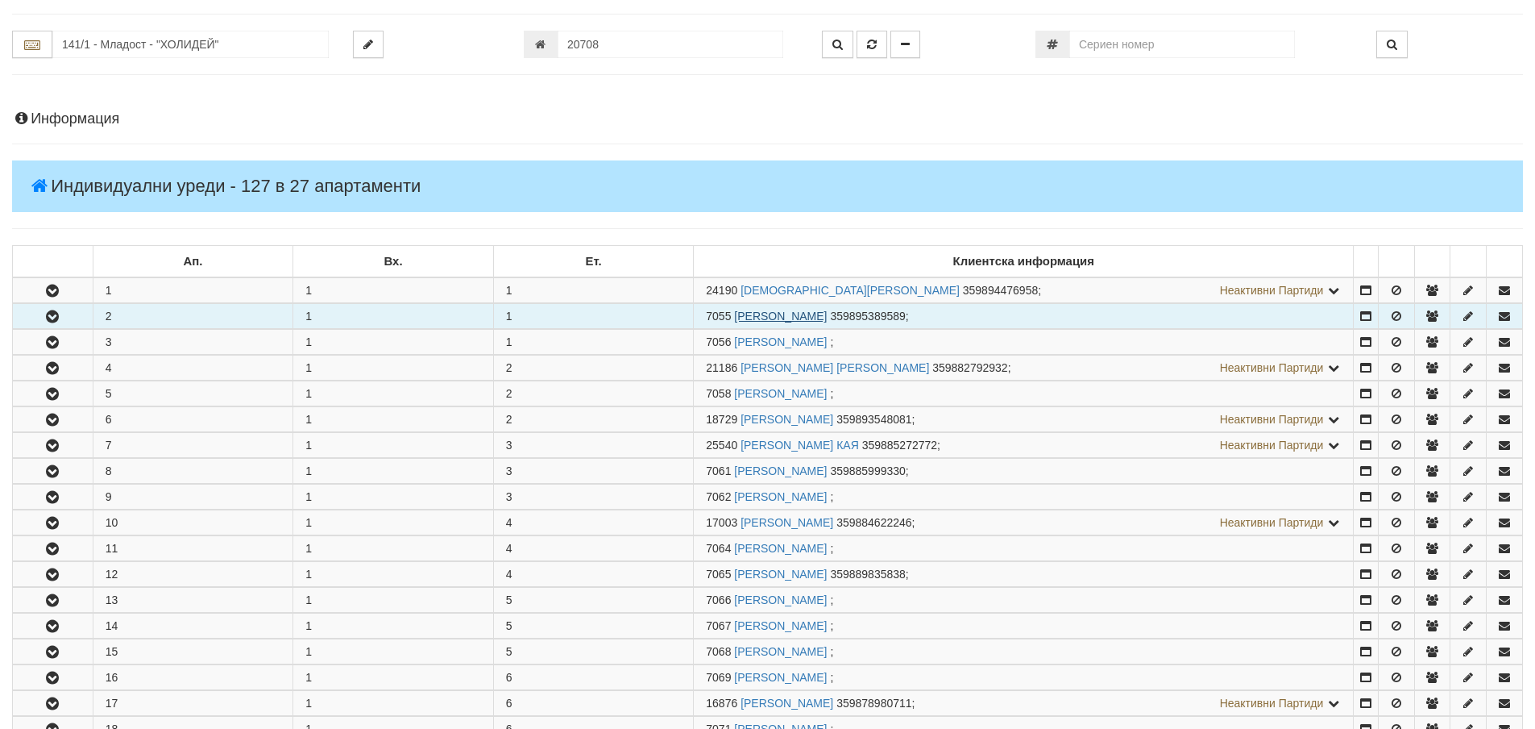
click at [774, 313] on link "МИТКО ГЕОРГИЕВ ТЕРЗИЕВ" at bounding box center [780, 315] width 93 height 13
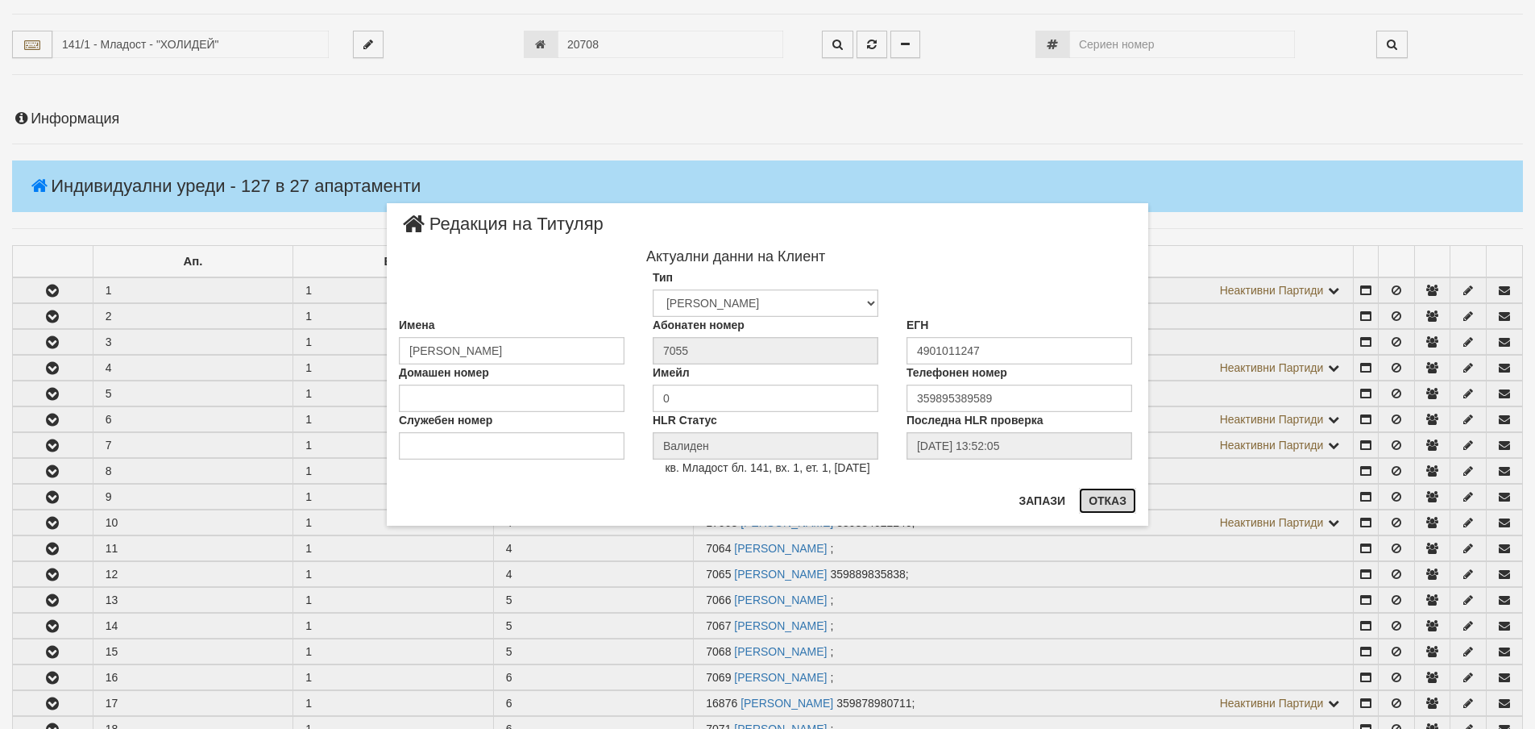
click at [1119, 499] on button "Отказ" at bounding box center [1107, 501] width 57 height 26
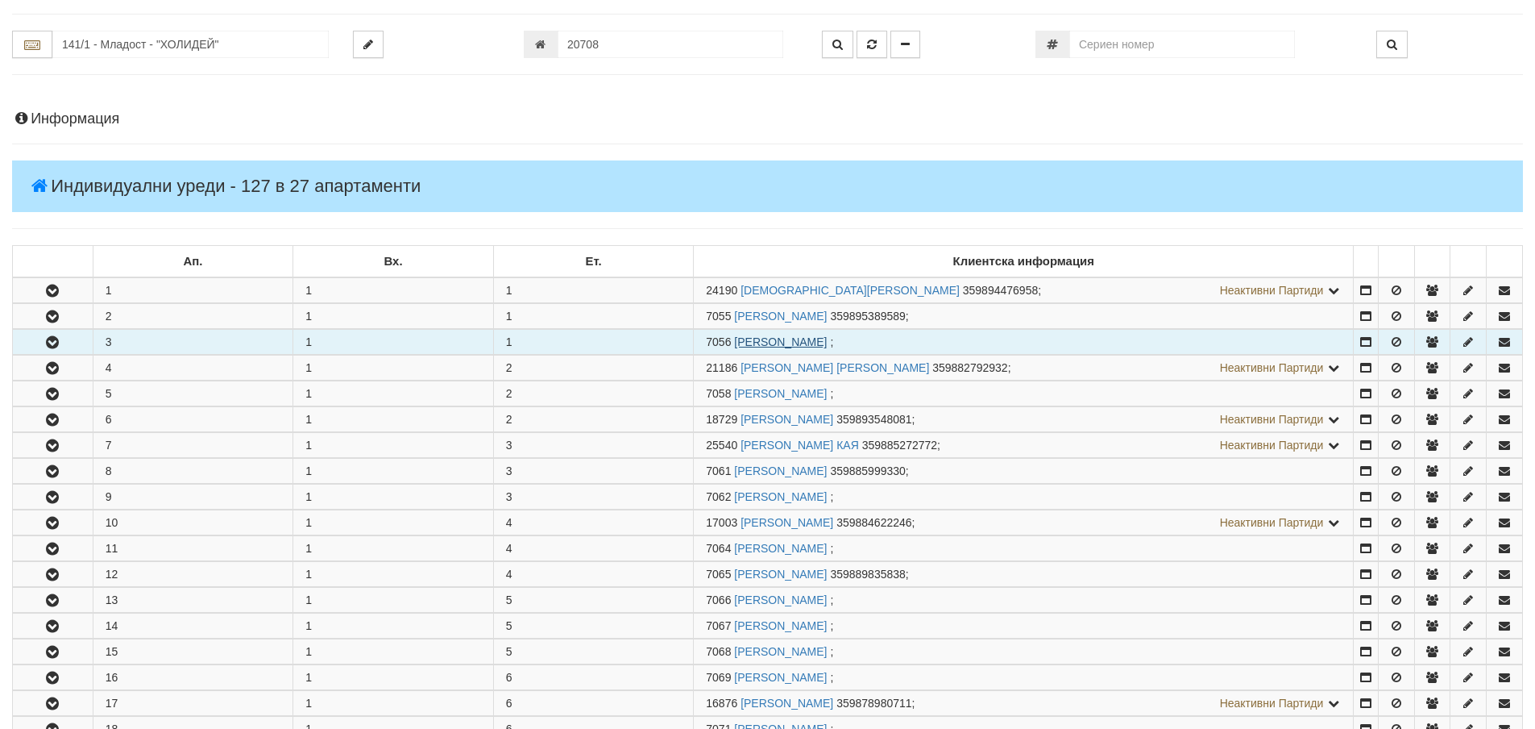
click at [823, 337] on link "СОНЯ ИВАНОВА ДЕНЕВА" at bounding box center [780, 341] width 93 height 13
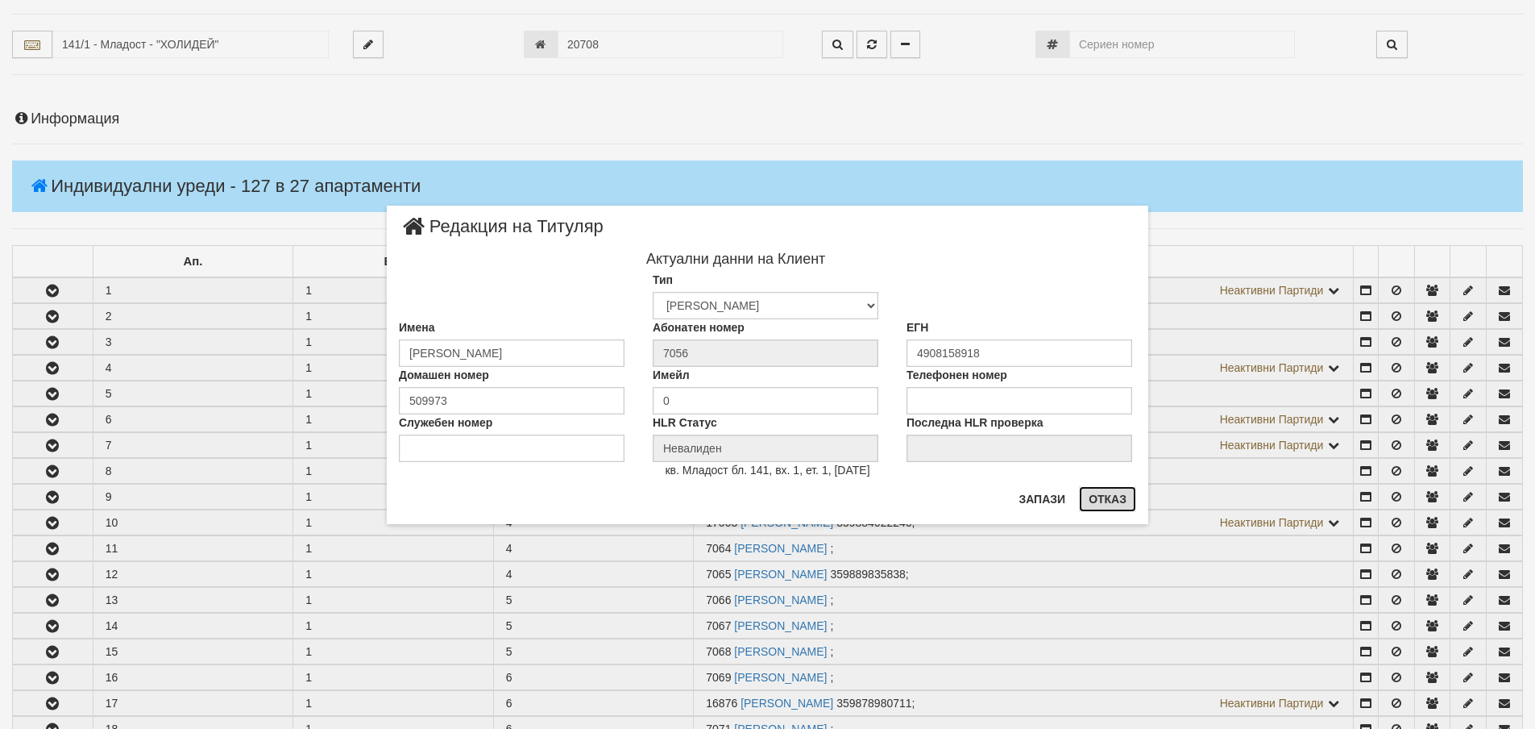
click at [1115, 499] on button "Отказ" at bounding box center [1107, 499] width 57 height 26
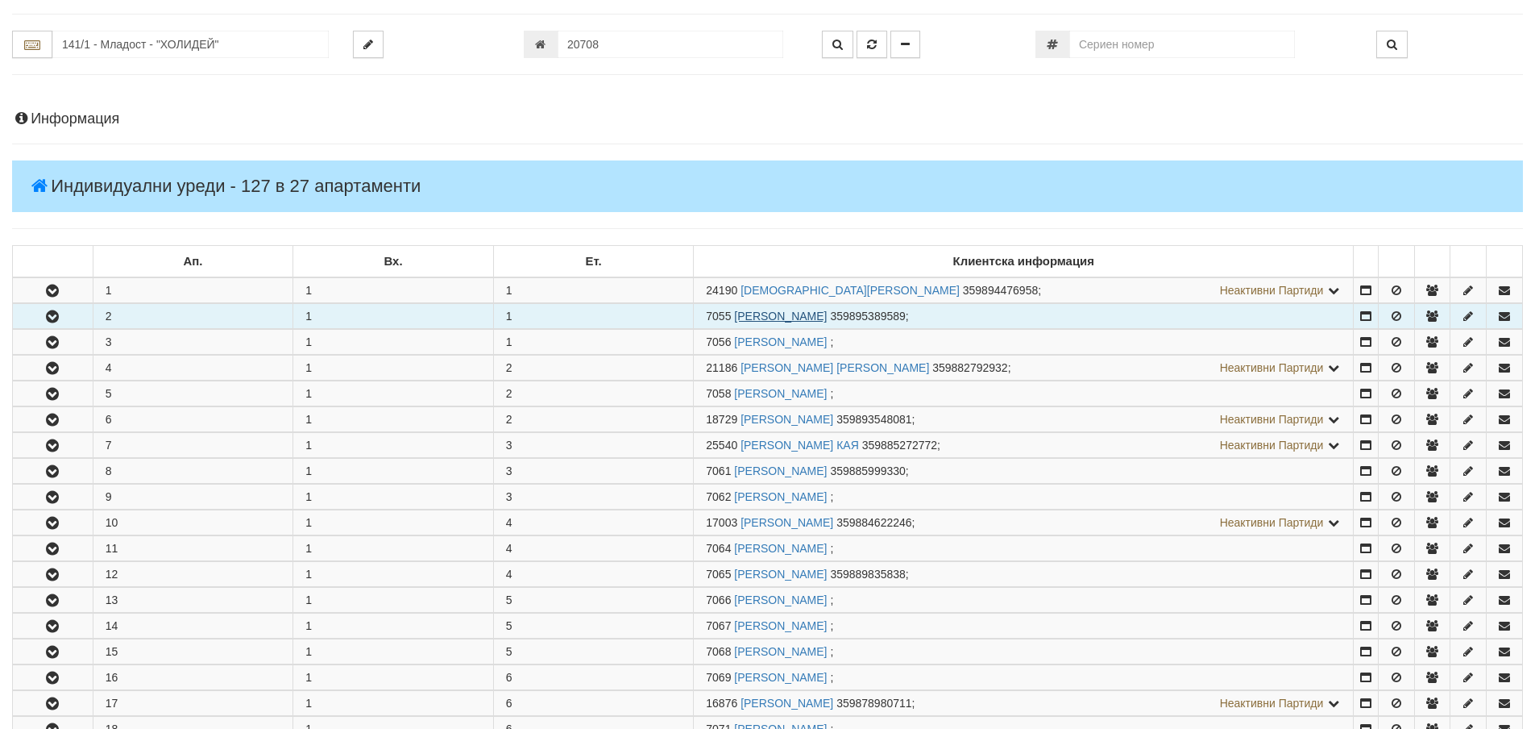
click at [827, 318] on link "МИТКО ГЕОРГИЕВ ТЕРЗИЕВ" at bounding box center [780, 315] width 93 height 13
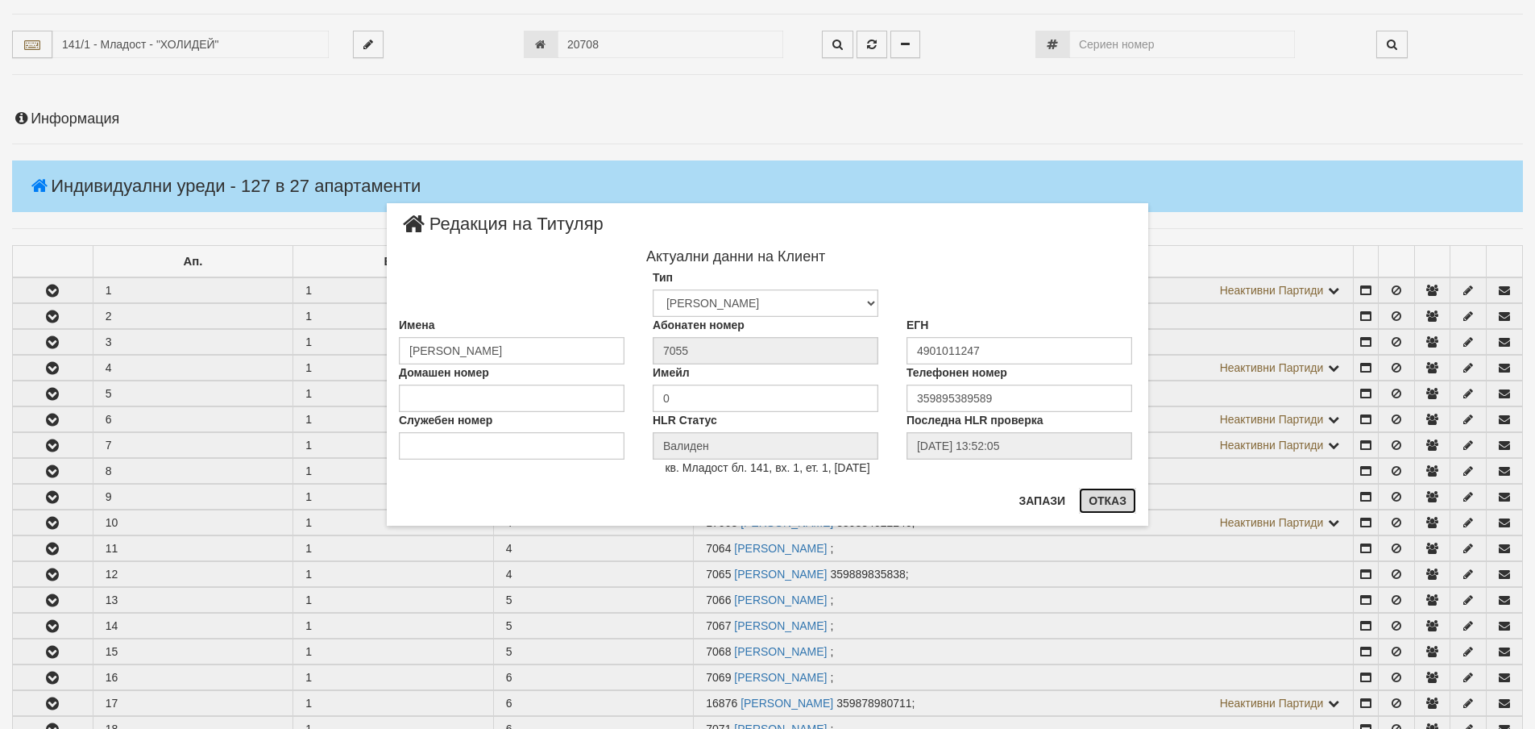
click at [1106, 493] on button "Отказ" at bounding box center [1107, 501] width 57 height 26
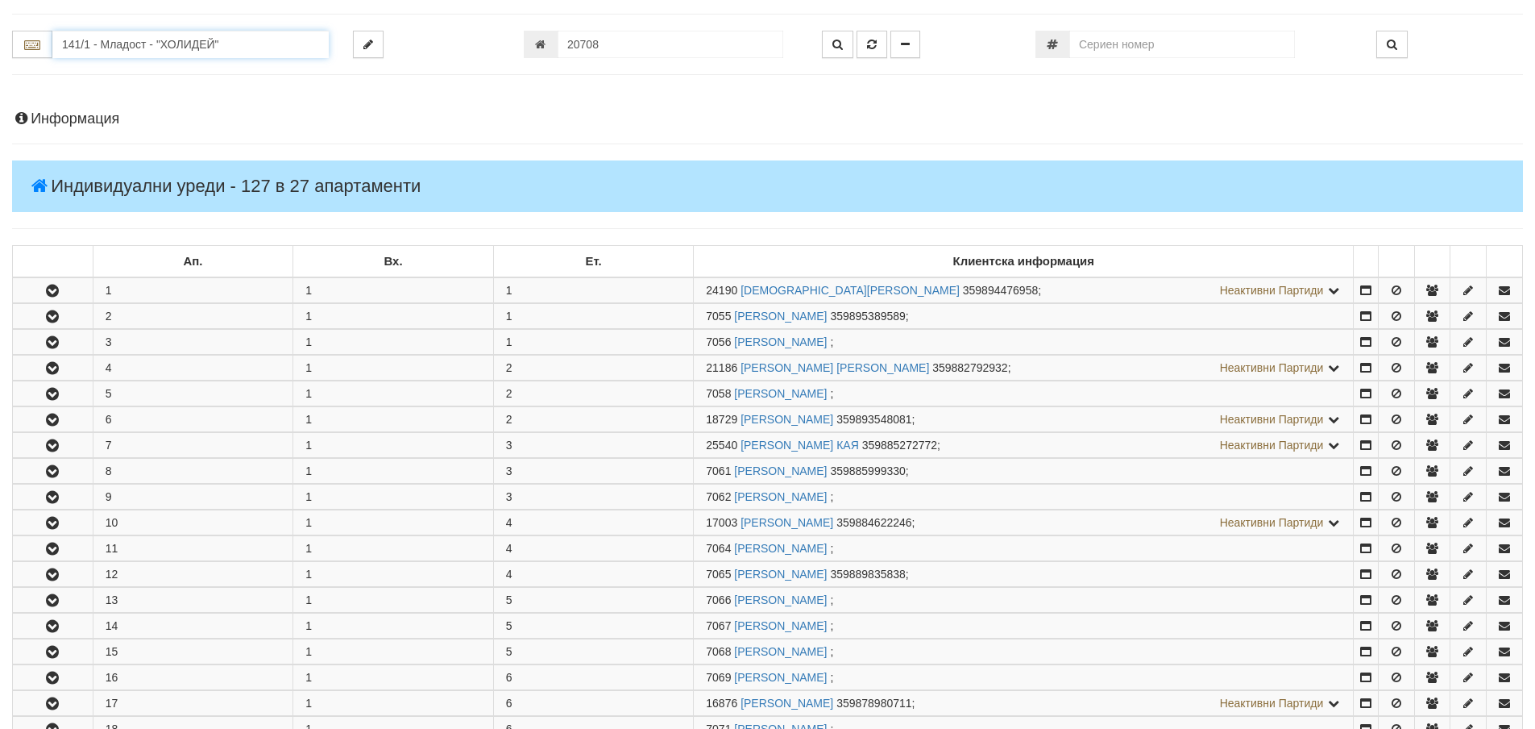
click at [114, 54] on input "141/1 - Младост - "ХОЛИДЕЙ"" at bounding box center [190, 44] width 276 height 27
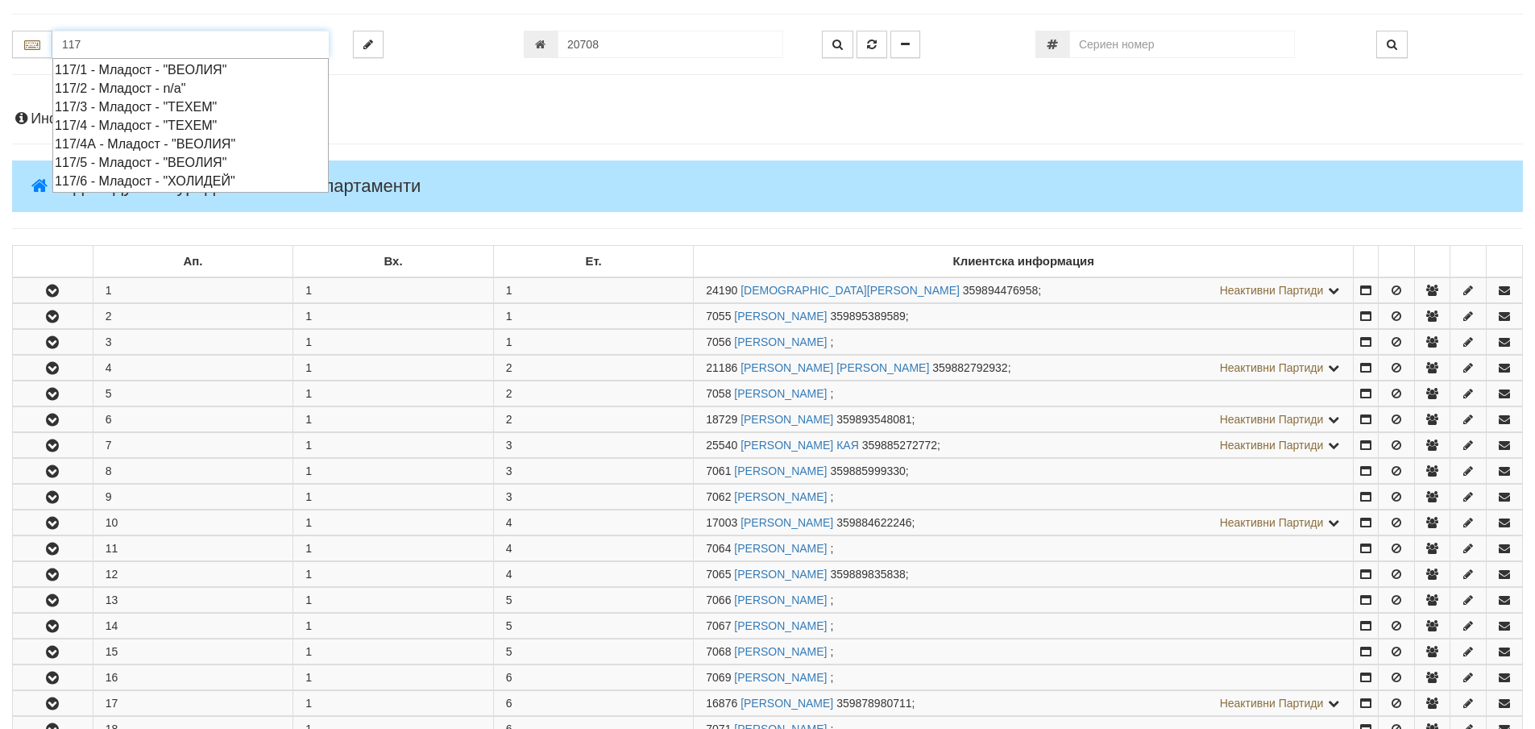
click at [124, 162] on div "117/5 - Младост - "ВЕОЛИЯ"" at bounding box center [191, 162] width 272 height 19
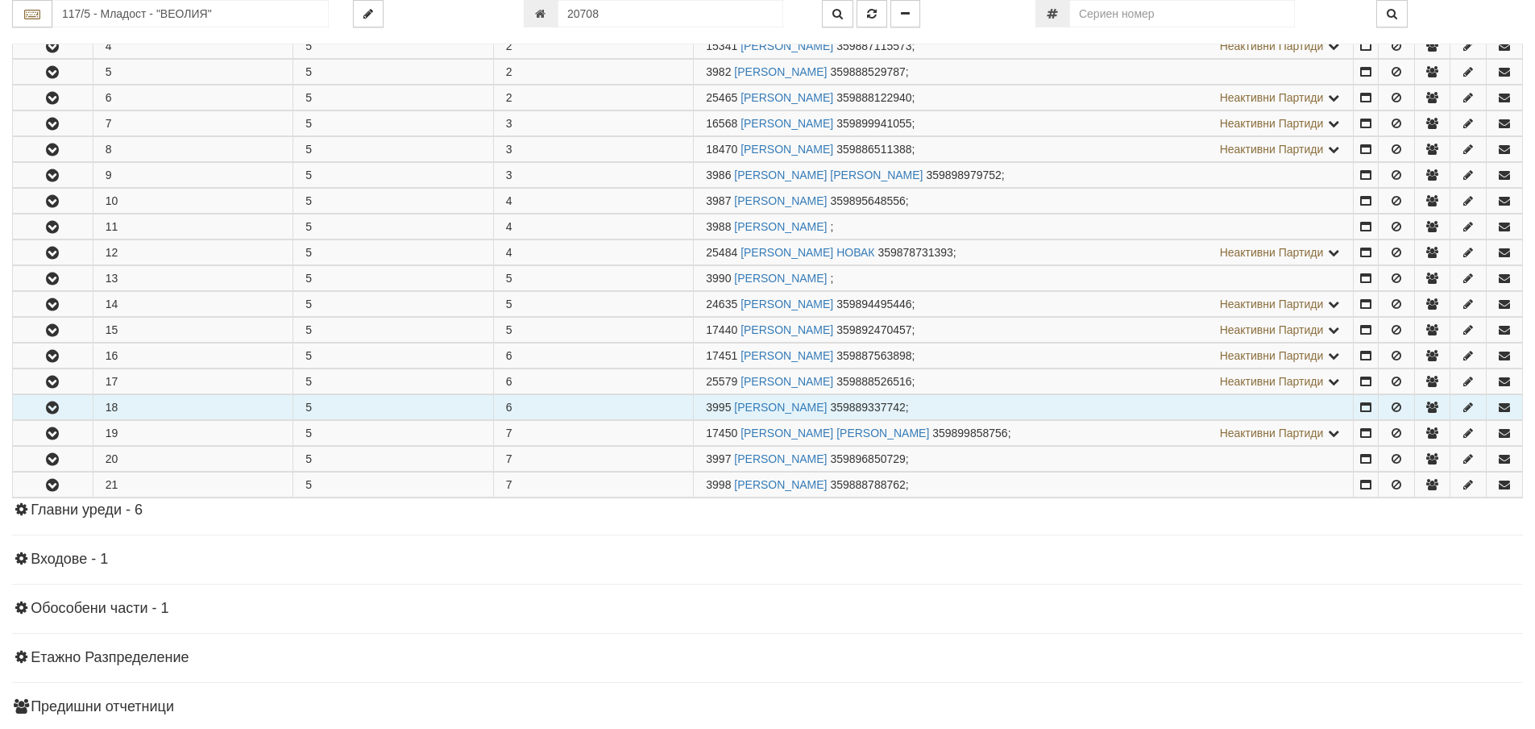
scroll to position [403, 0]
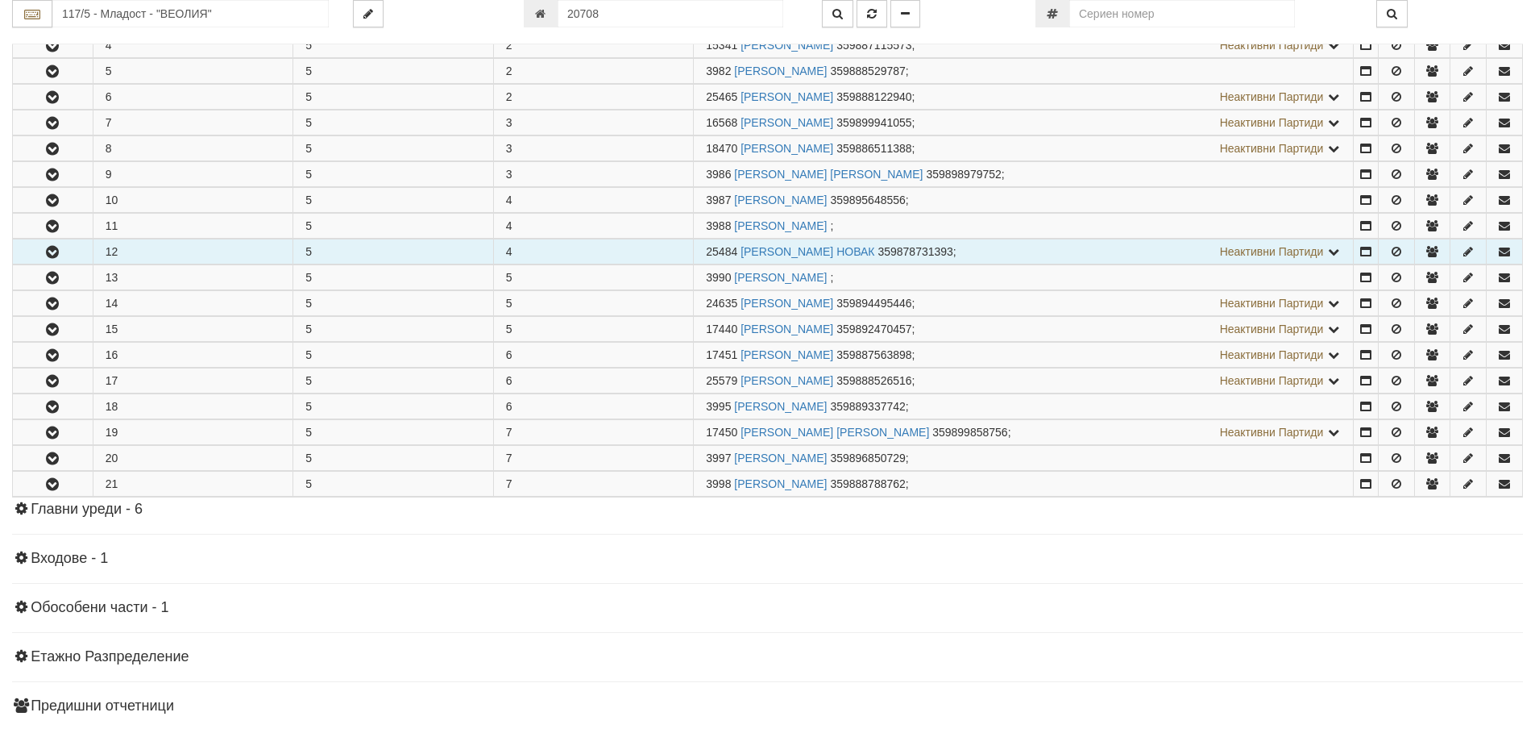
click at [62, 251] on icon "button" at bounding box center [52, 252] width 19 height 11
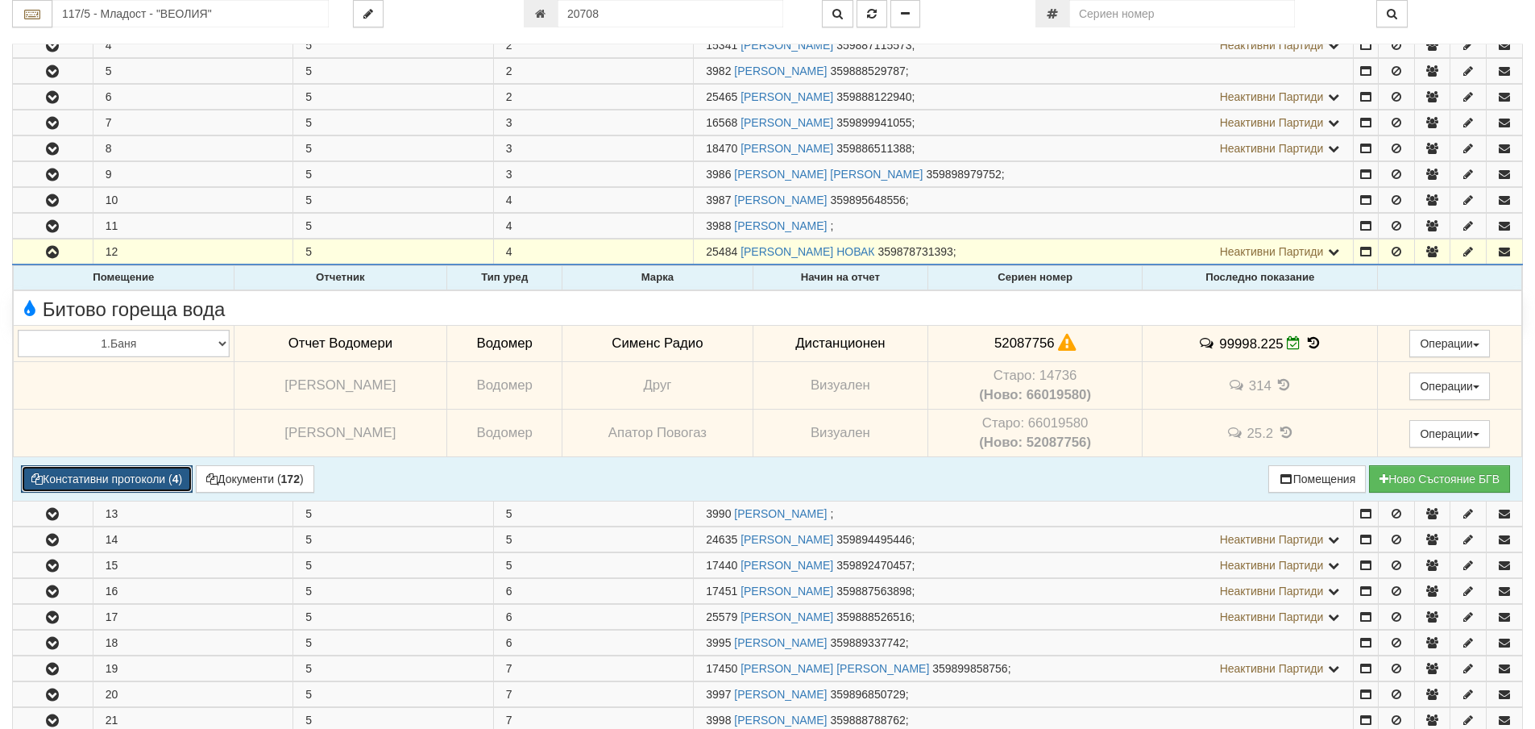
click at [147, 480] on button "Констативни протоколи ( 4 )" at bounding box center [107, 478] width 172 height 27
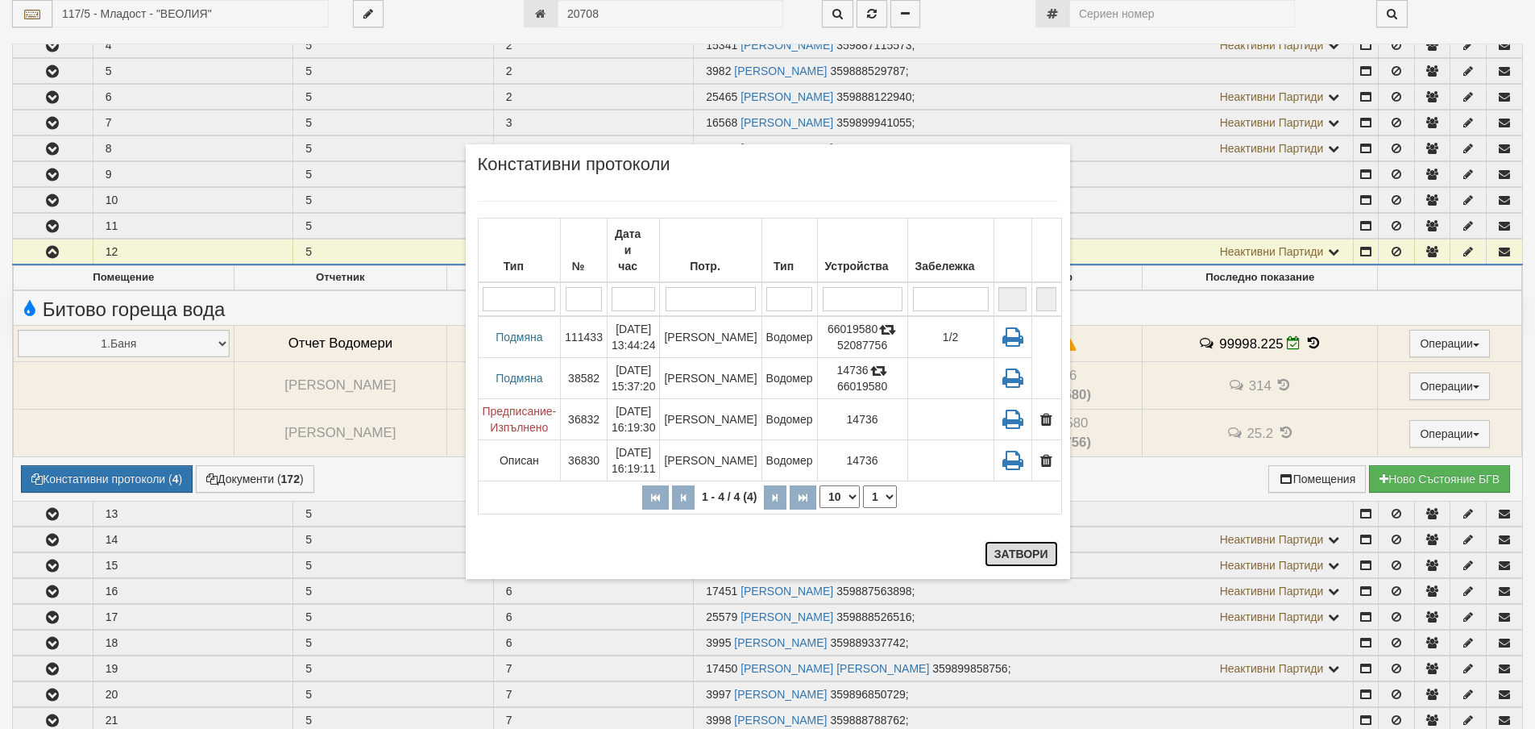
click at [1035, 551] on button "Затвори" at bounding box center [1021, 554] width 73 height 26
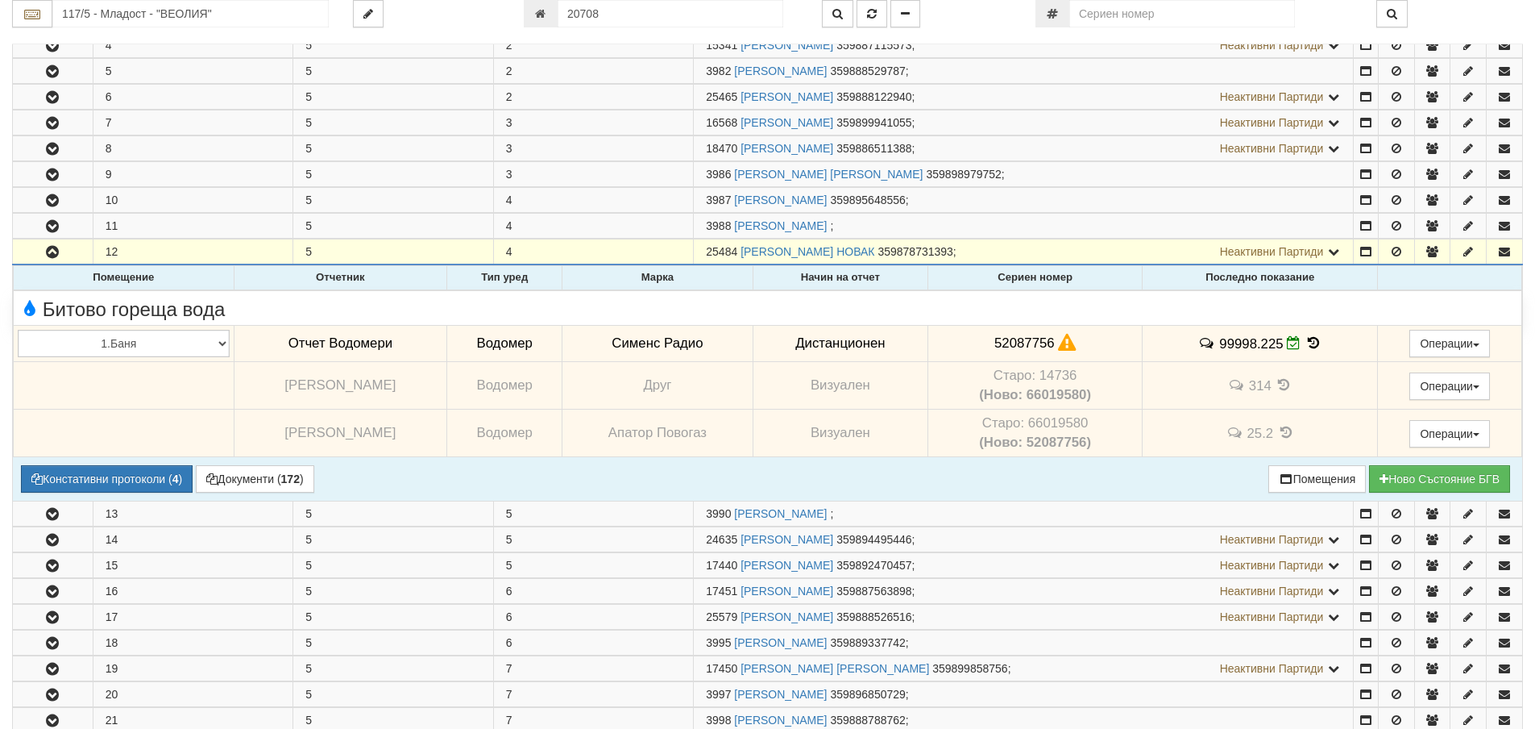
click at [1306, 338] on icon at bounding box center [1314, 343] width 18 height 14
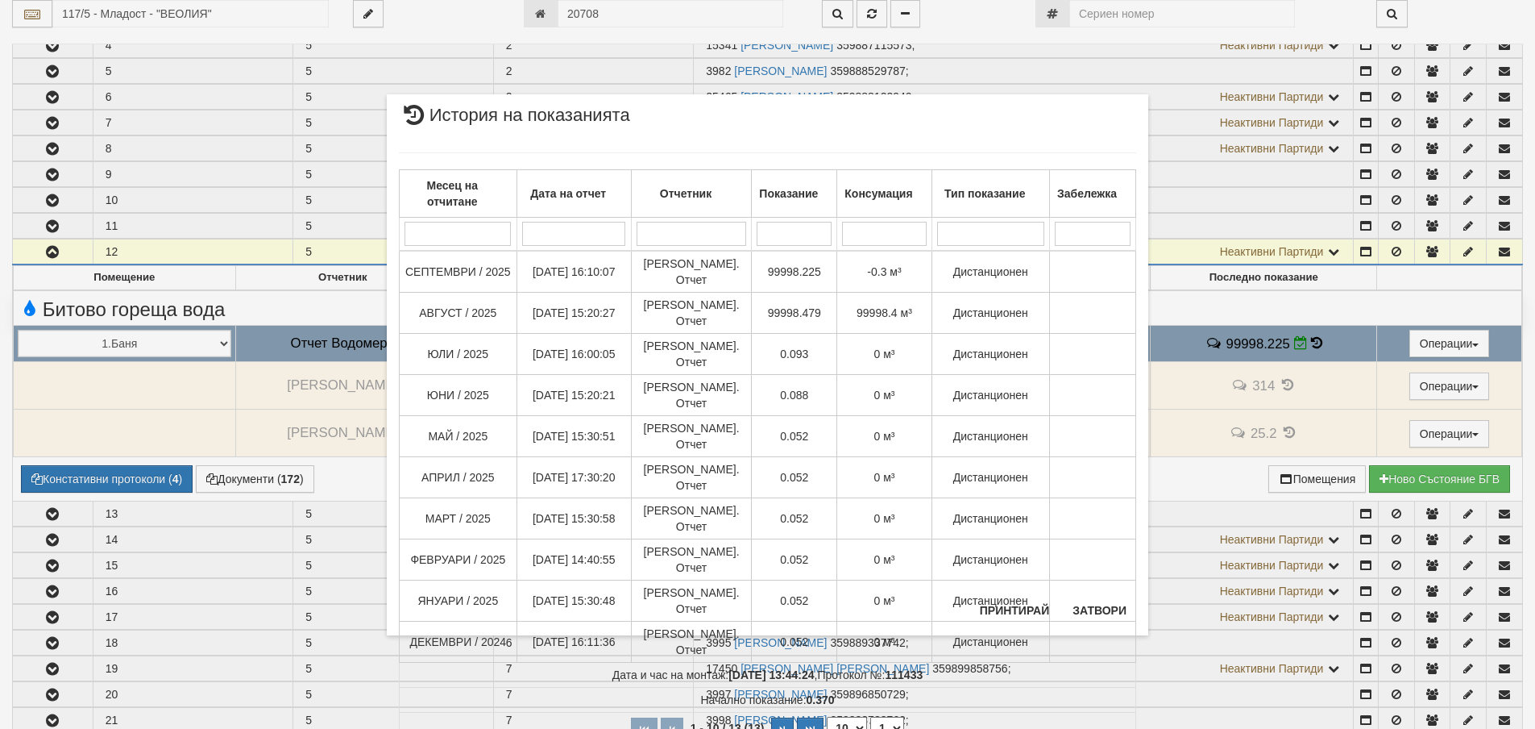
click at [1090, 594] on div "Месец на отчитане Дата на отчет Отчетник Показание Консумация Тип показание Заб…" at bounding box center [767, 448] width 737 height 625
click at [1088, 617] on button "Затвори" at bounding box center [1099, 610] width 73 height 26
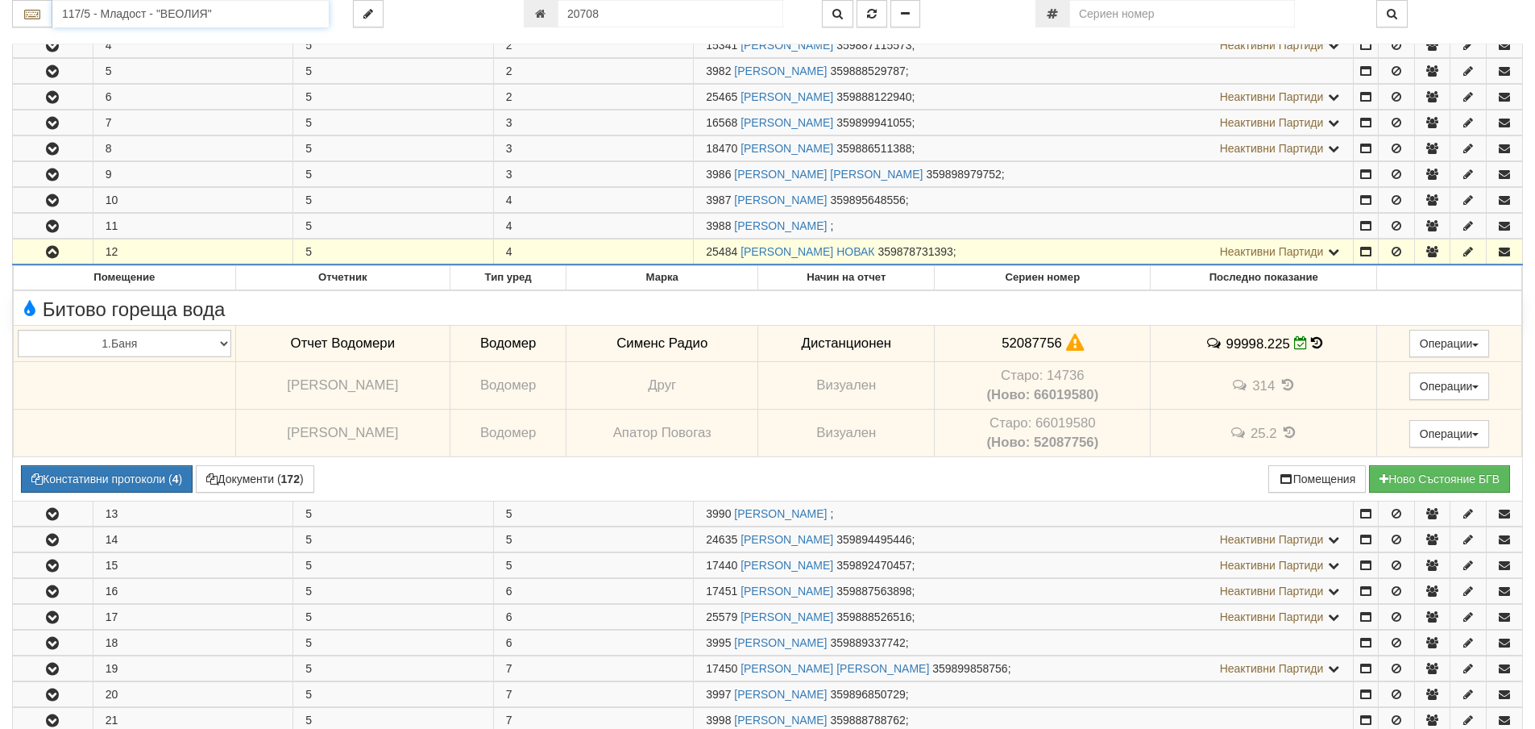
click at [128, 16] on input "117/5 - Младост - "ВЕОЛИЯ"" at bounding box center [190, 13] width 276 height 27
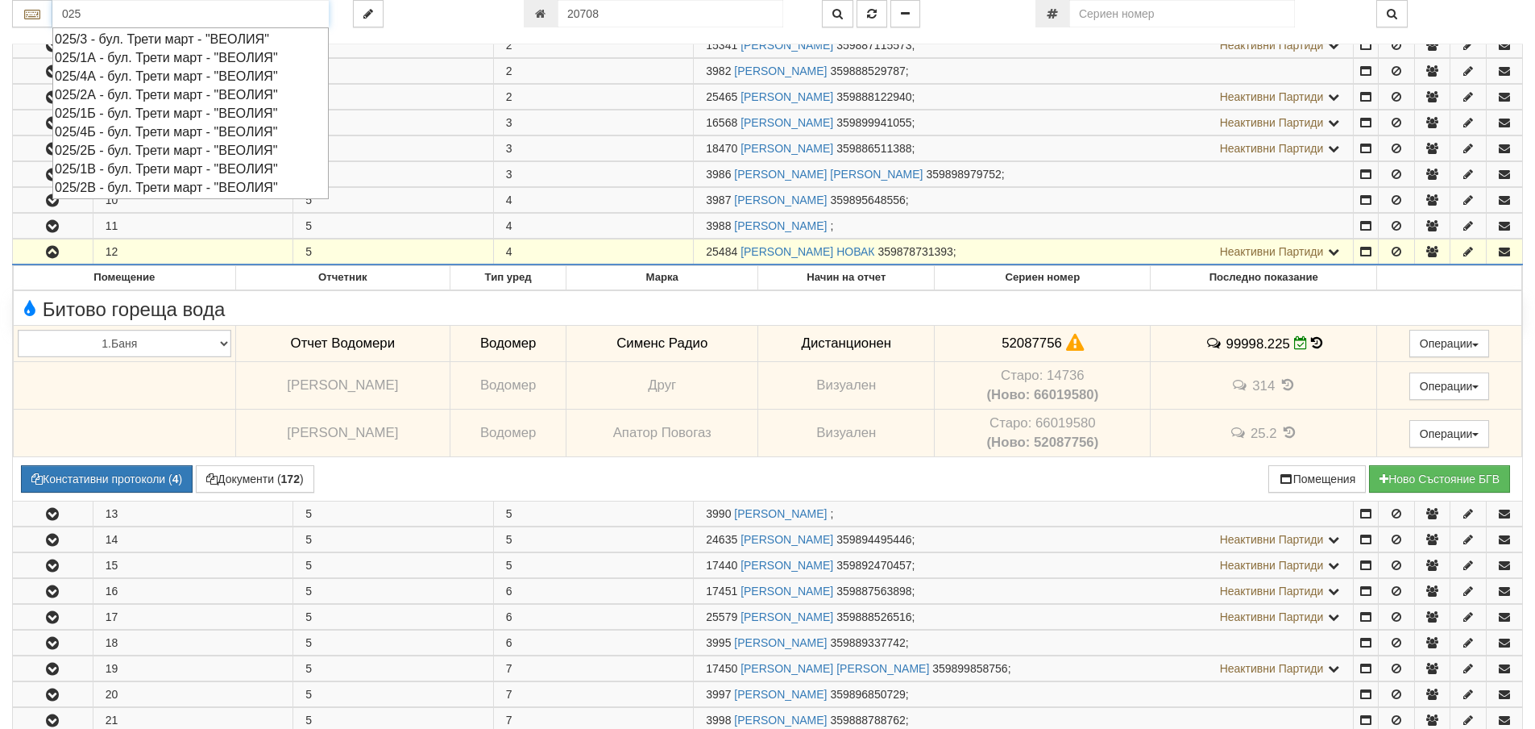
click at [92, 188] on div "025/2В - бул. Трети март - "ВЕОЛИЯ"" at bounding box center [191, 187] width 272 height 19
type input "025/2В - бул. Трети март - "ВЕОЛИЯ""
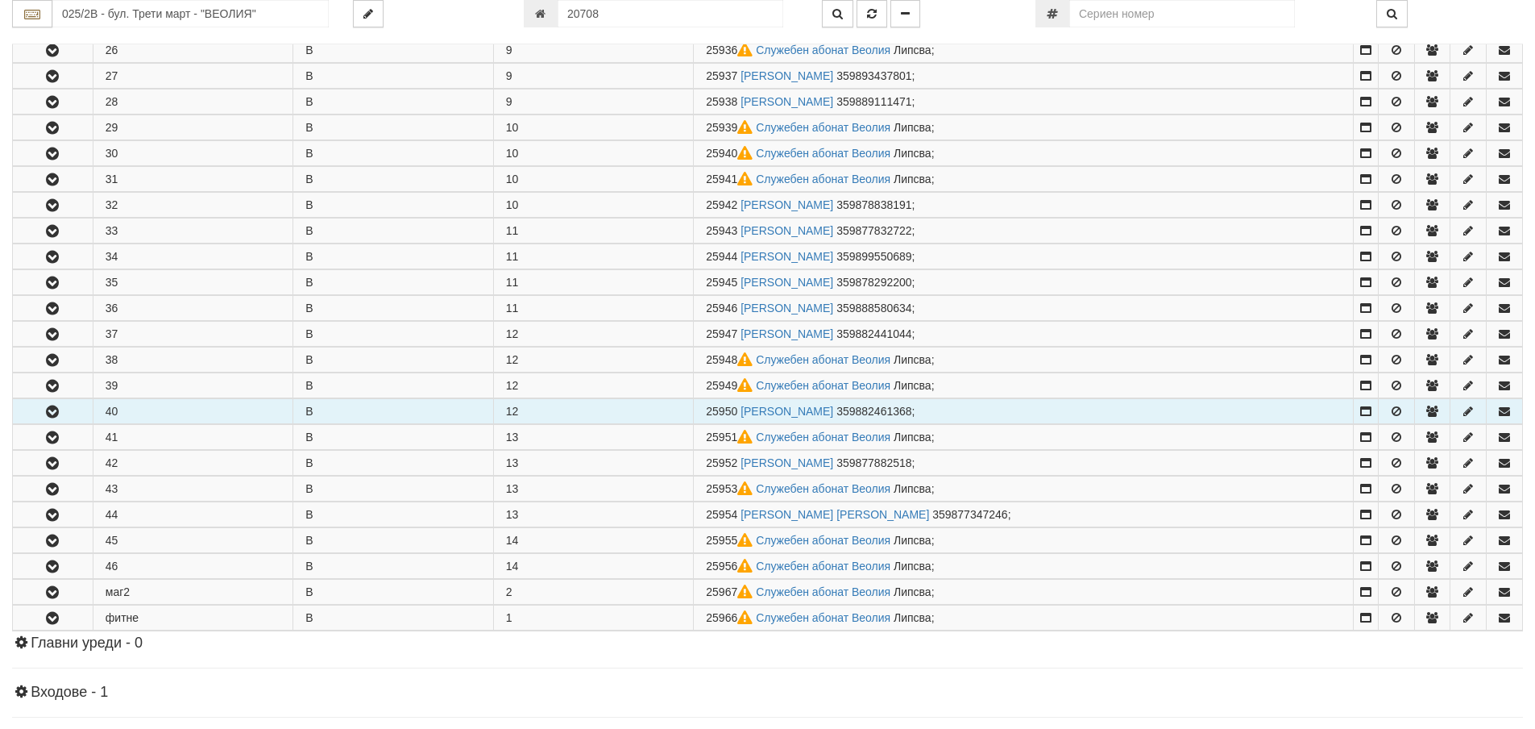
scroll to position [967, 0]
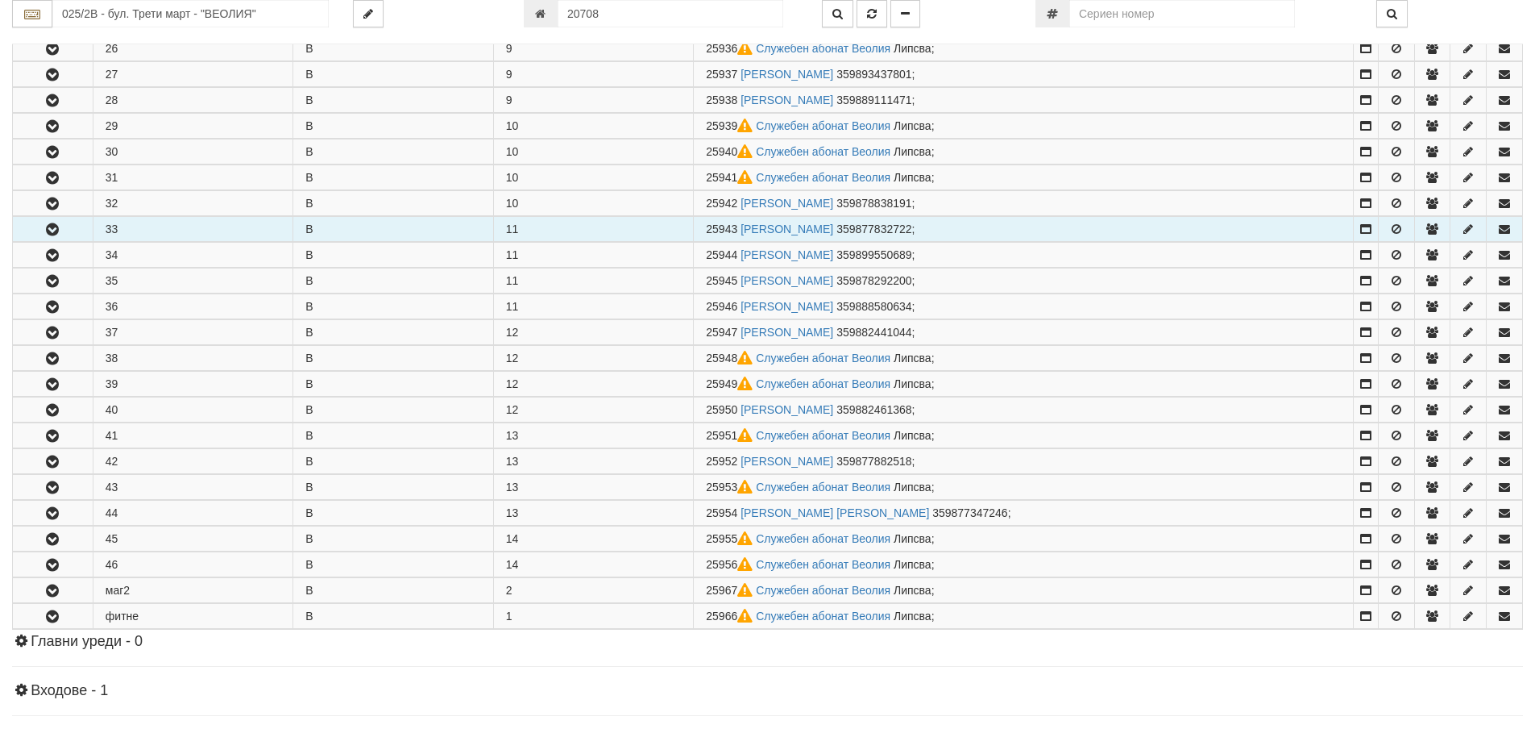
click at [52, 229] on icon "button" at bounding box center [52, 229] width 19 height 11
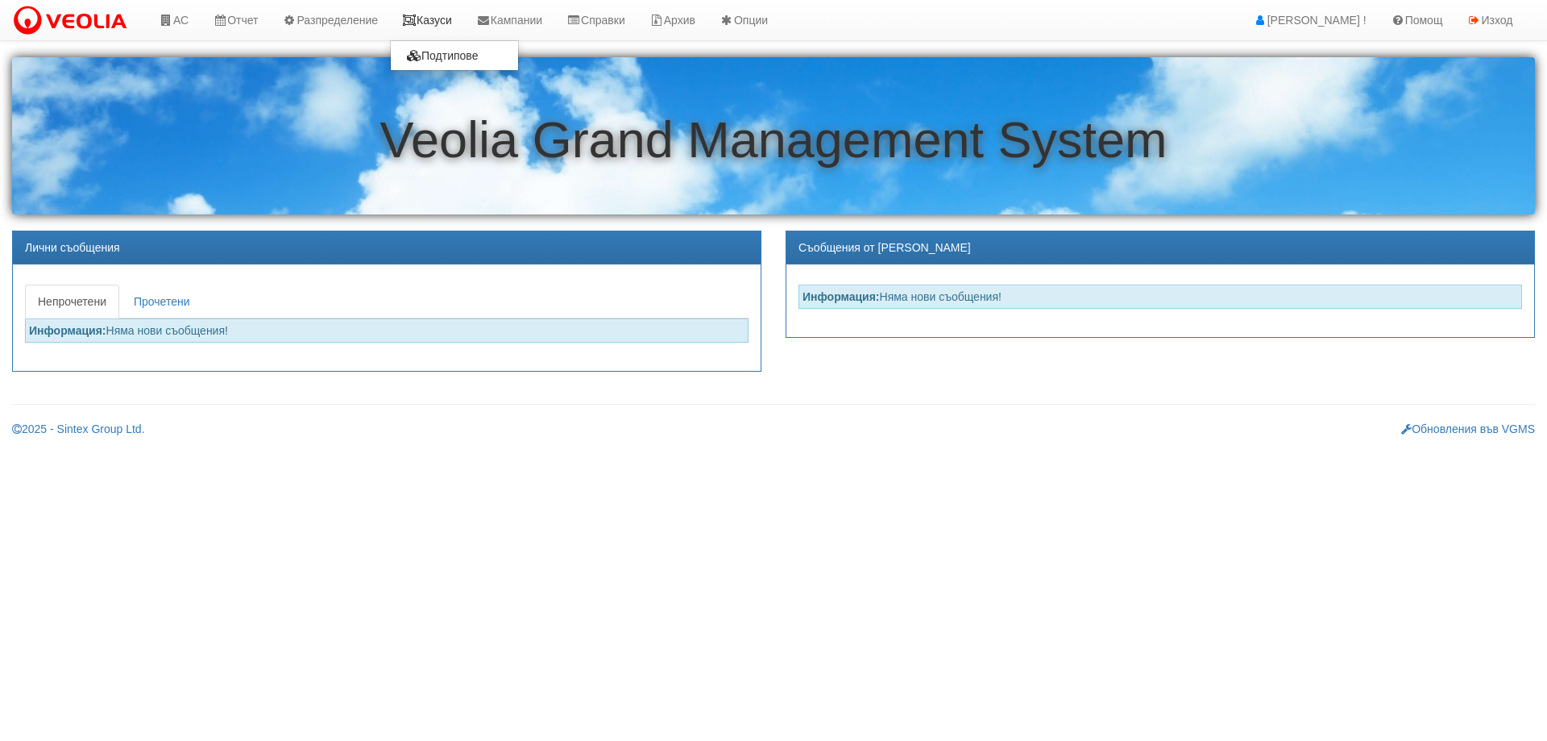
click at [439, 23] on link "Казуси" at bounding box center [427, 20] width 74 height 40
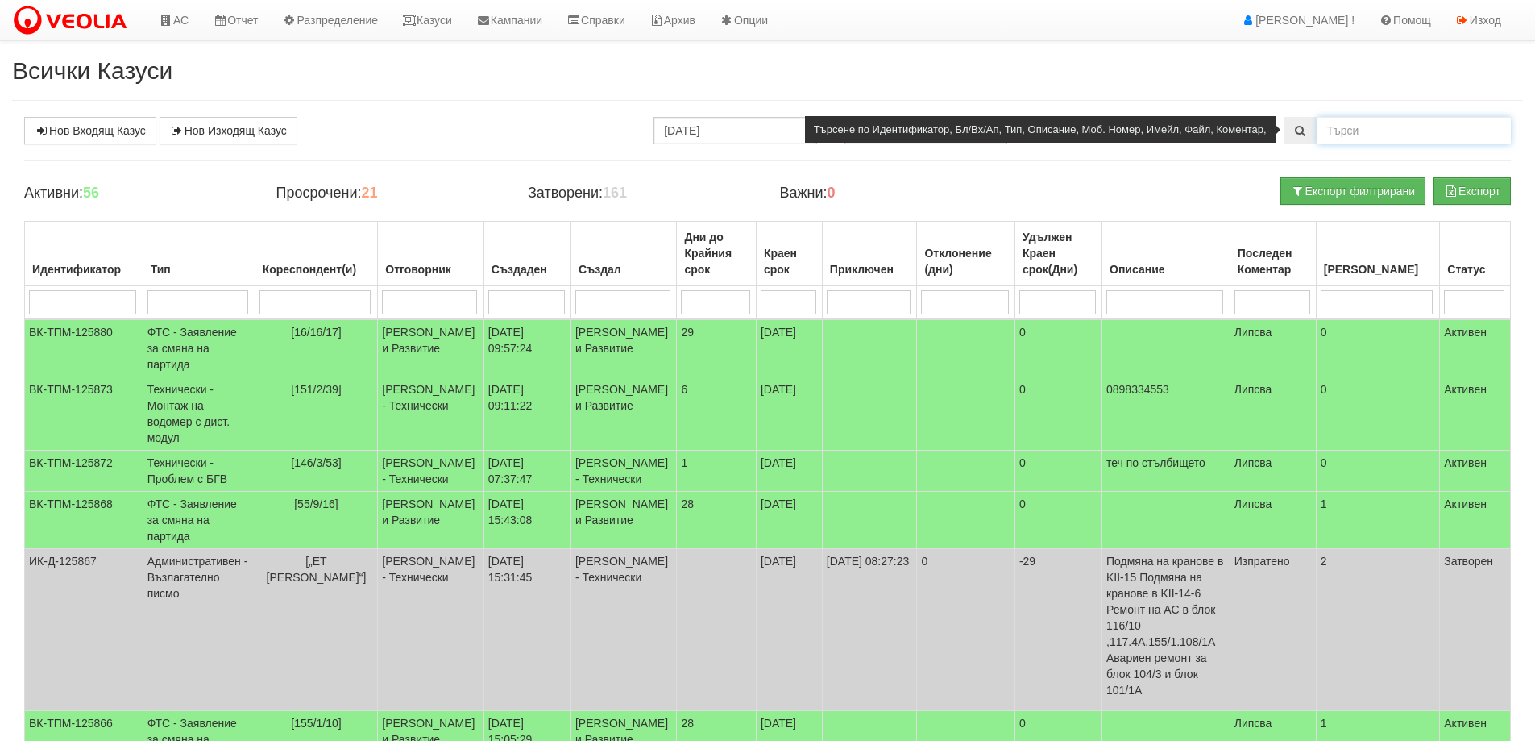
click at [1341, 127] on input "text" at bounding box center [1414, 130] width 193 height 27
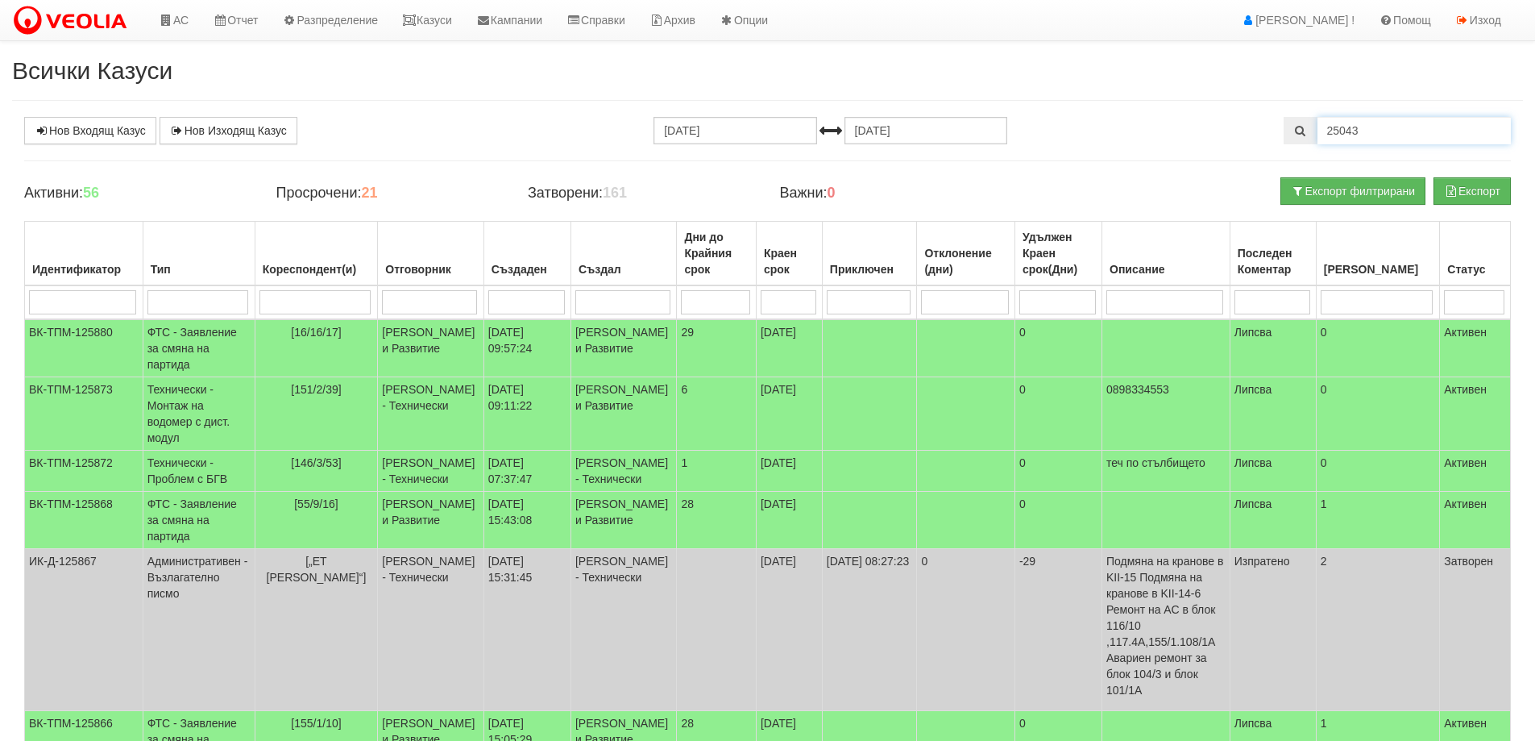
type input "25043"
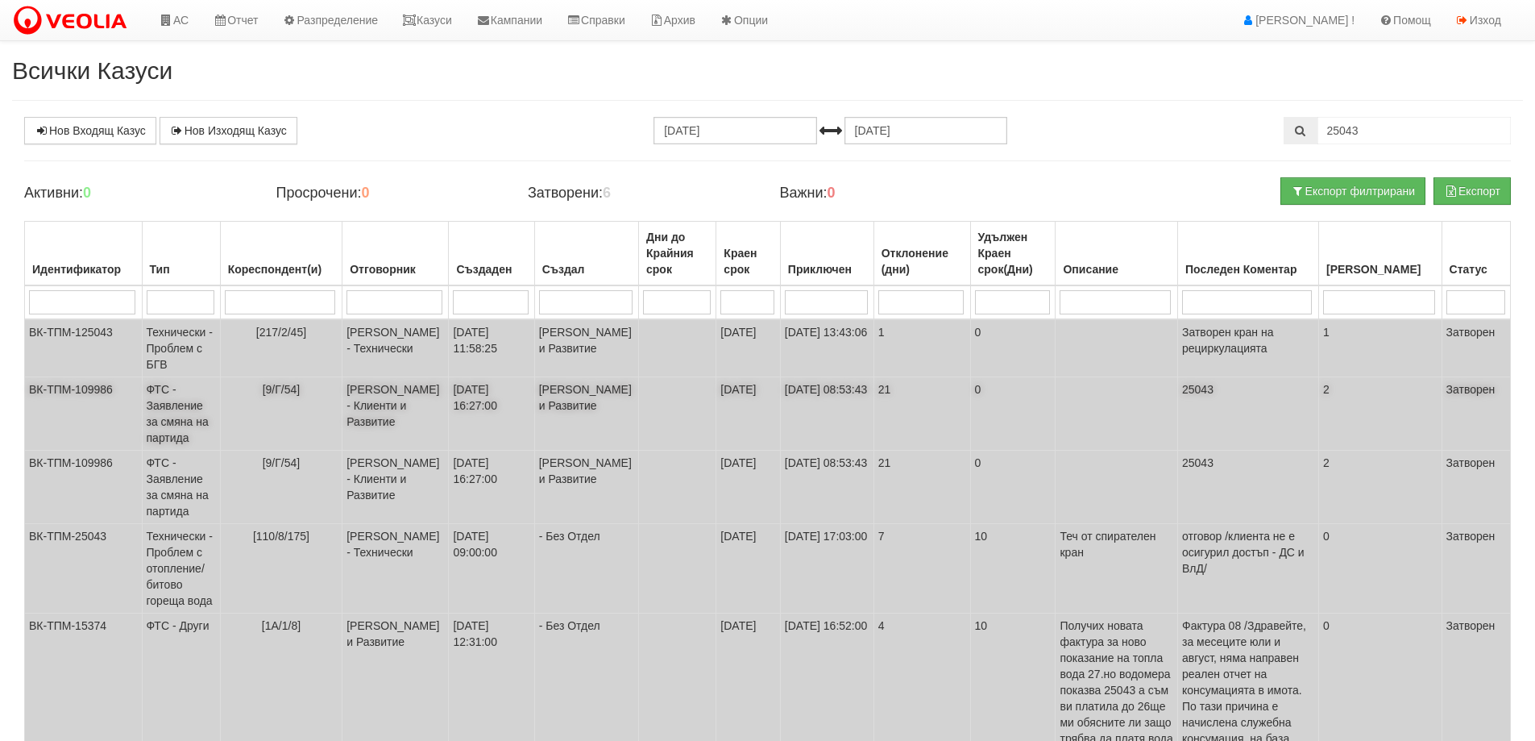
click at [180, 433] on td "ФТС - Заявление за смяна на партида" at bounding box center [181, 413] width 78 height 73
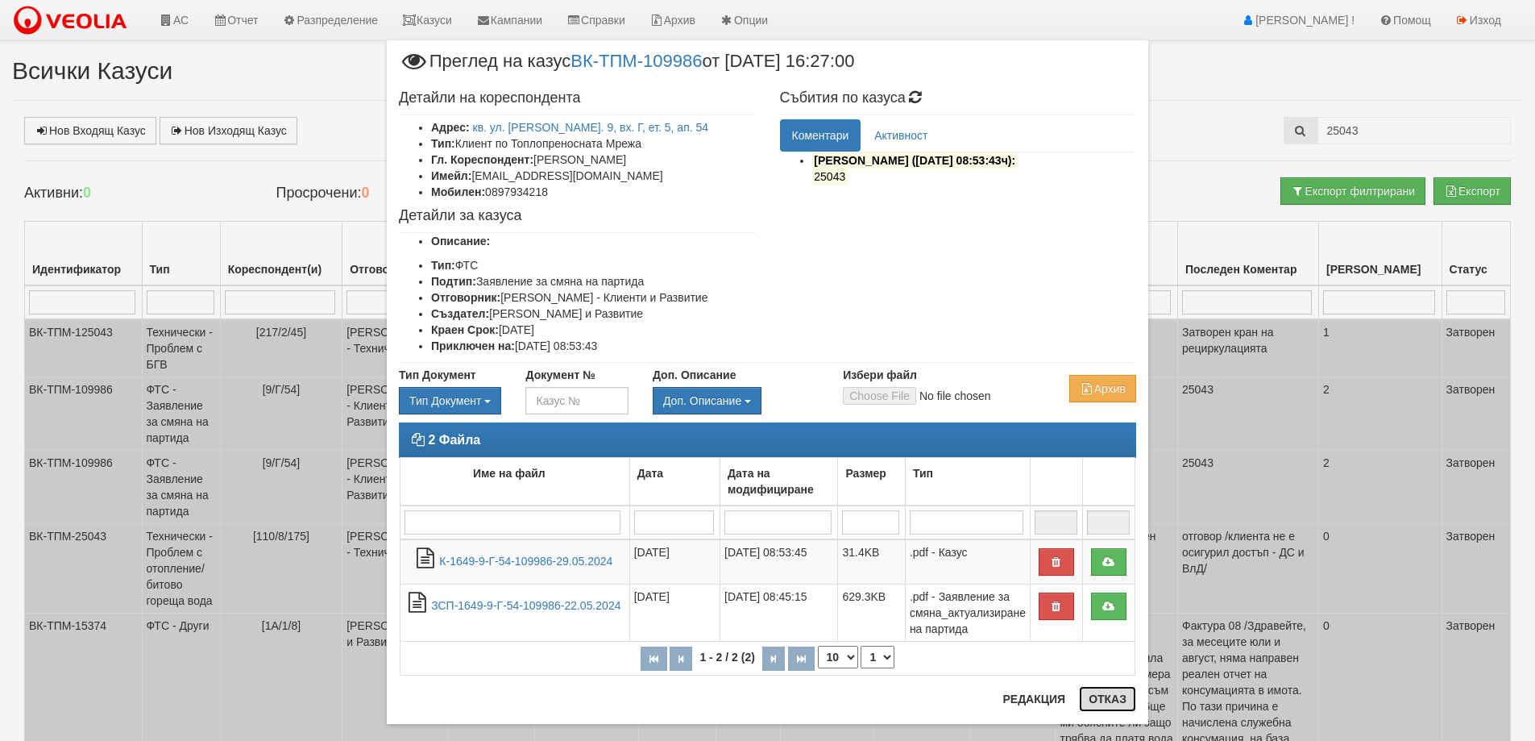
click at [1110, 695] on button "Отказ" at bounding box center [1107, 699] width 57 height 26
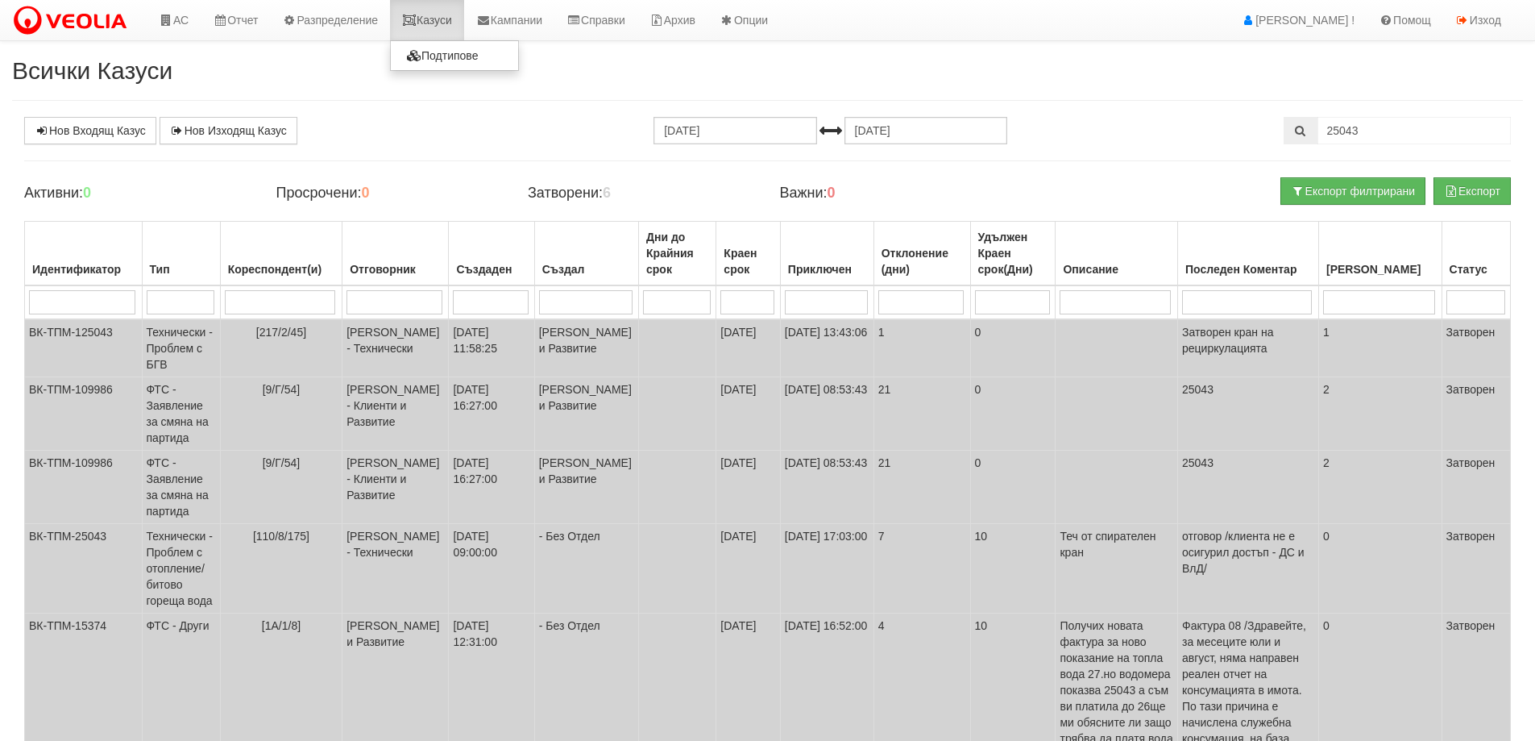
click at [438, 17] on link "Казуси" at bounding box center [427, 20] width 74 height 40
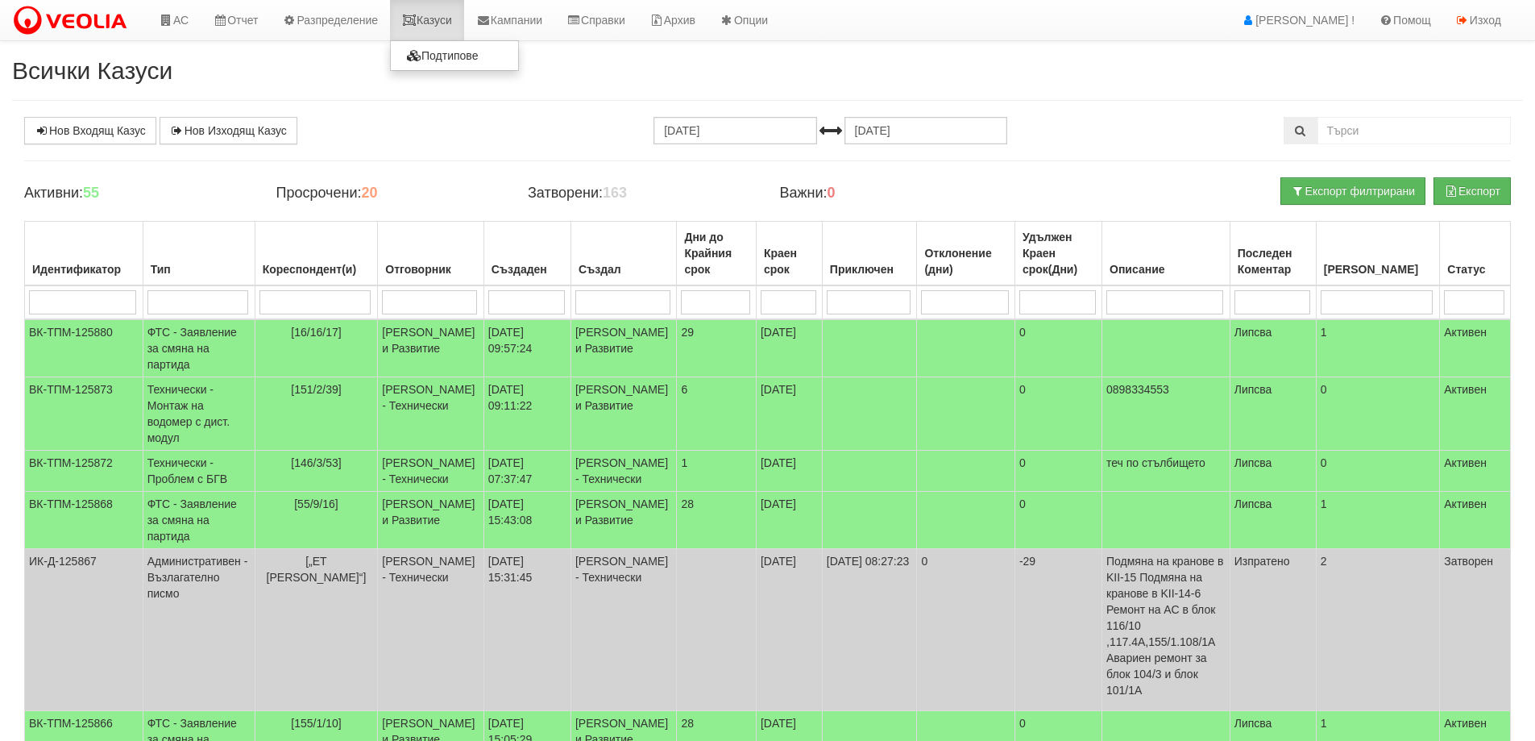
click at [426, 21] on link "Казуси" at bounding box center [427, 20] width 74 height 40
